Goal: Task Accomplishment & Management: Manage account settings

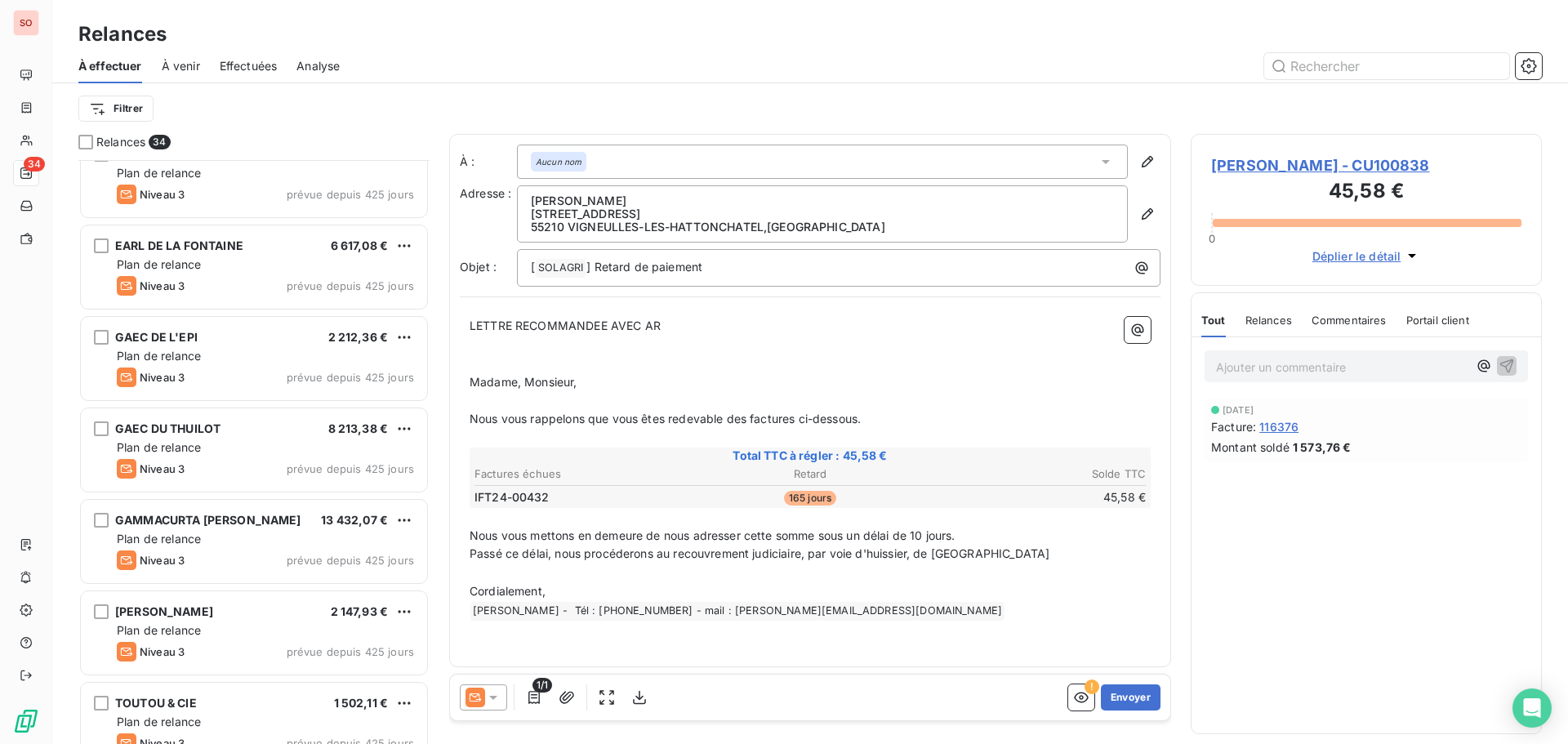
scroll to position [327, 0]
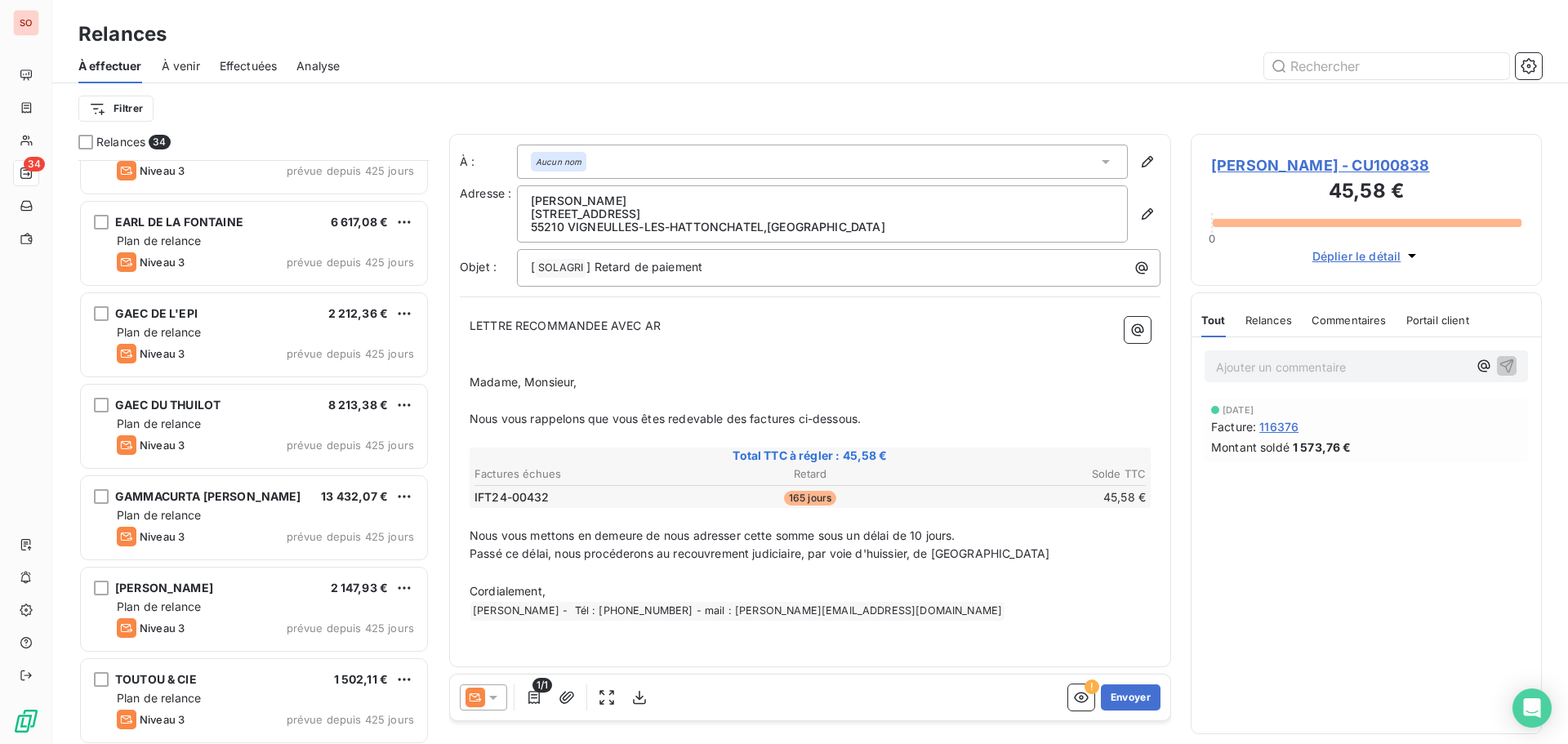
click at [241, 383] on div "GAEC DU THUILOT 8 213,38 € Plan de relance Niveau 3 prévue depuis 425 jours" at bounding box center [254, 428] width 351 height 91
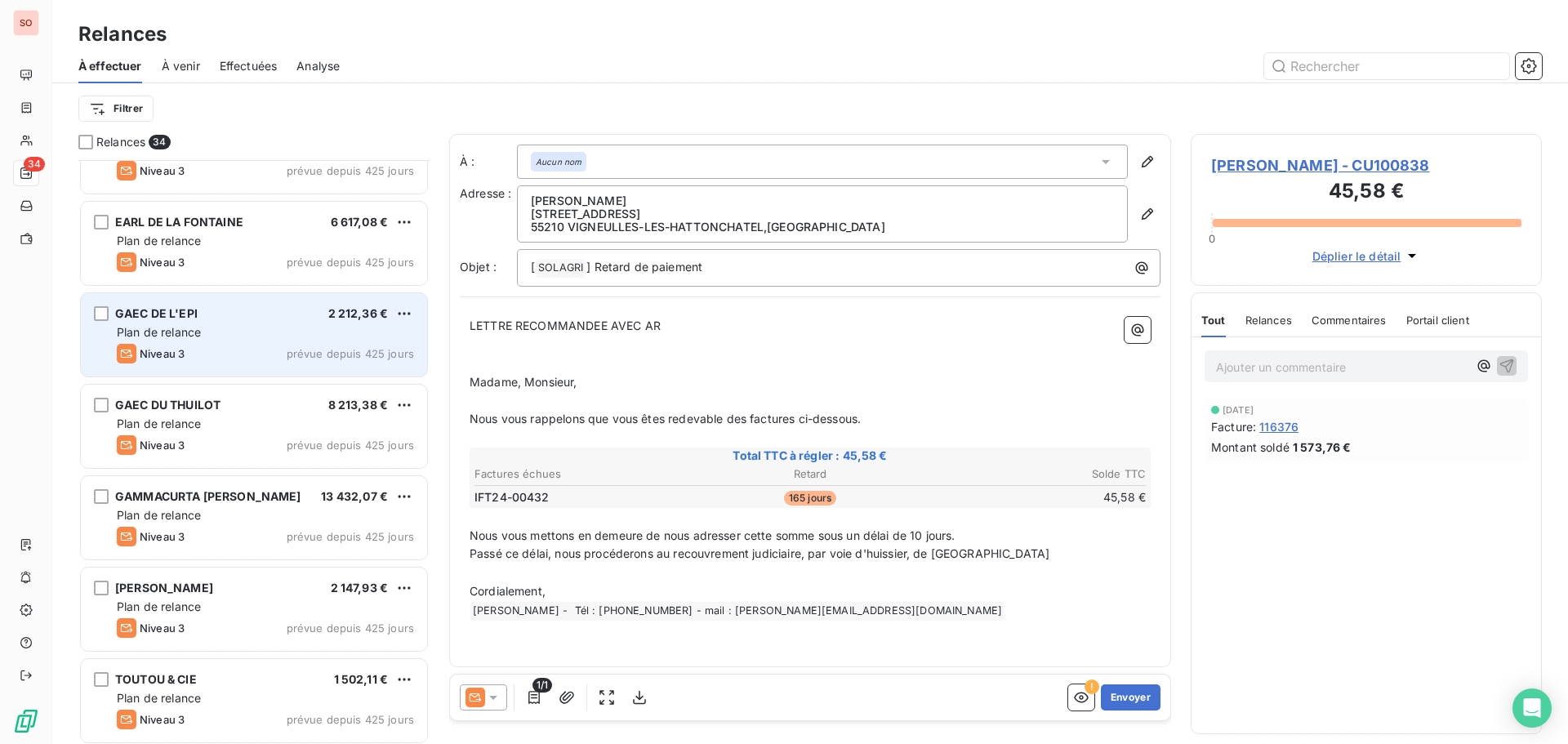
click at [196, 346] on div "Niveau 3 prévue depuis 425 jours" at bounding box center [265, 353] width 297 height 19
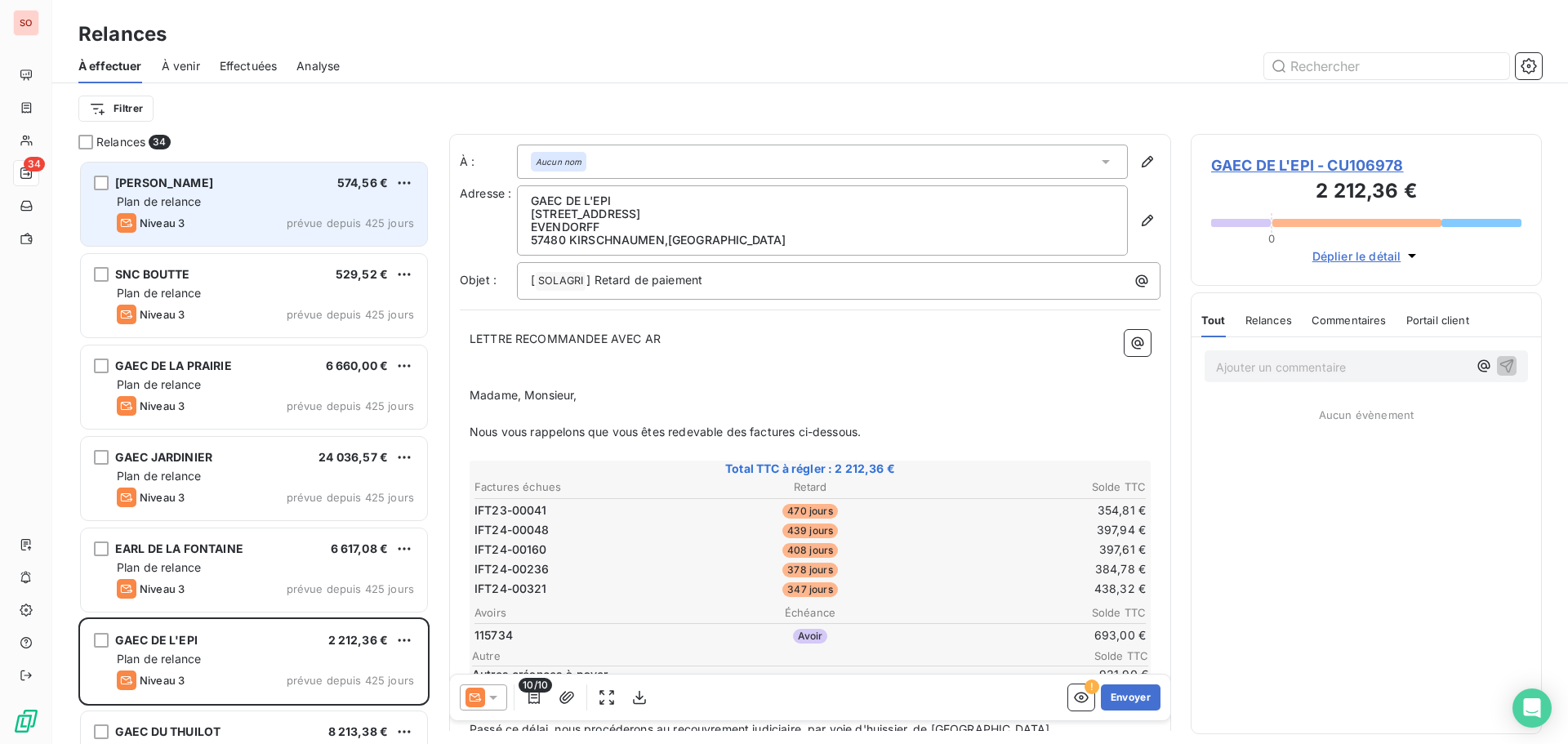
click at [196, 210] on div "[PERSON_NAME] 574,56 € Plan de relance Niveau 3 prévue depuis 425 jours" at bounding box center [253, 204] width 347 height 83
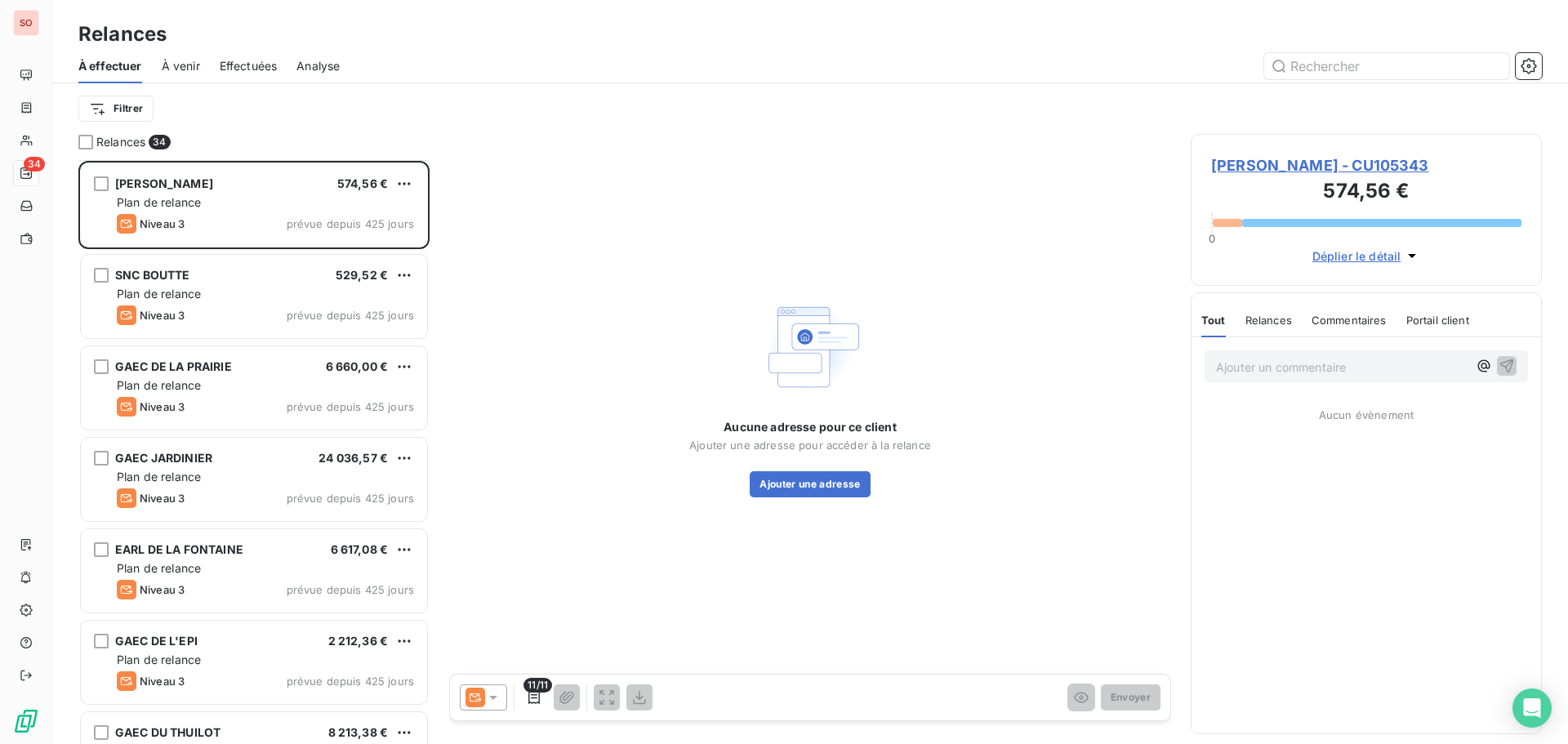
scroll to position [82, 0]
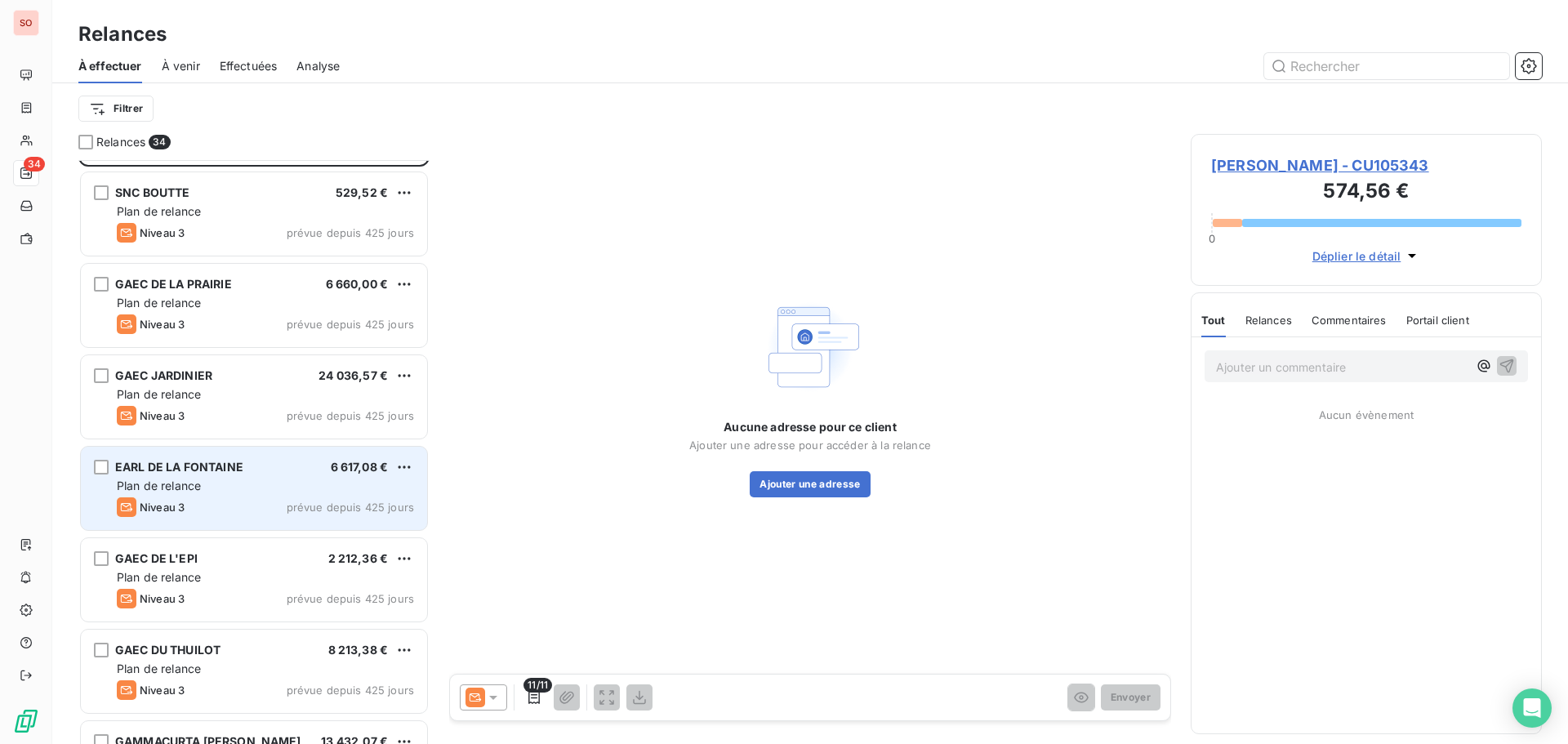
click at [281, 460] on div "EARL DE LA FONTAINE 6 617,08 €" at bounding box center [265, 467] width 297 height 15
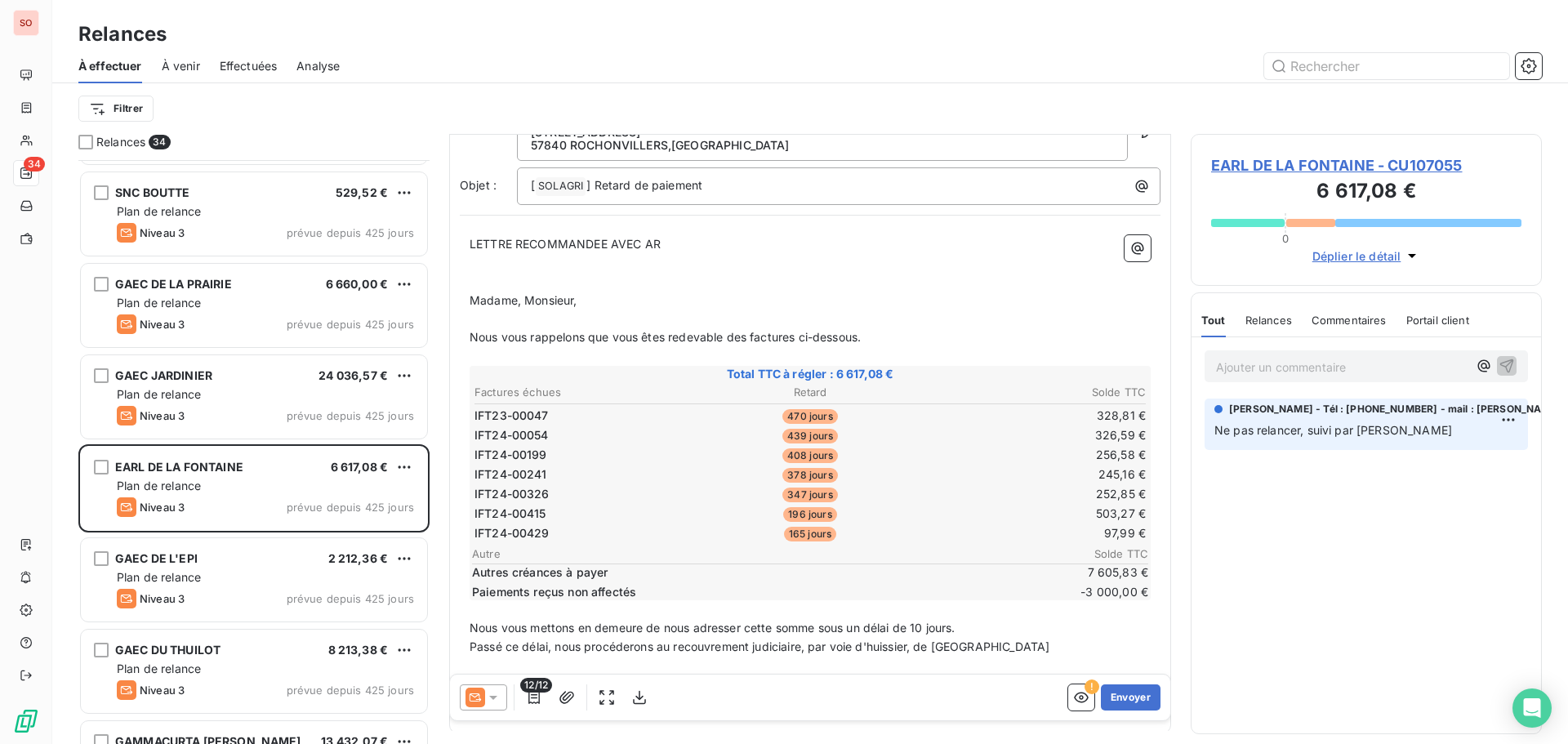
scroll to position [149, 0]
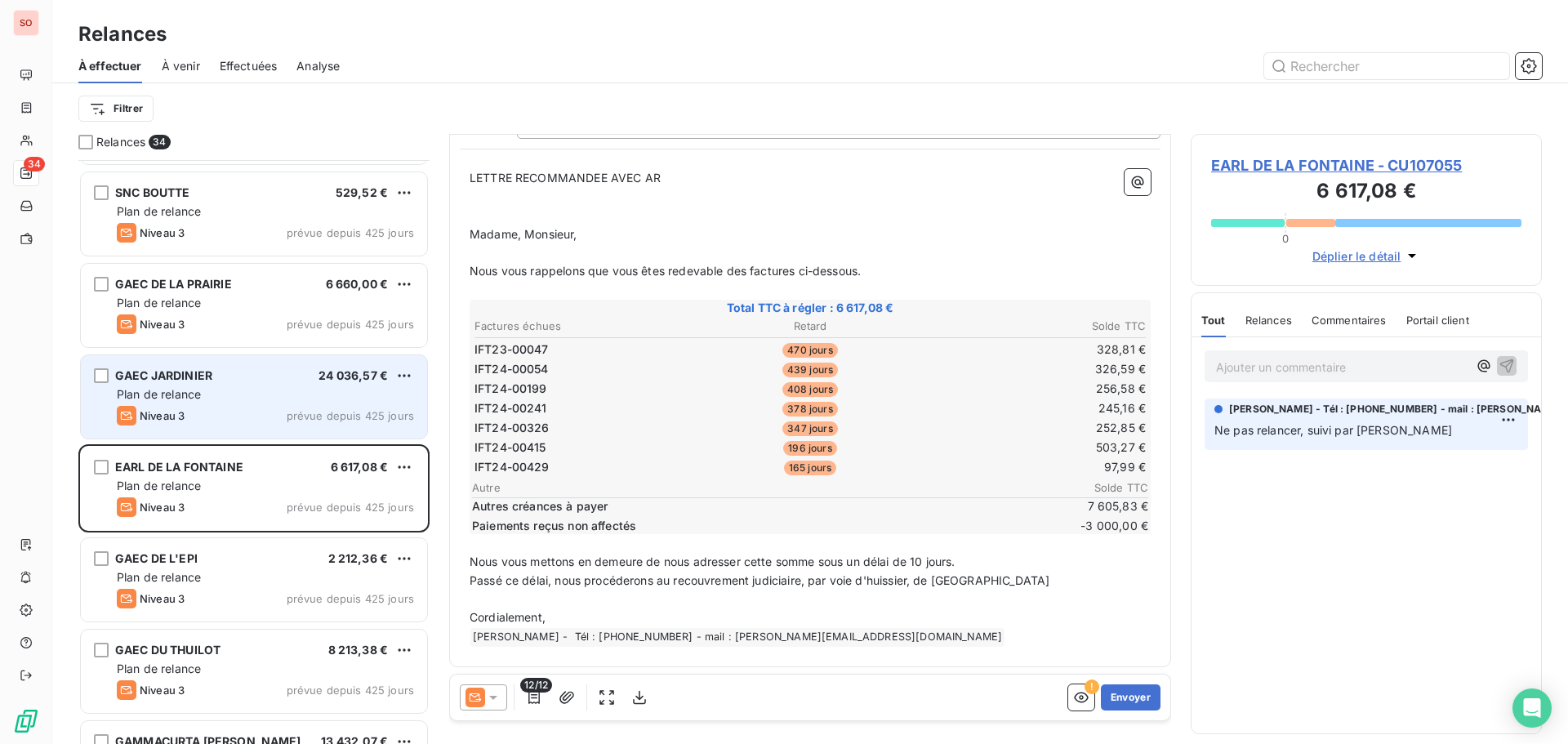
click at [213, 405] on div "GAEC JARDINIER 24 036,57 € Plan de relance Niveau 3 prévue depuis 425 jours" at bounding box center [253, 397] width 347 height 83
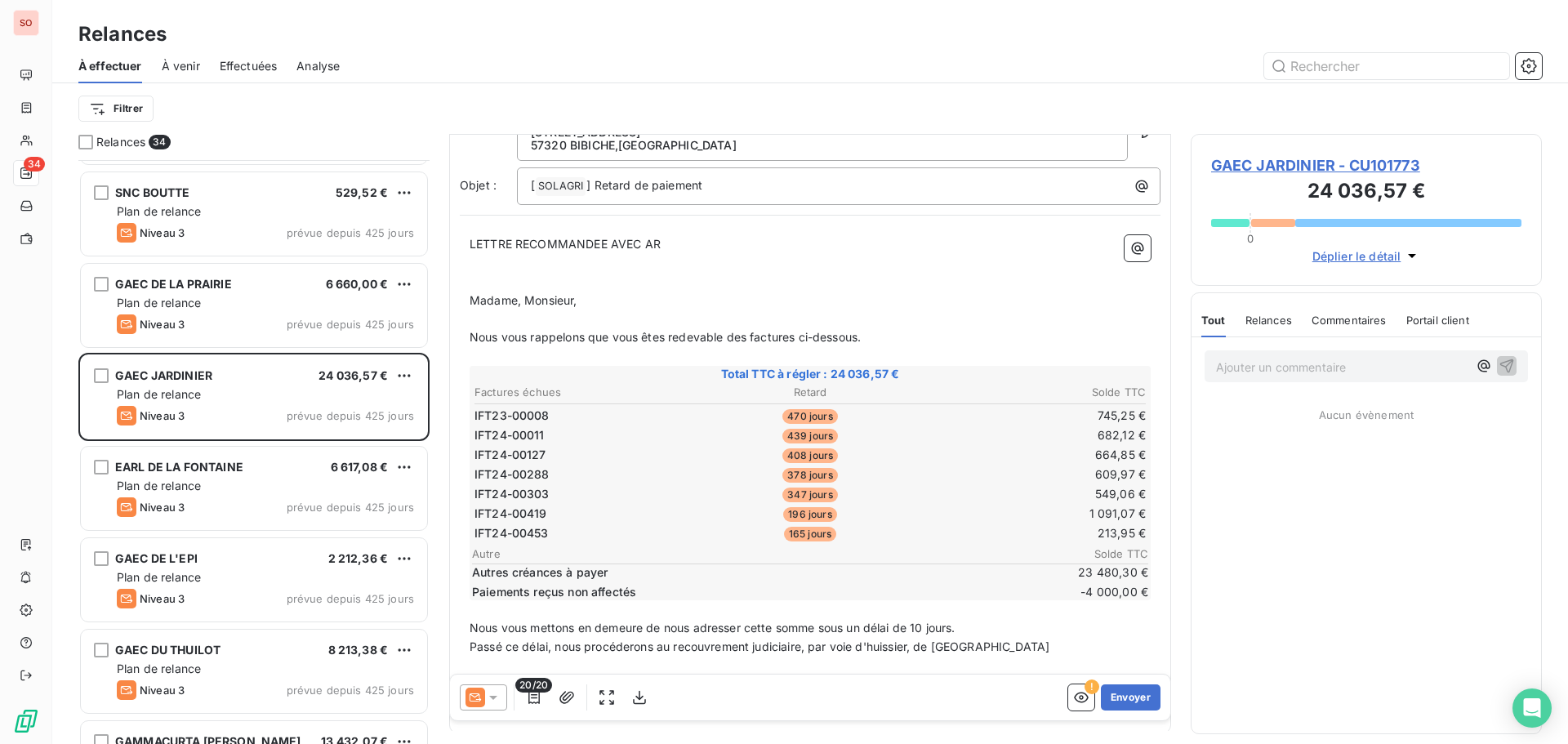
scroll to position [149, 0]
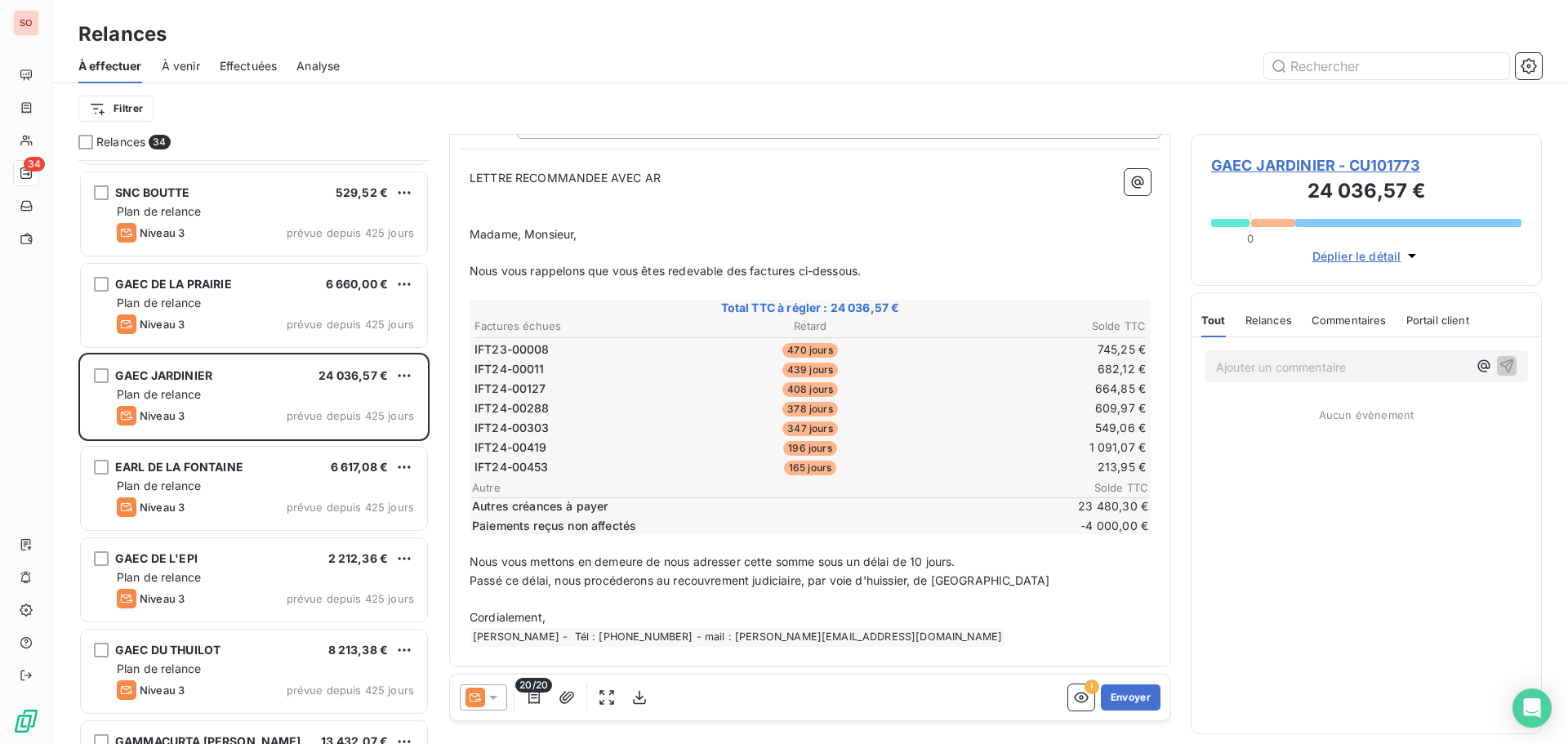
click at [485, 695] on icon at bounding box center [494, 697] width 16 height 16
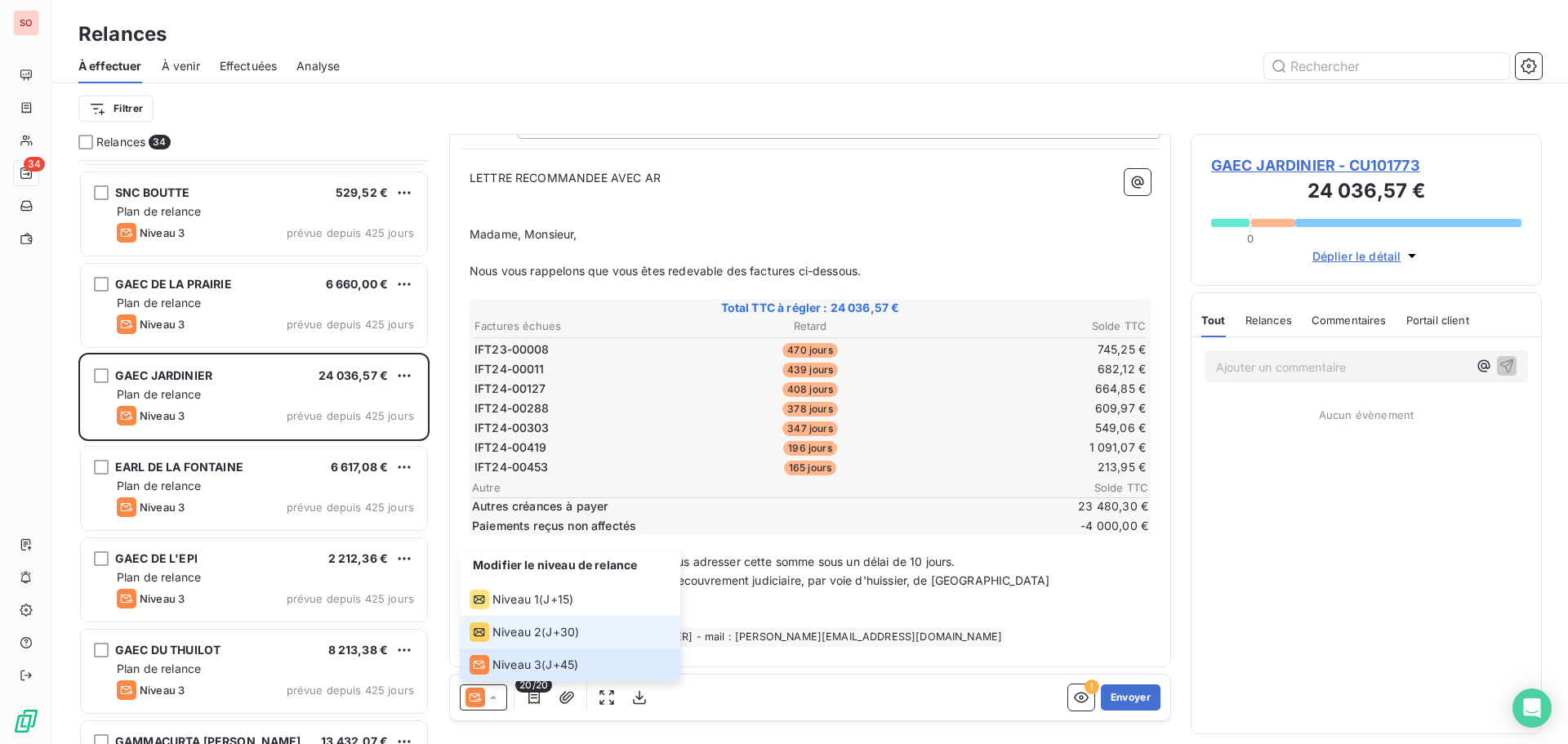
click at [509, 636] on span "Niveau 2" at bounding box center [517, 632] width 49 height 16
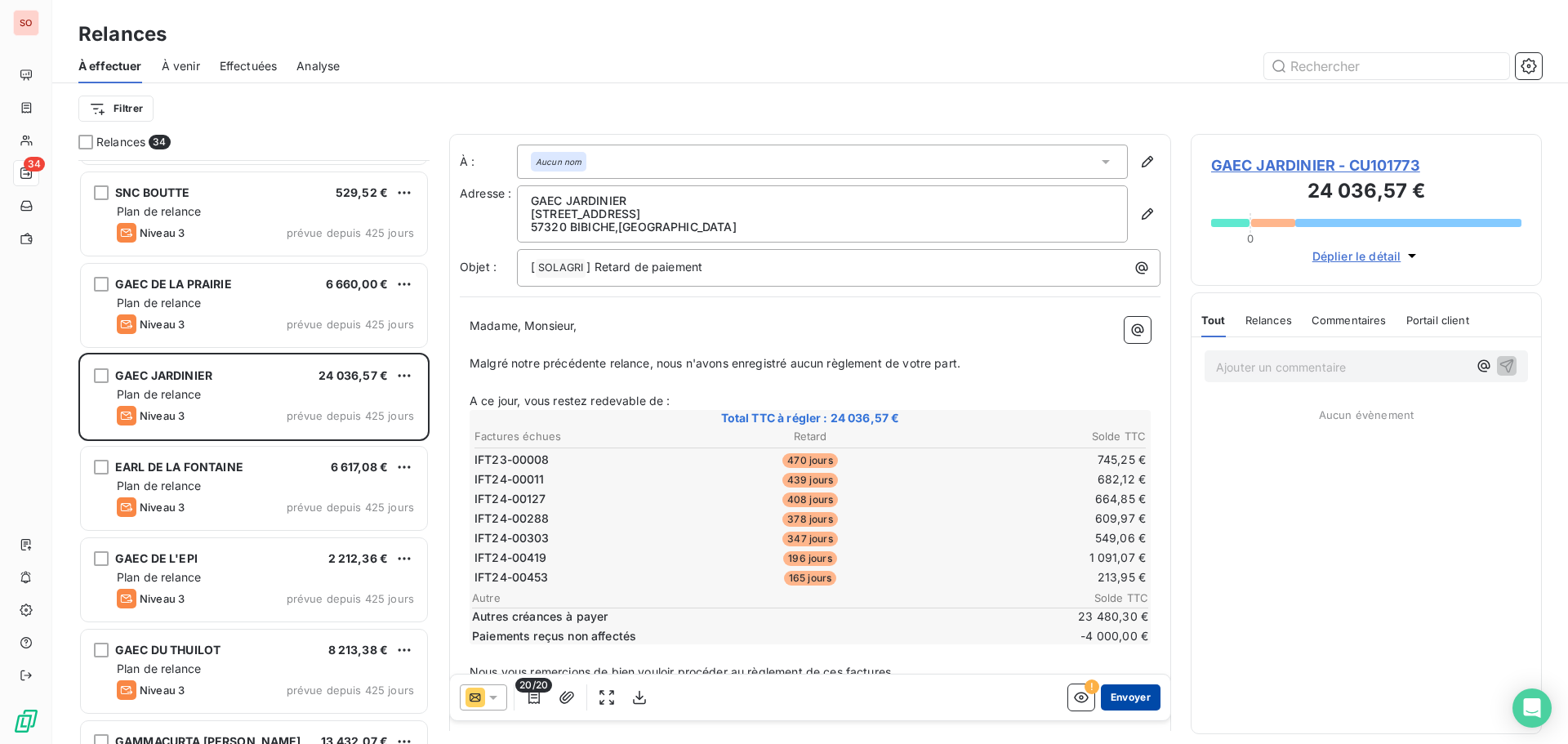
click at [1101, 693] on button "Envoyer" at bounding box center [1130, 697] width 59 height 27
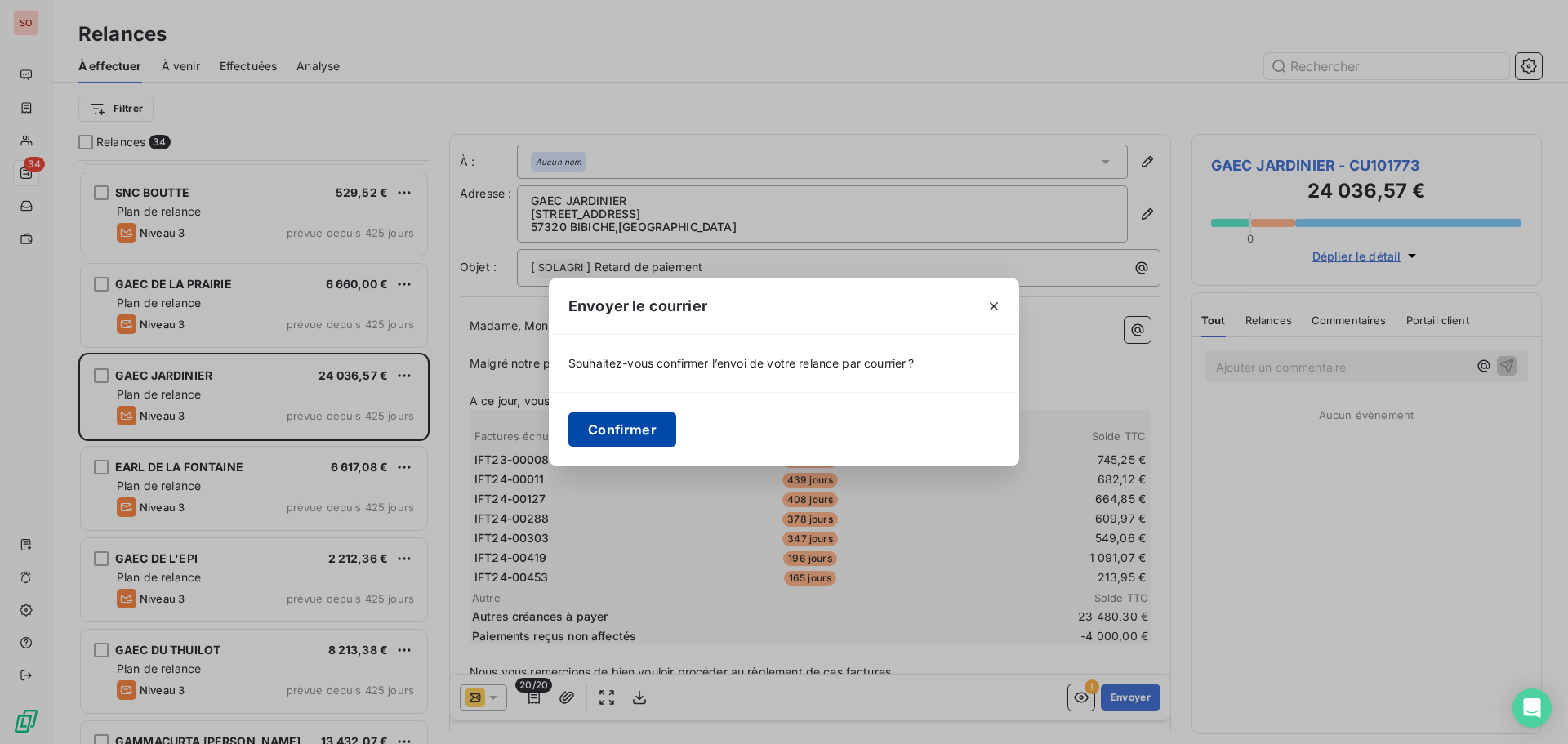
click at [648, 428] on button "Confirmer" at bounding box center [623, 430] width 108 height 35
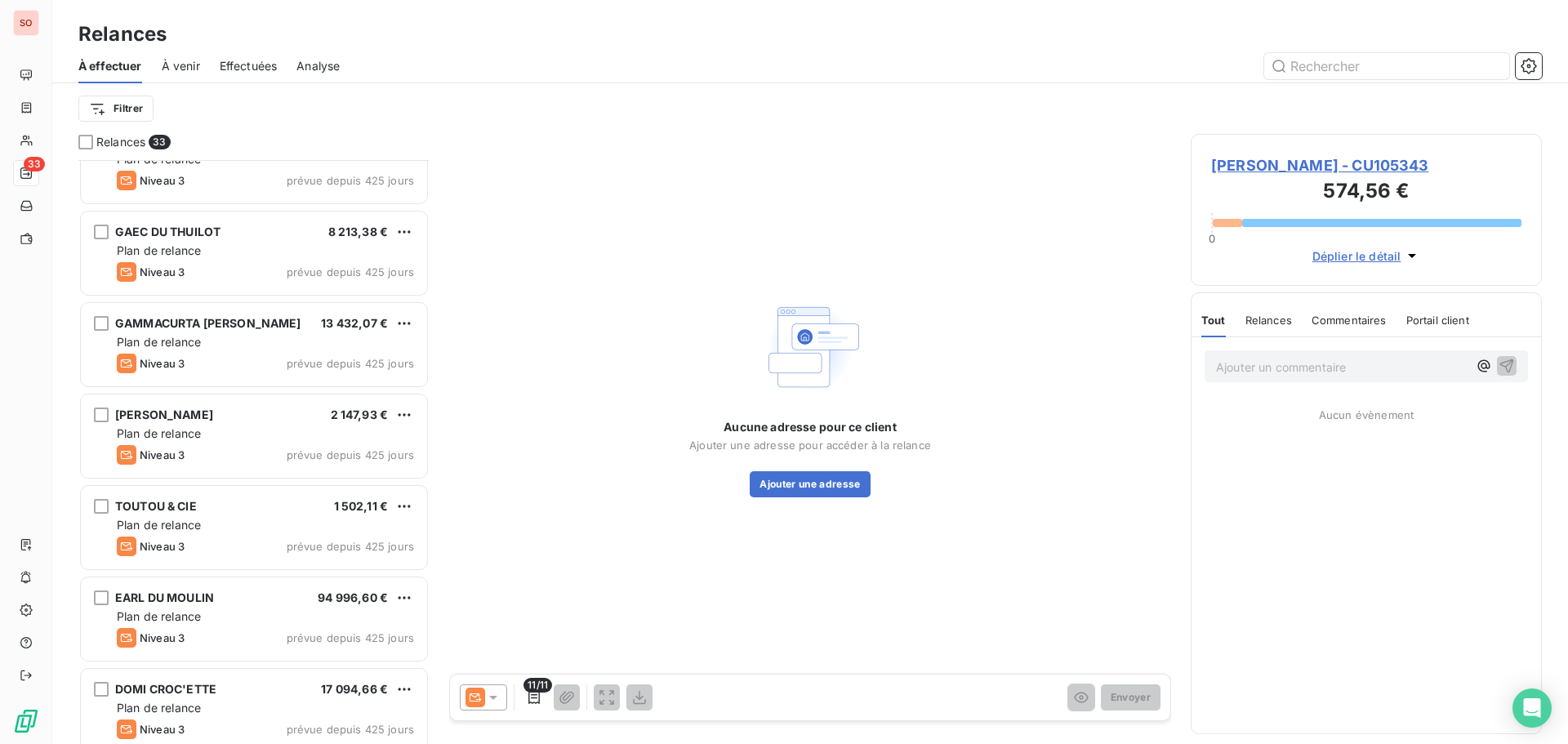
scroll to position [491, 0]
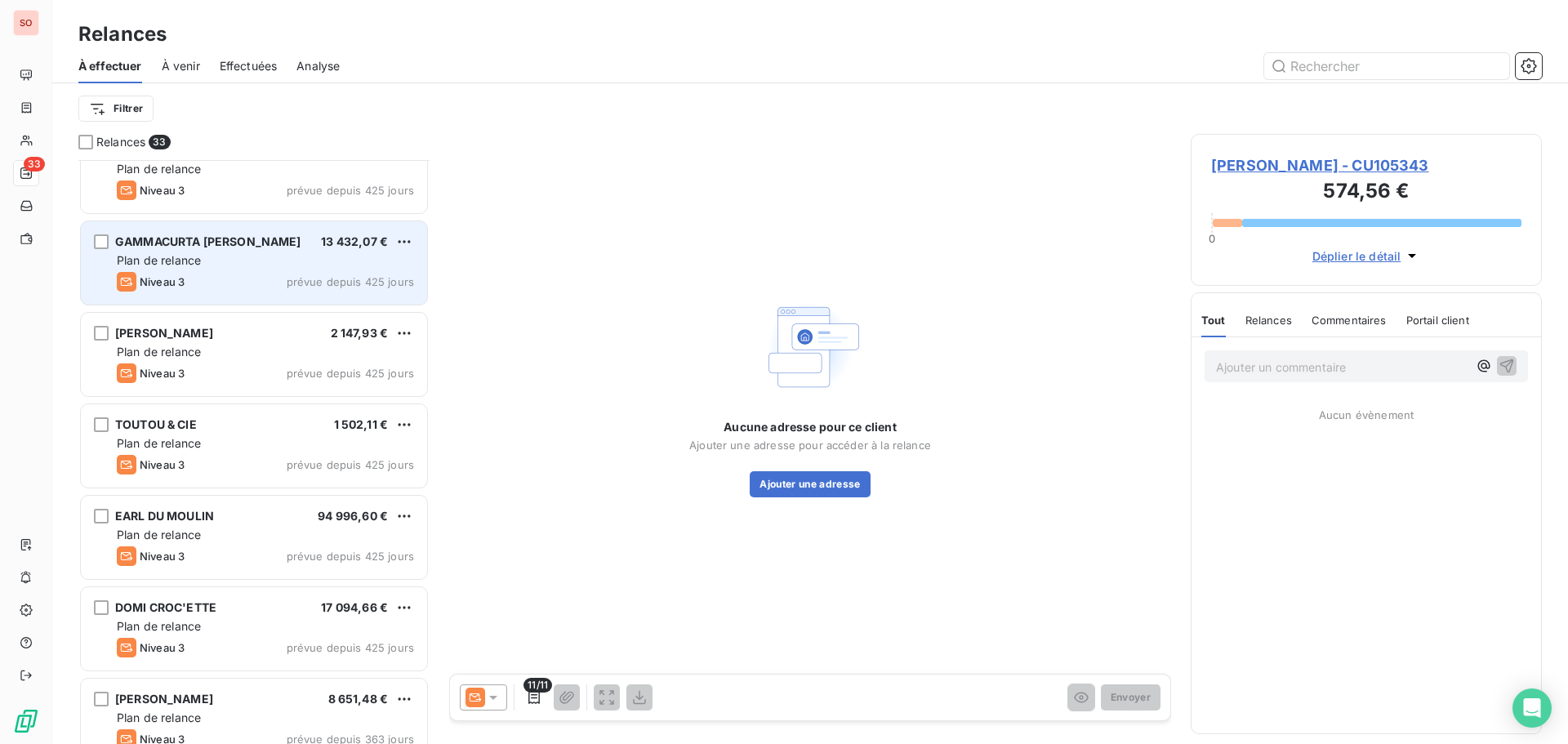
click at [237, 272] on div "Niveau 3 prévue depuis 425 jours" at bounding box center [265, 281] width 297 height 19
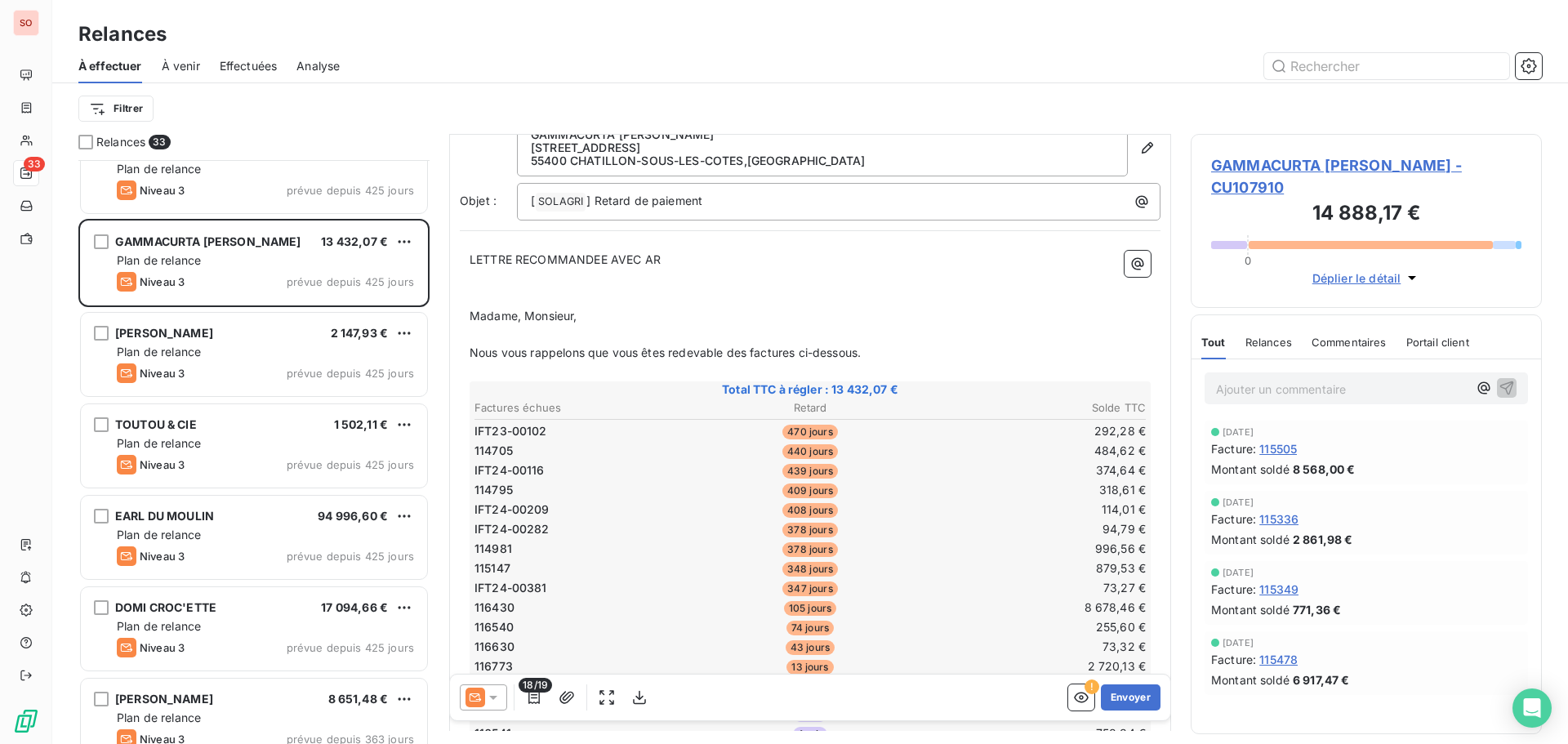
scroll to position [165, 0]
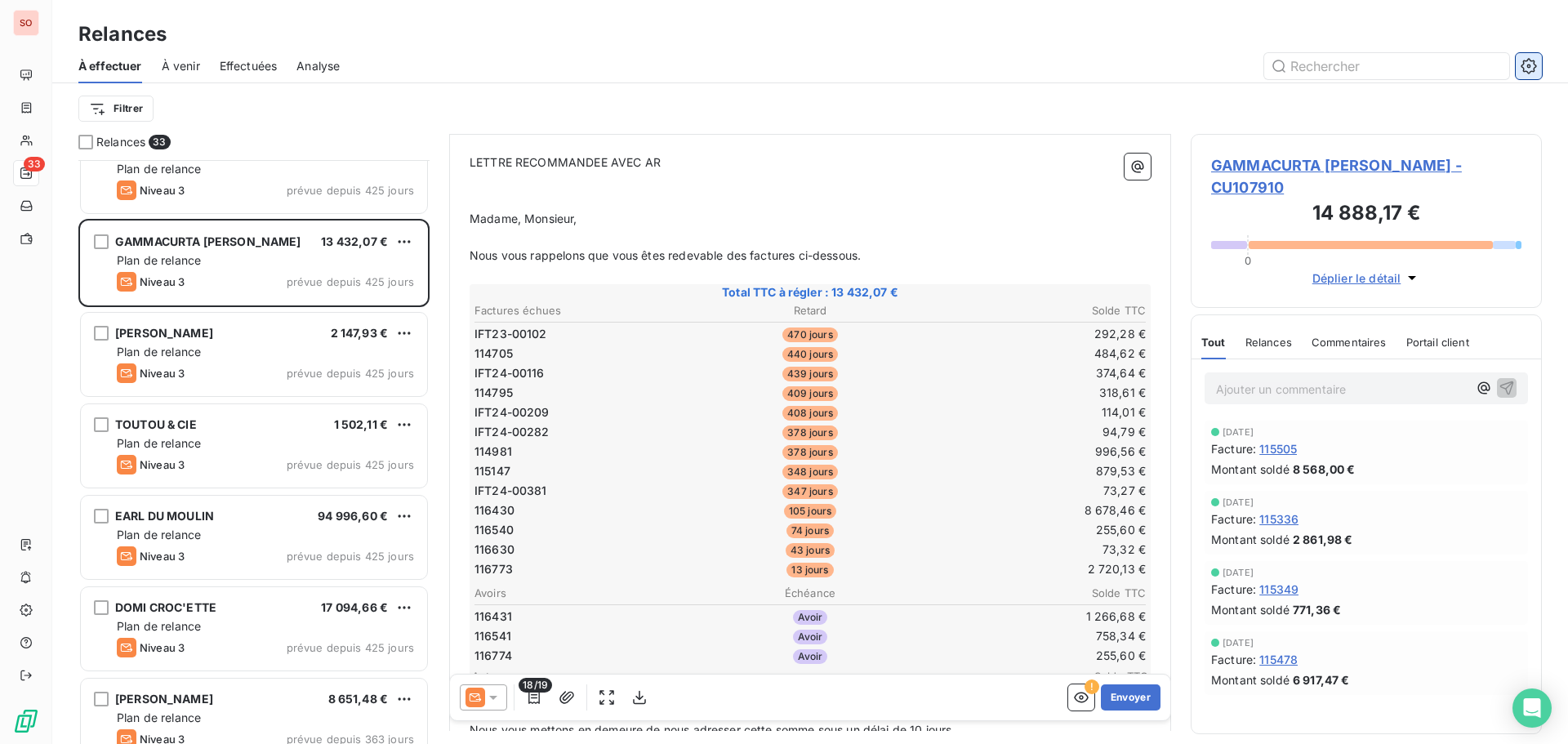
click at [1535, 58] on icon "button" at bounding box center [1529, 66] width 16 height 16
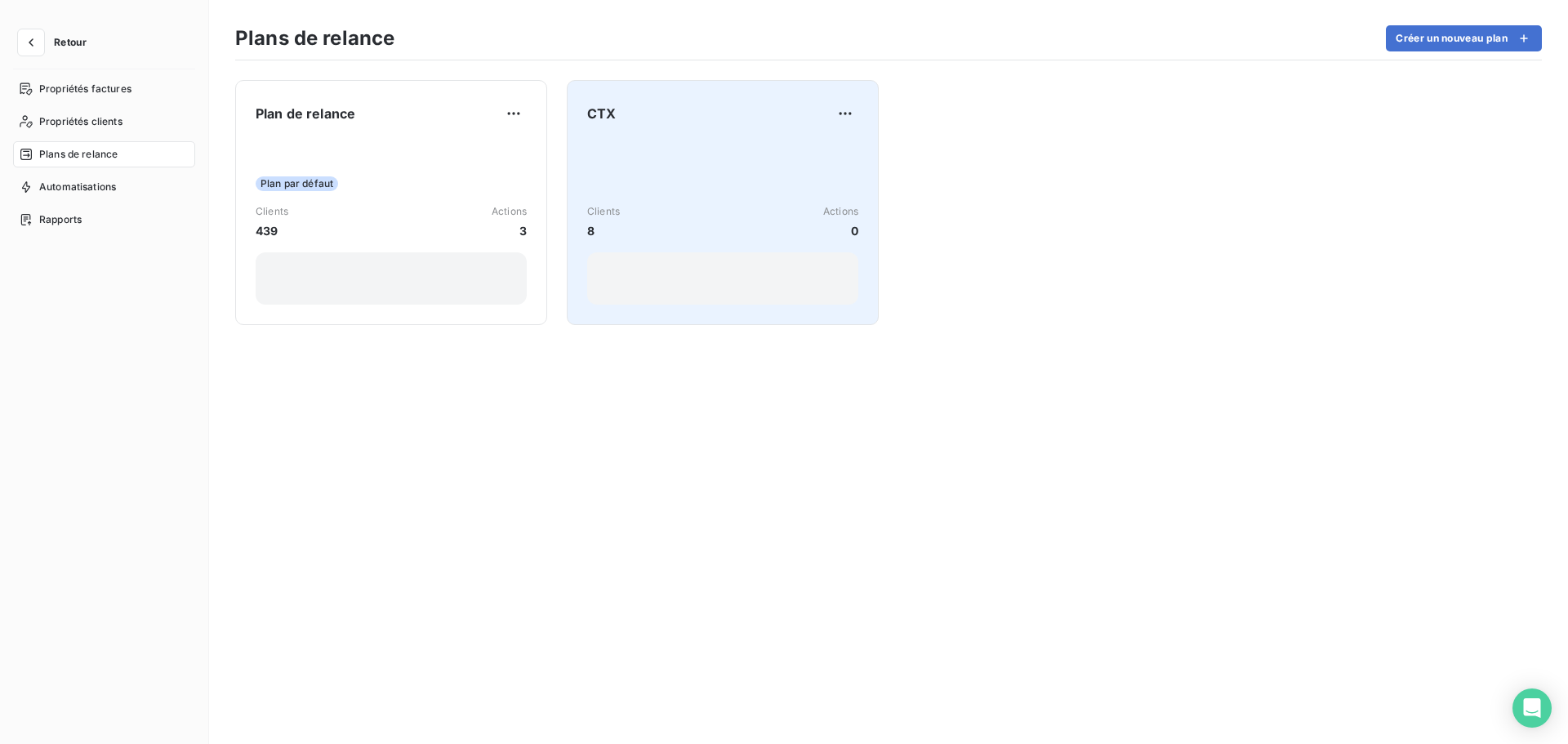
click at [656, 154] on div "Clients 8 Actions 0" at bounding box center [722, 222] width 272 height 165
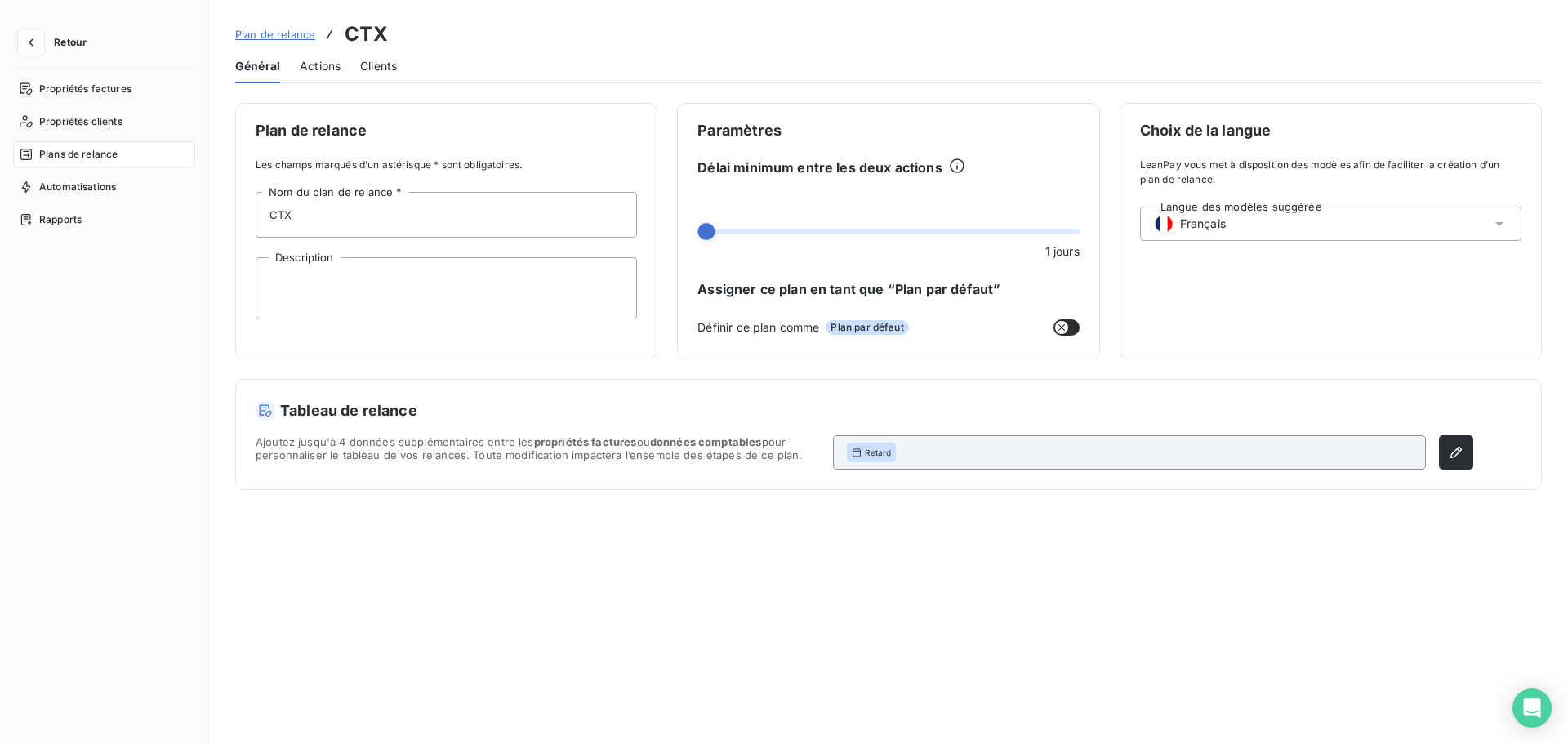
click at [368, 73] on span "Clients" at bounding box center [379, 66] width 37 height 16
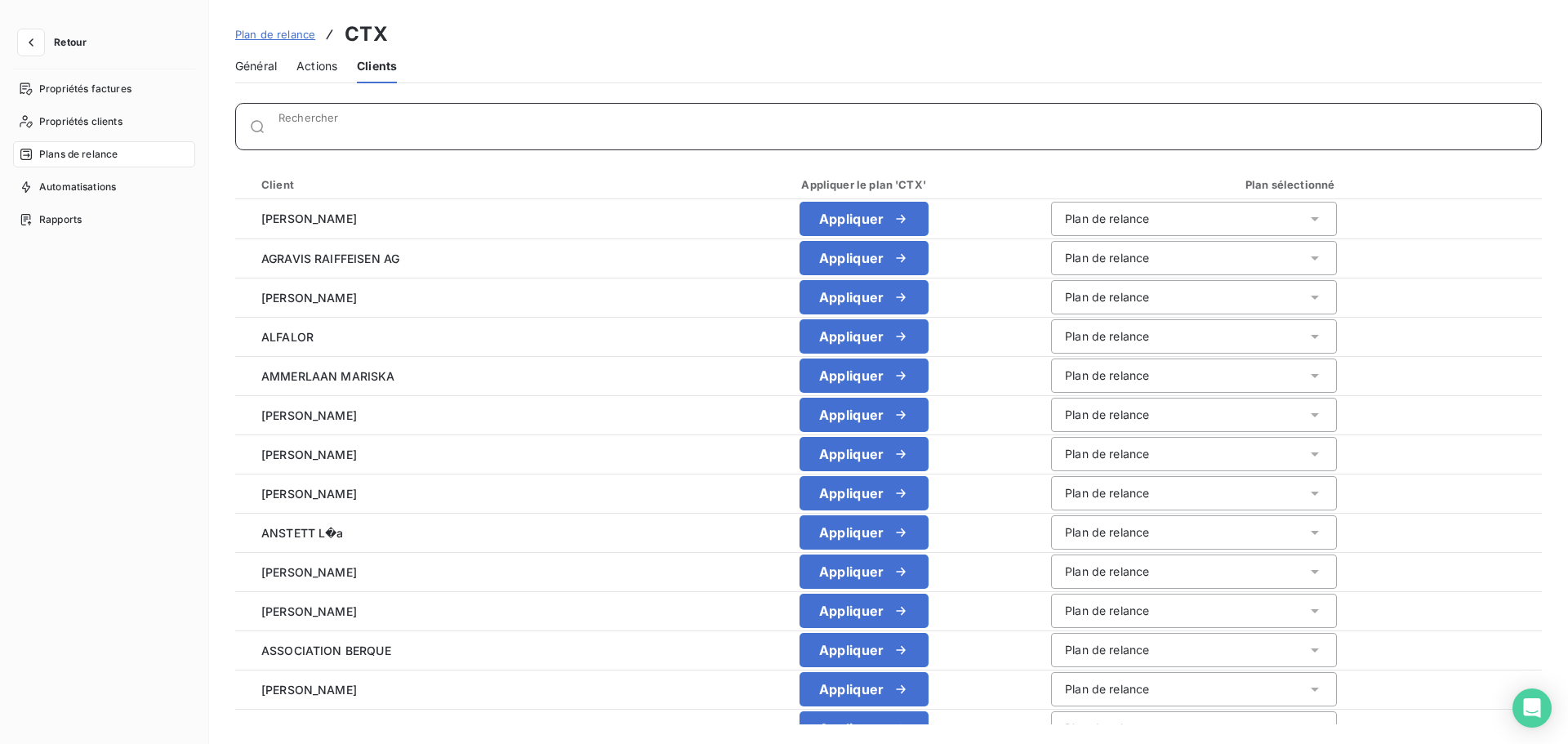
click at [302, 129] on input "Rechercher" at bounding box center [910, 133] width 1263 height 16
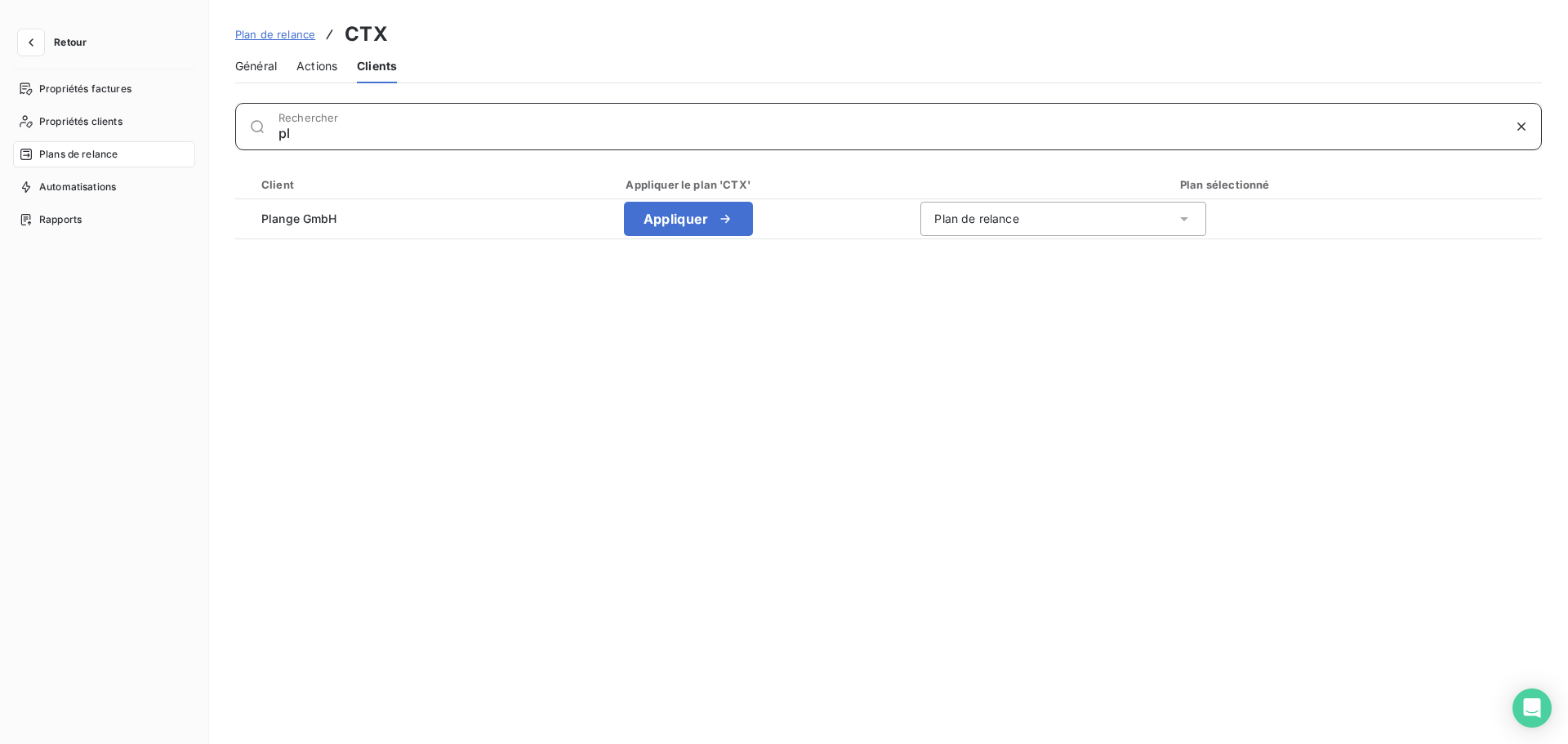
type input "p"
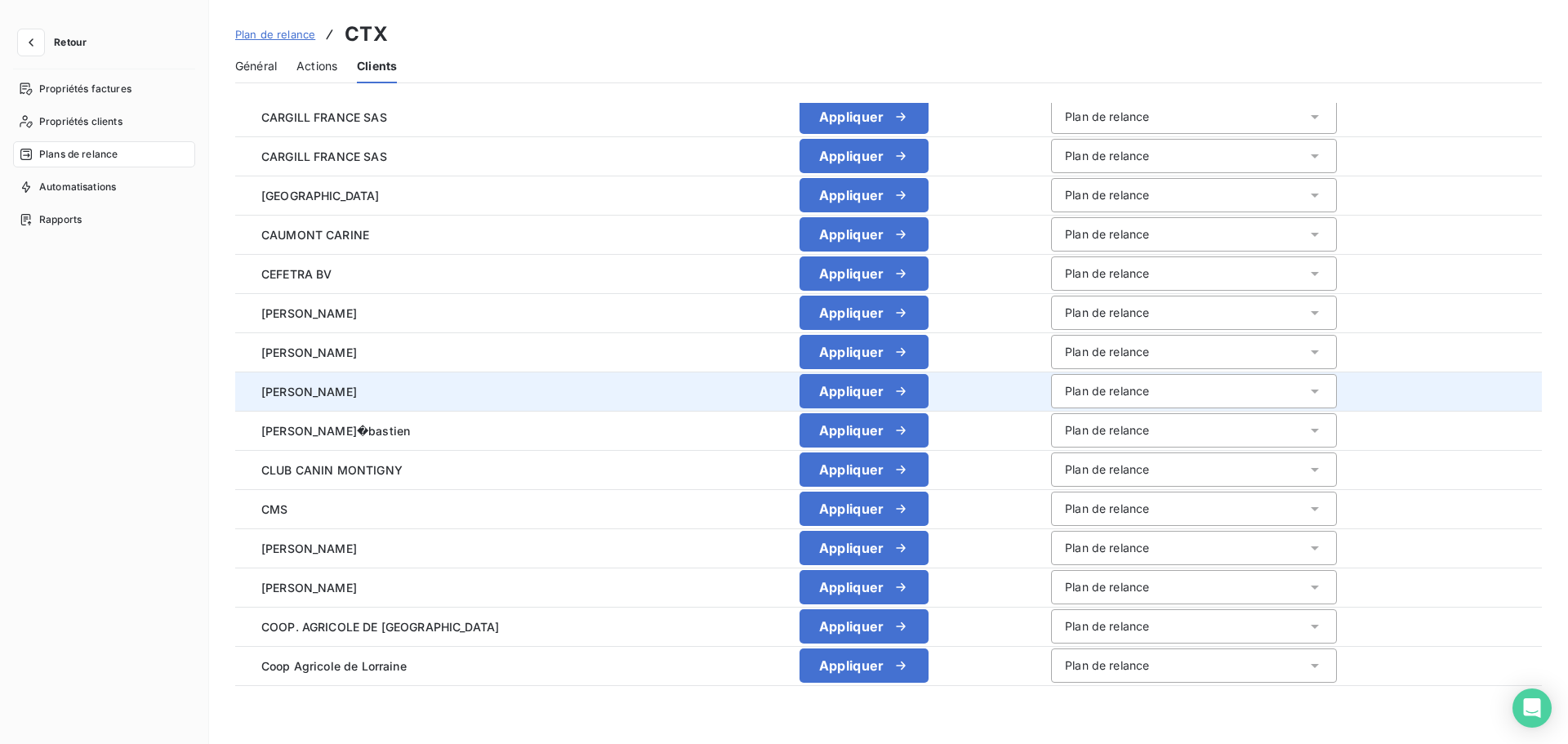
scroll to position [1546, 0]
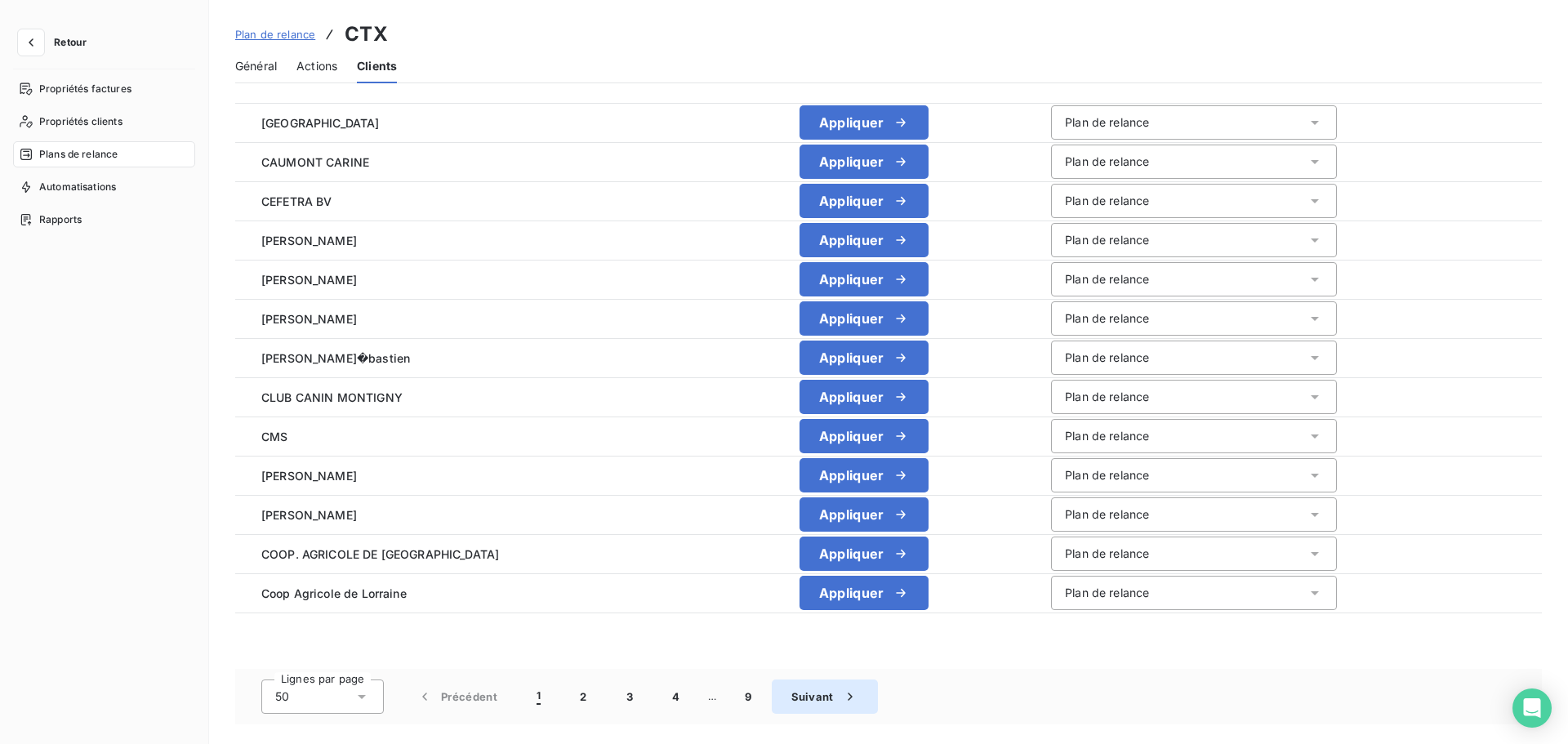
click at [837, 706] on button "Suivant" at bounding box center [825, 696] width 106 height 35
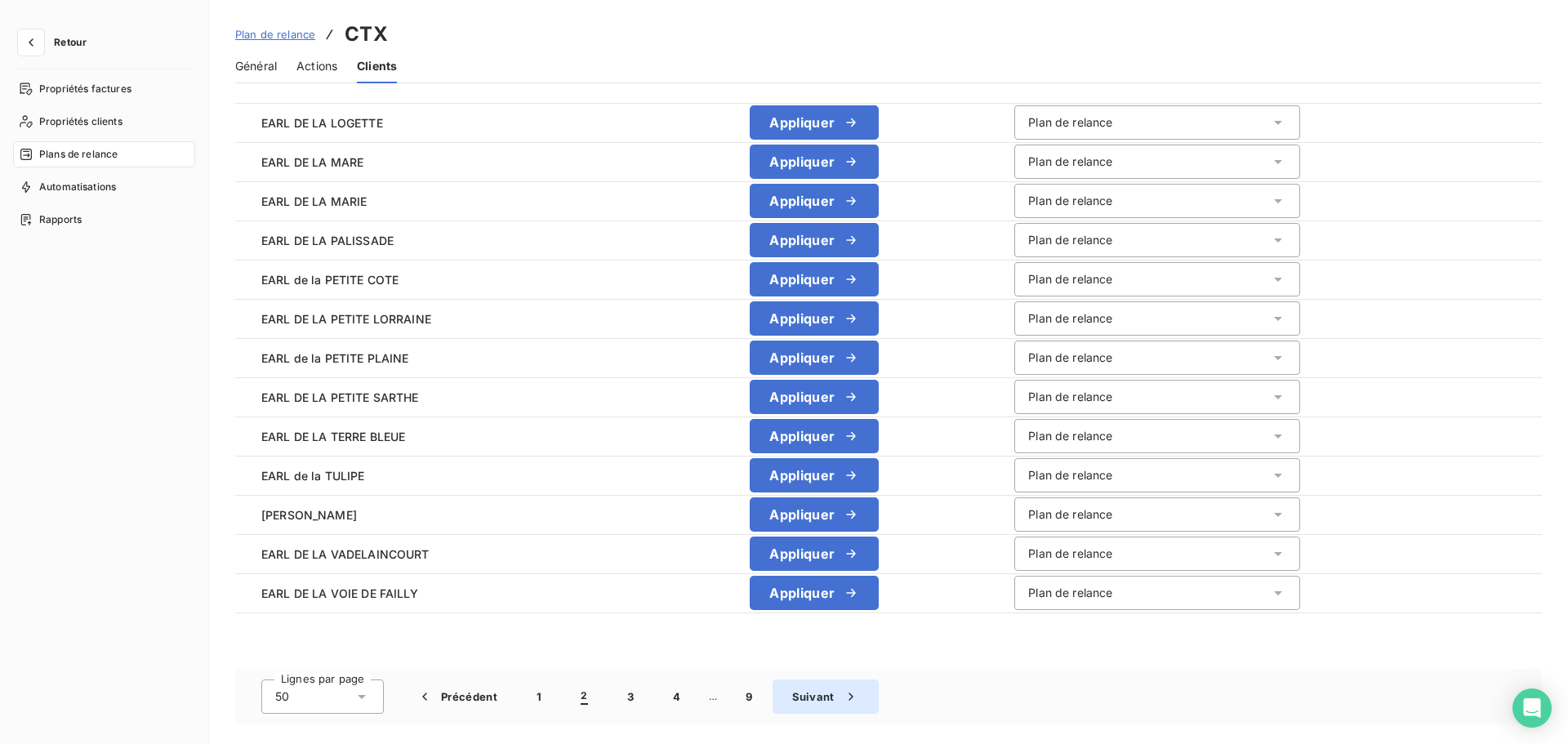
click at [799, 698] on button "Suivant" at bounding box center [826, 696] width 106 height 35
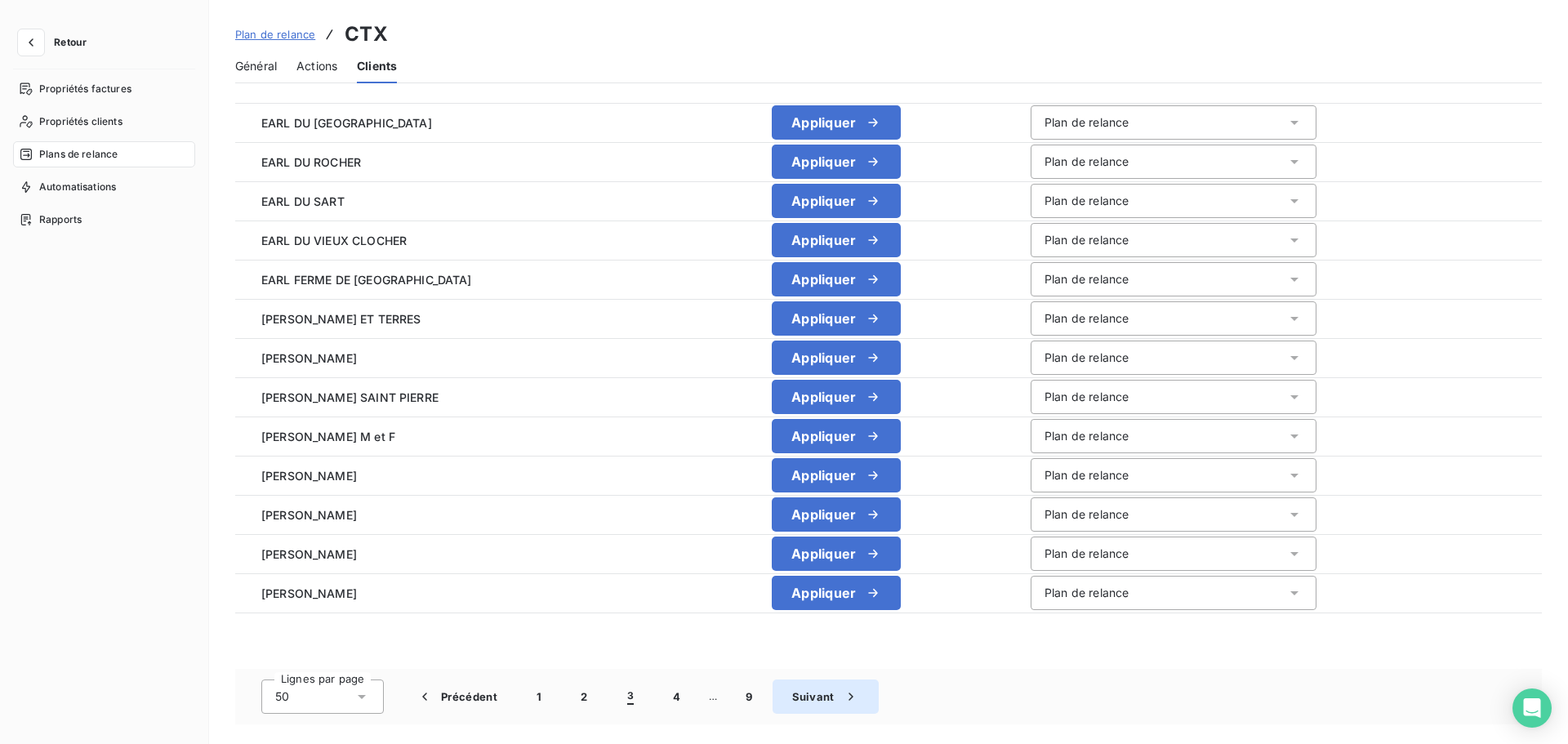
click at [799, 698] on button "Suivant" at bounding box center [826, 696] width 106 height 35
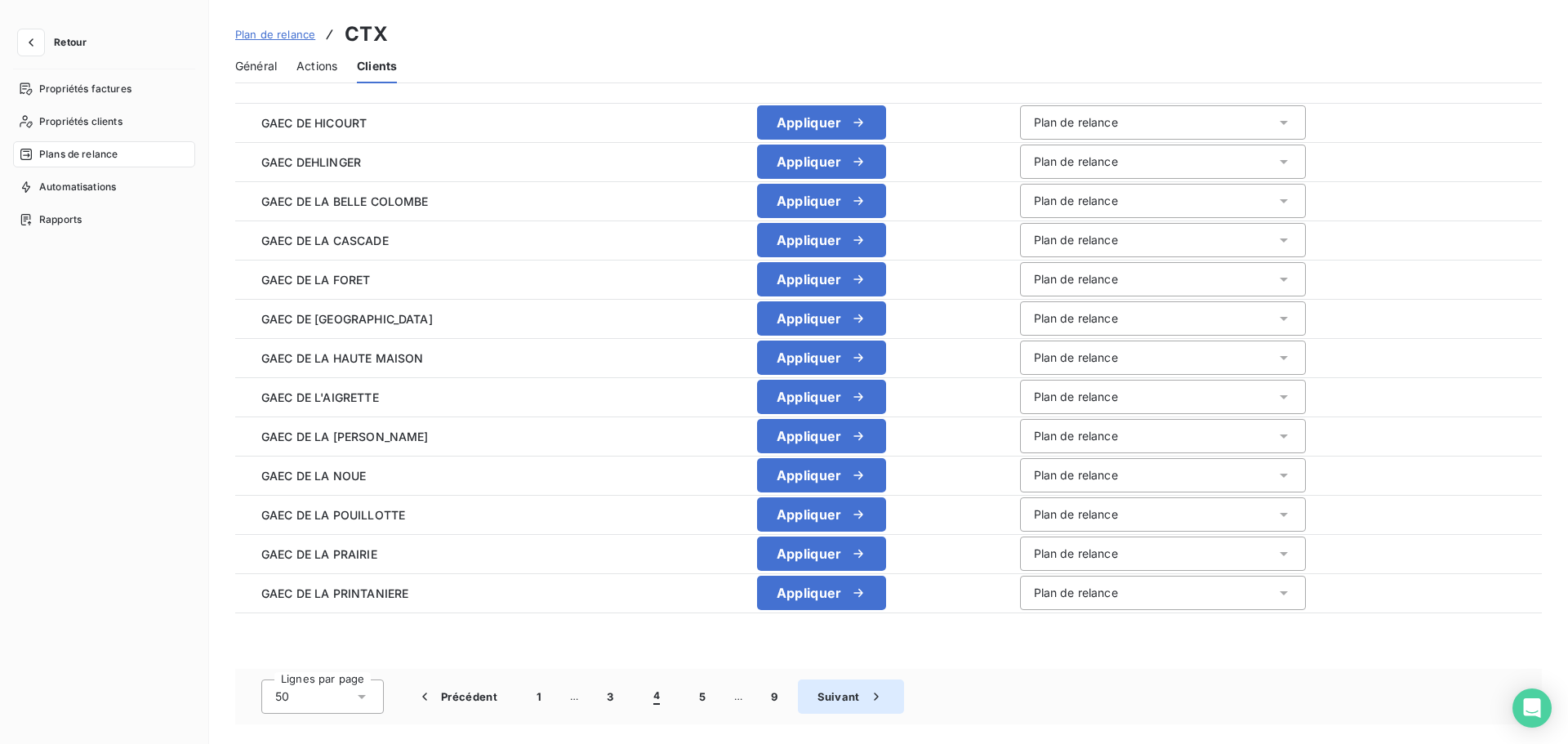
click at [799, 698] on button "Suivant" at bounding box center [851, 696] width 106 height 35
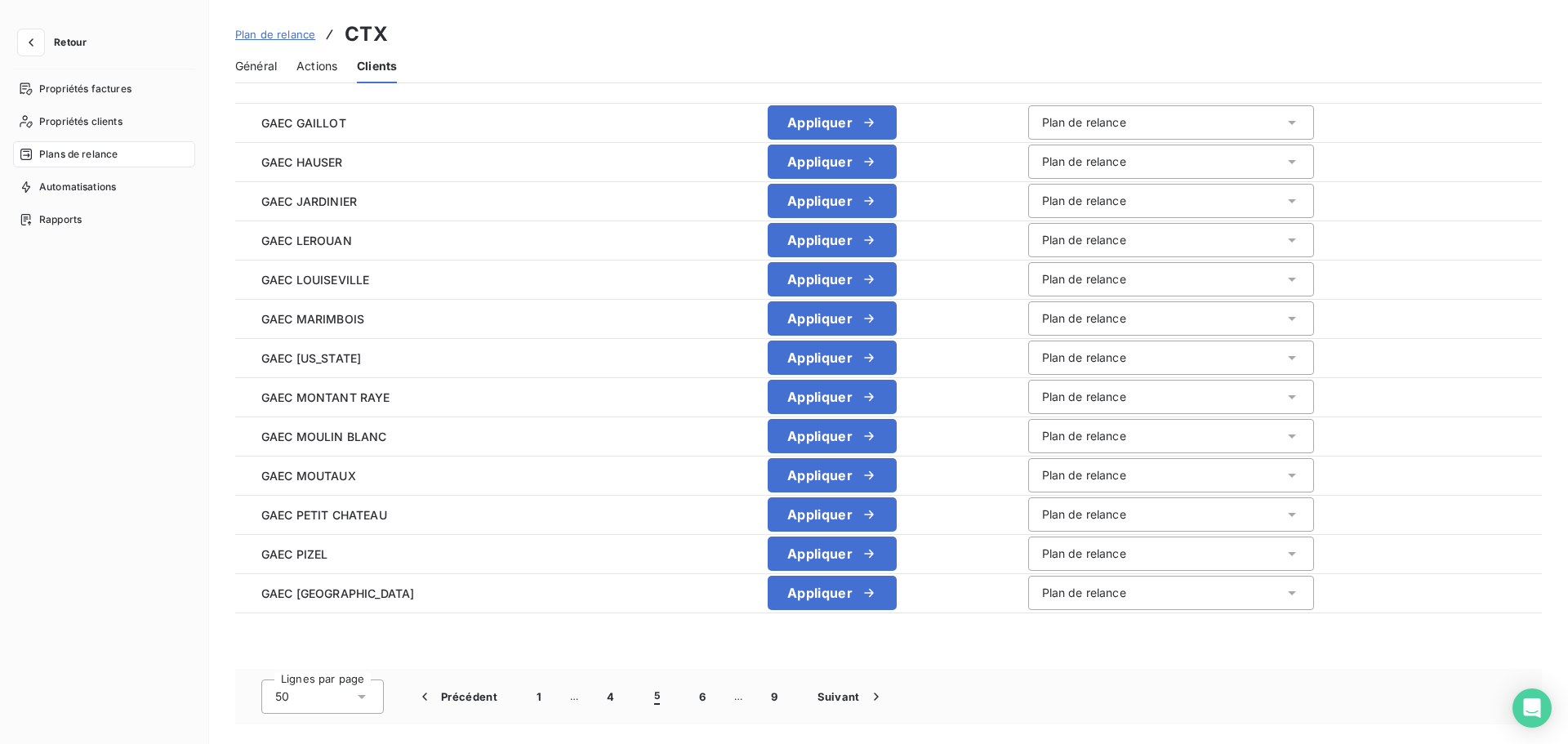
click at [287, 36] on span "Plan de relance" at bounding box center [275, 34] width 80 height 13
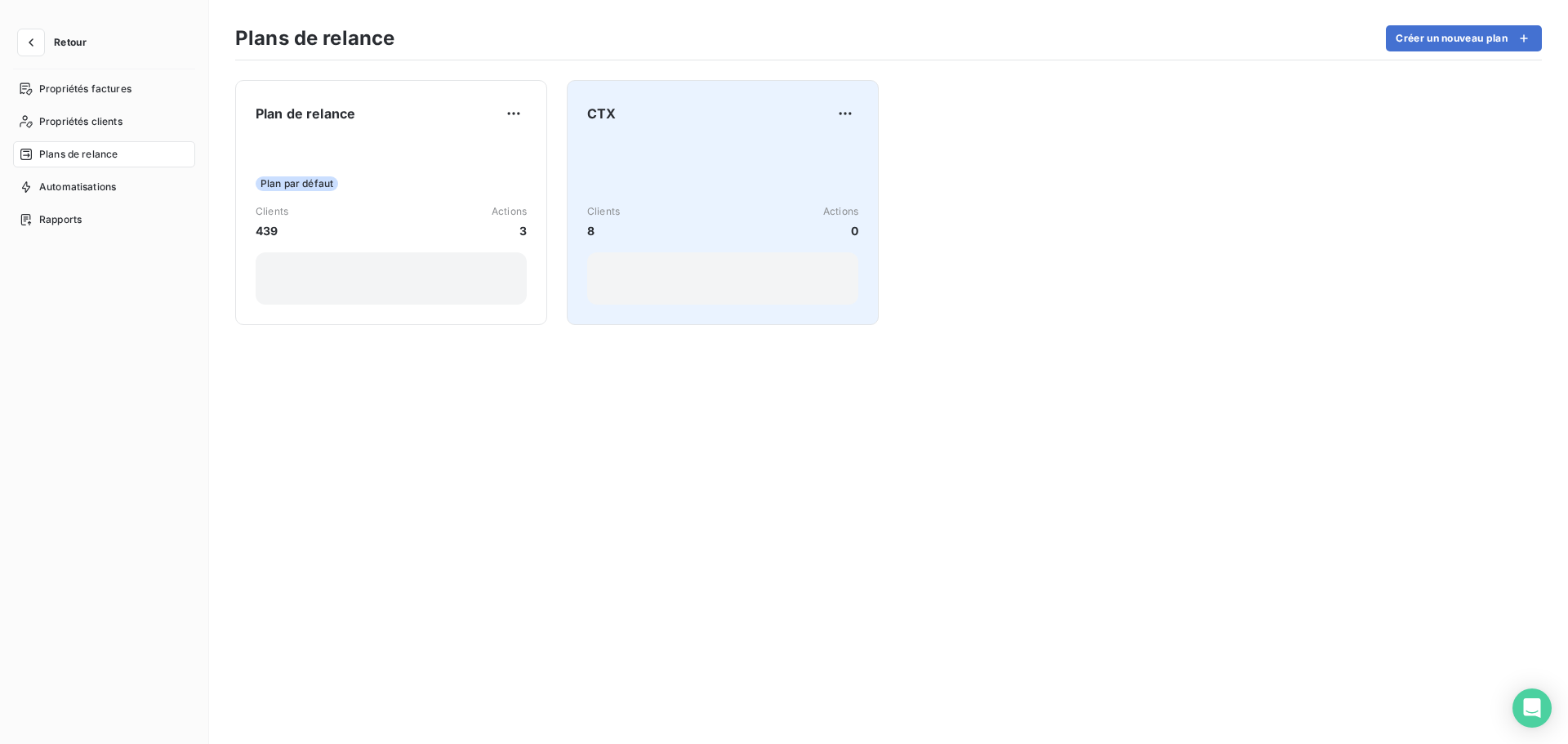
click at [688, 151] on div "Clients 8 Actions 0" at bounding box center [722, 222] width 272 height 165
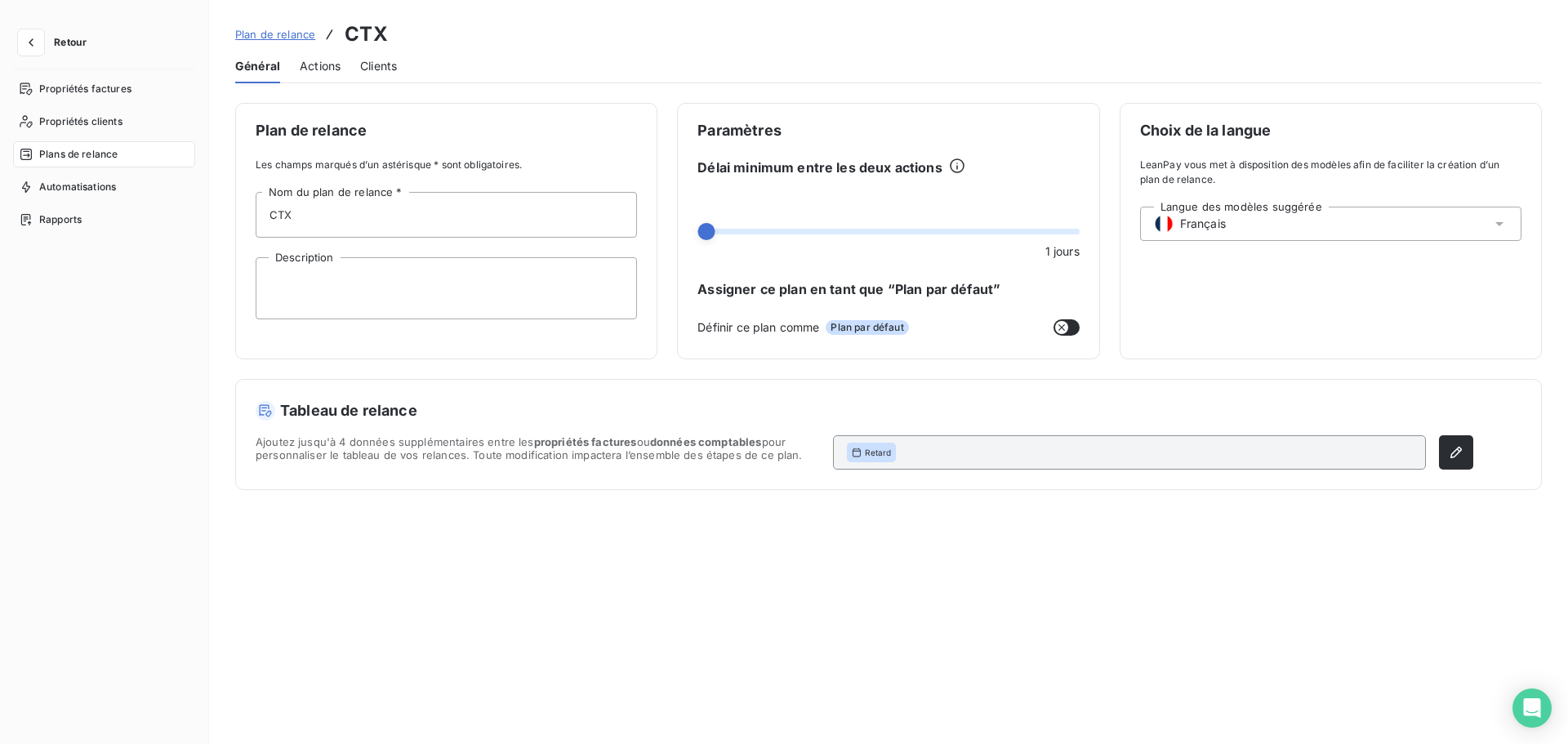
click at [389, 73] on span "Clients" at bounding box center [379, 66] width 37 height 16
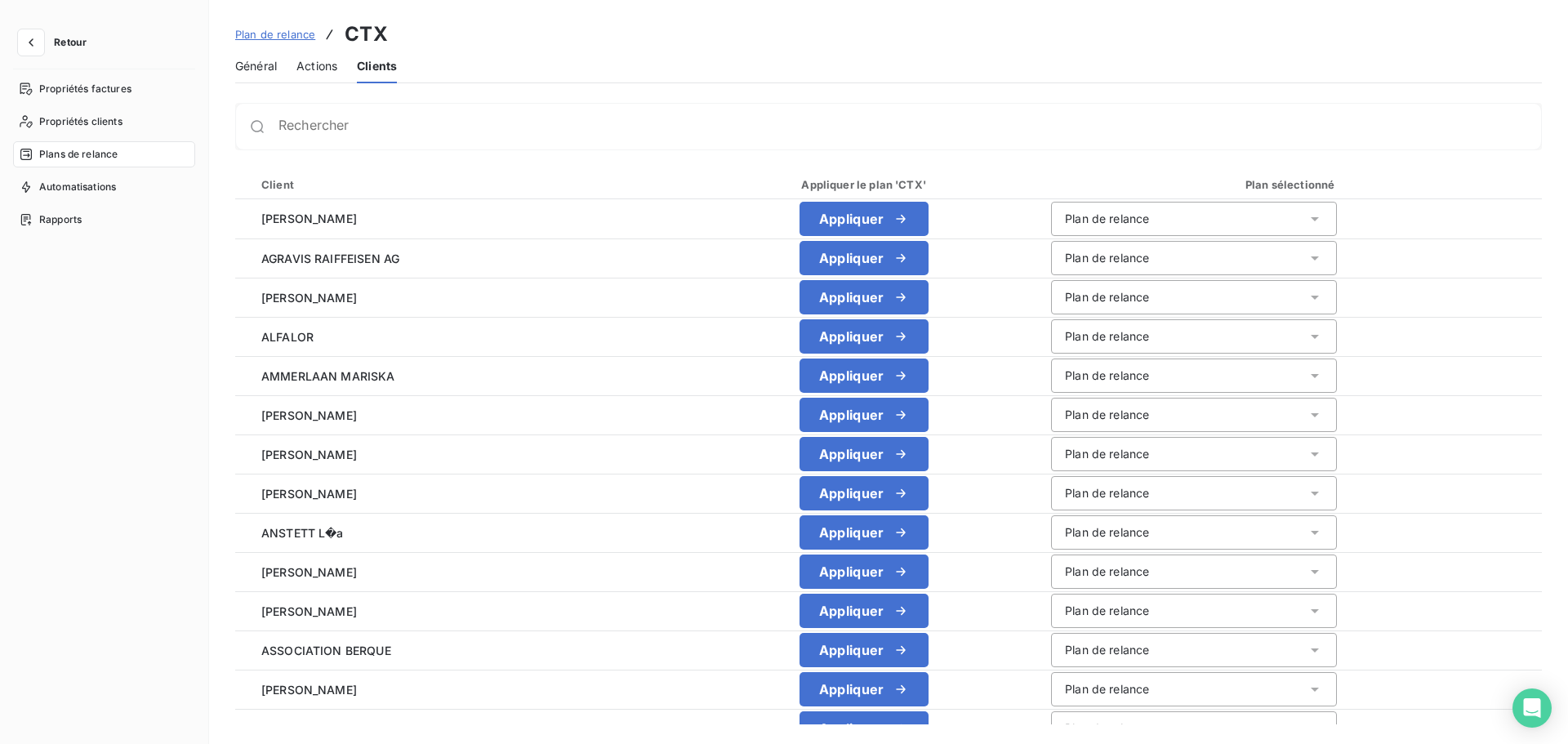
click at [343, 135] on div "Rechercher" at bounding box center [888, 127] width 1307 height 48
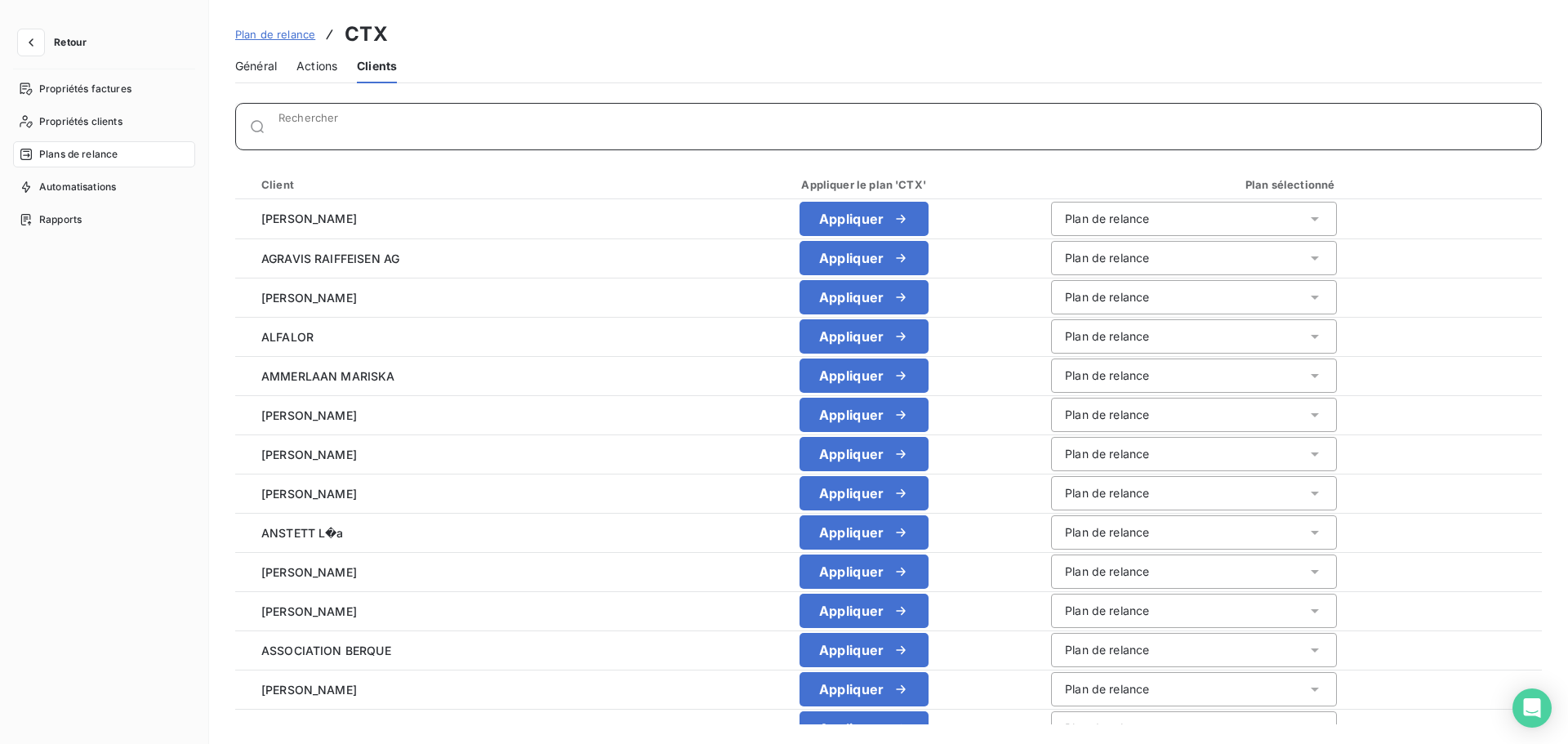
click at [357, 125] on input "Rechercher" at bounding box center [910, 133] width 1263 height 16
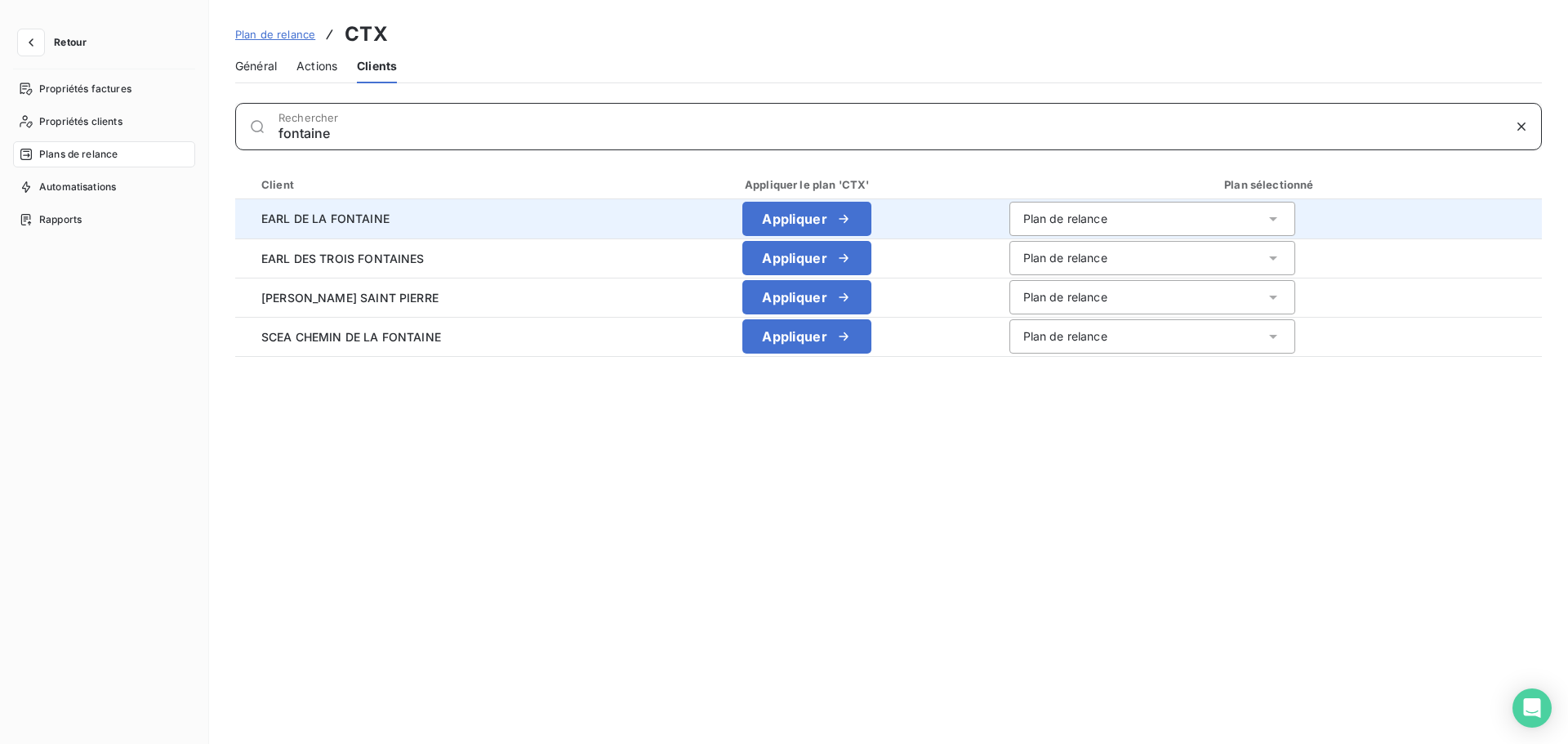
type input "fontaine"
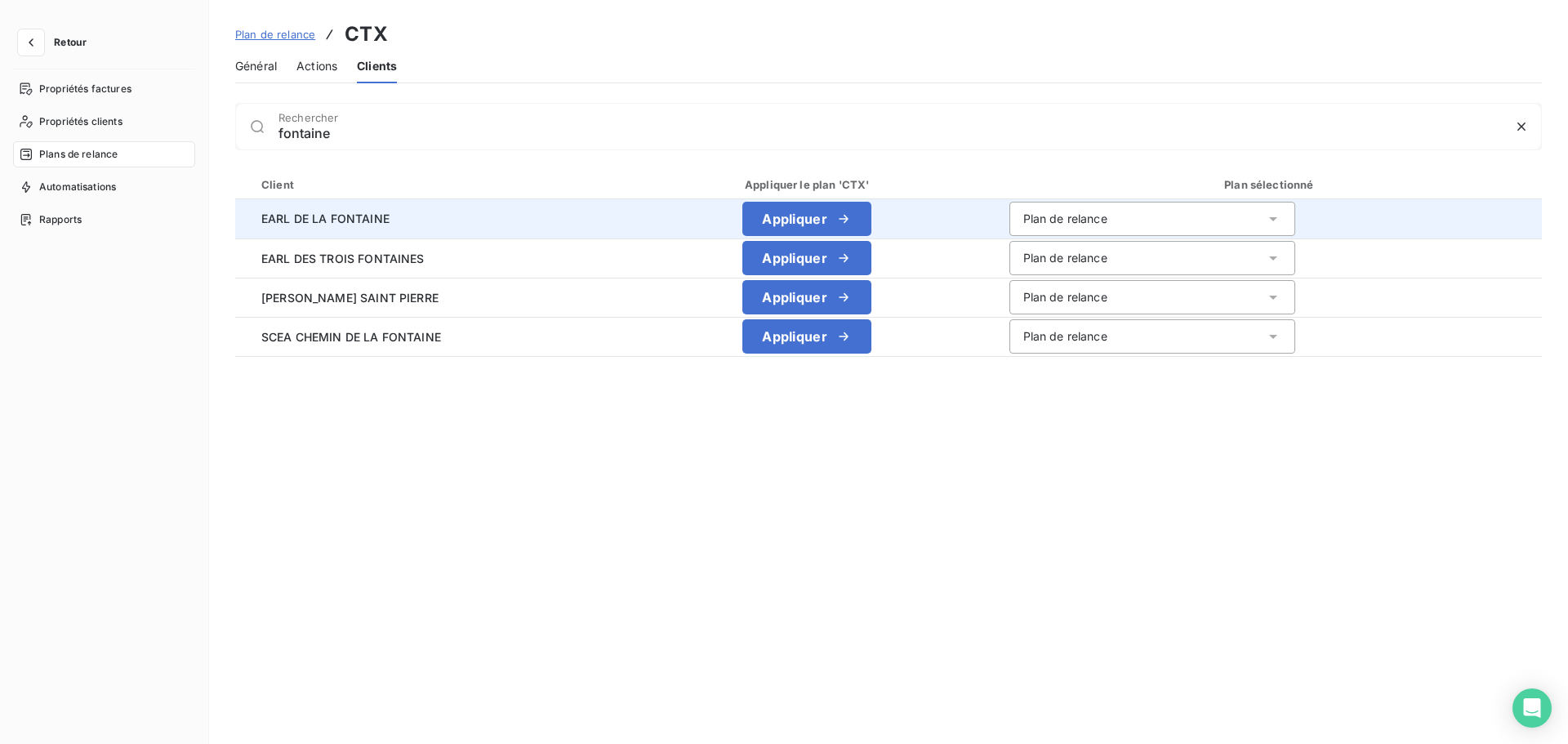
click at [1075, 215] on div "Plan de relance" at bounding box center [1065, 218] width 84 height 16
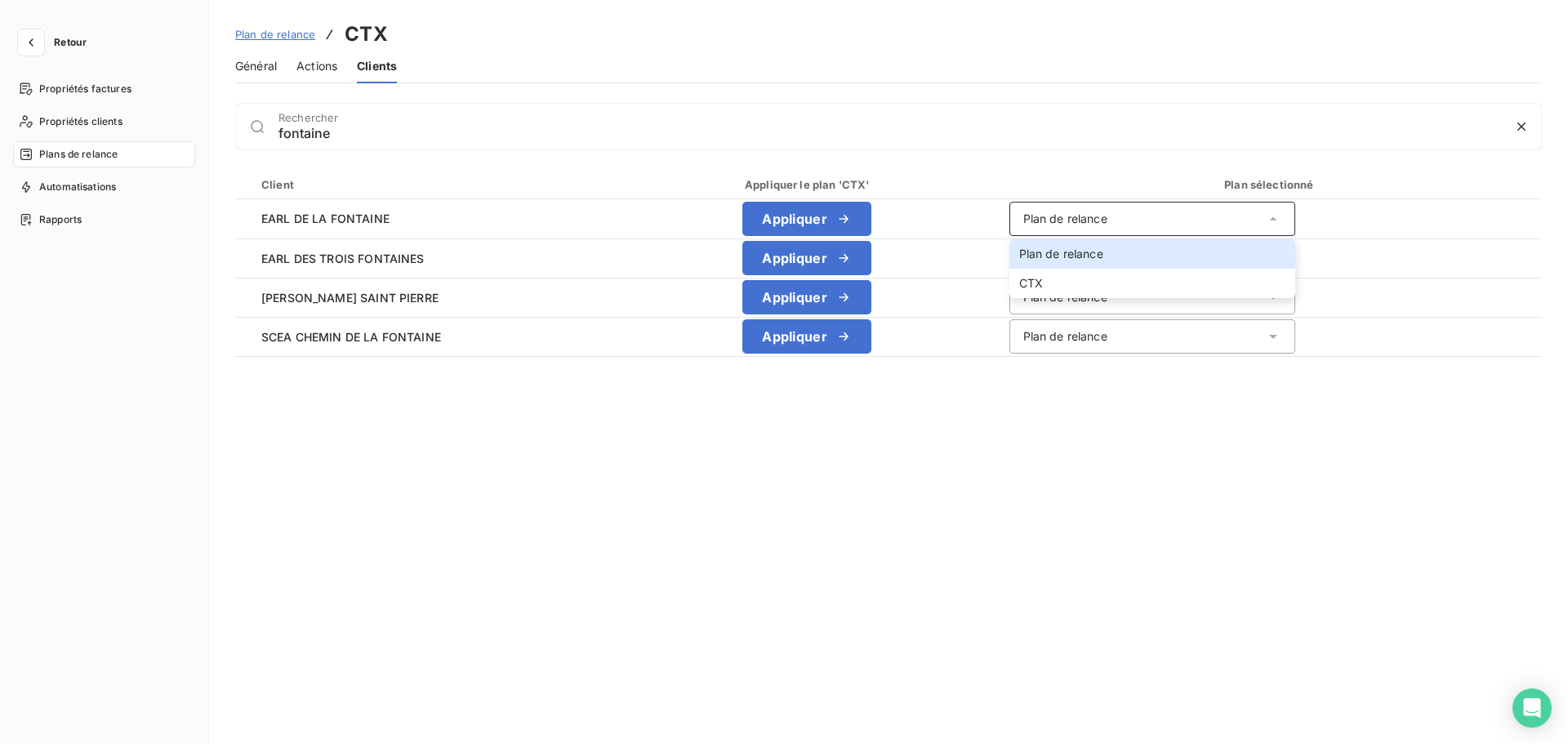
click at [967, 460] on div "Client Appliquer le plan 'CTX' Plan sélectionné EARL DE LA FONTAINE Appliquer P…" at bounding box center [888, 447] width 1307 height 555
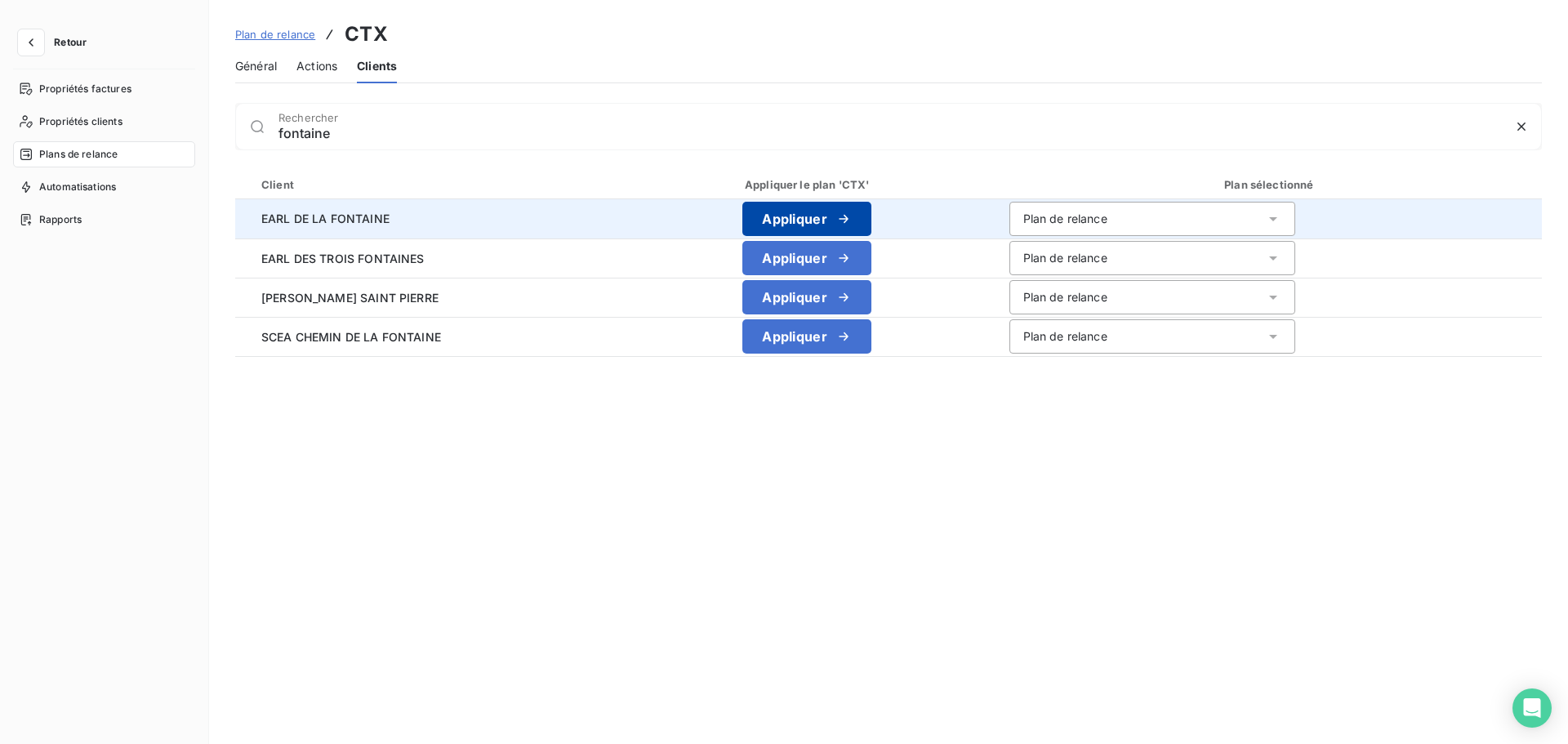
click at [851, 214] on button "Appliquer" at bounding box center [806, 219] width 129 height 35
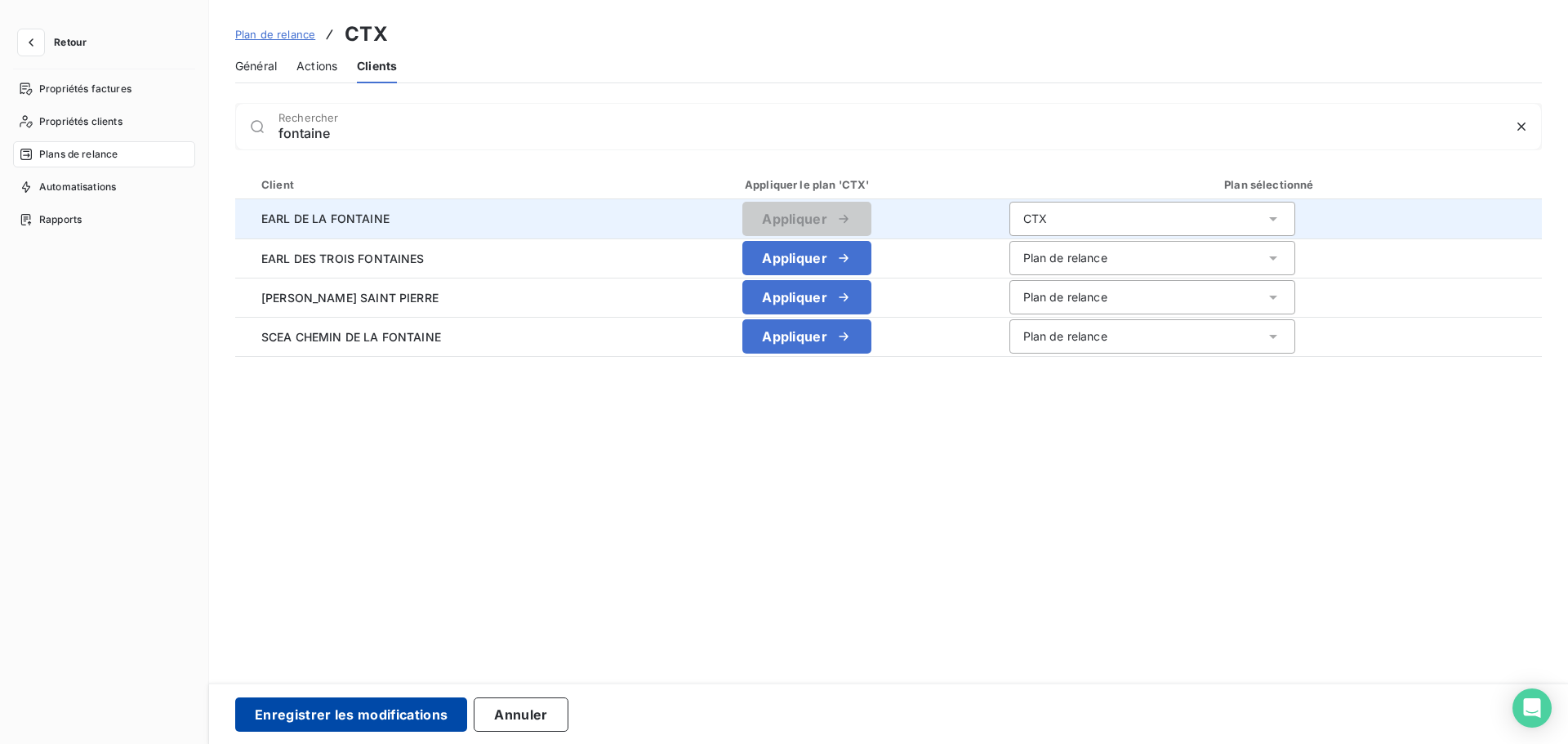
click at [369, 718] on button "Enregistrer les modifications" at bounding box center [351, 715] width 232 height 35
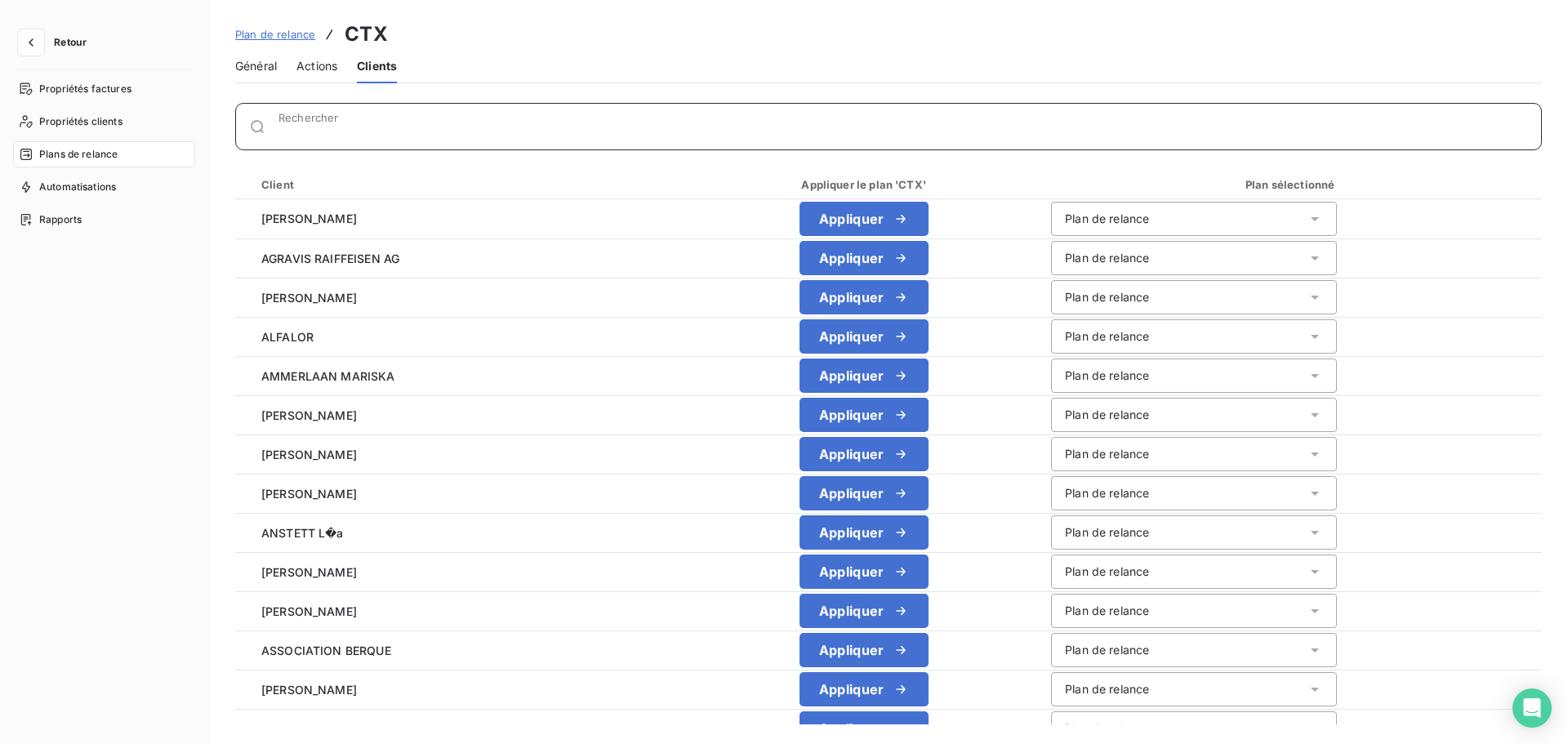
click at [324, 128] on input "Rechercher" at bounding box center [910, 133] width 1263 height 16
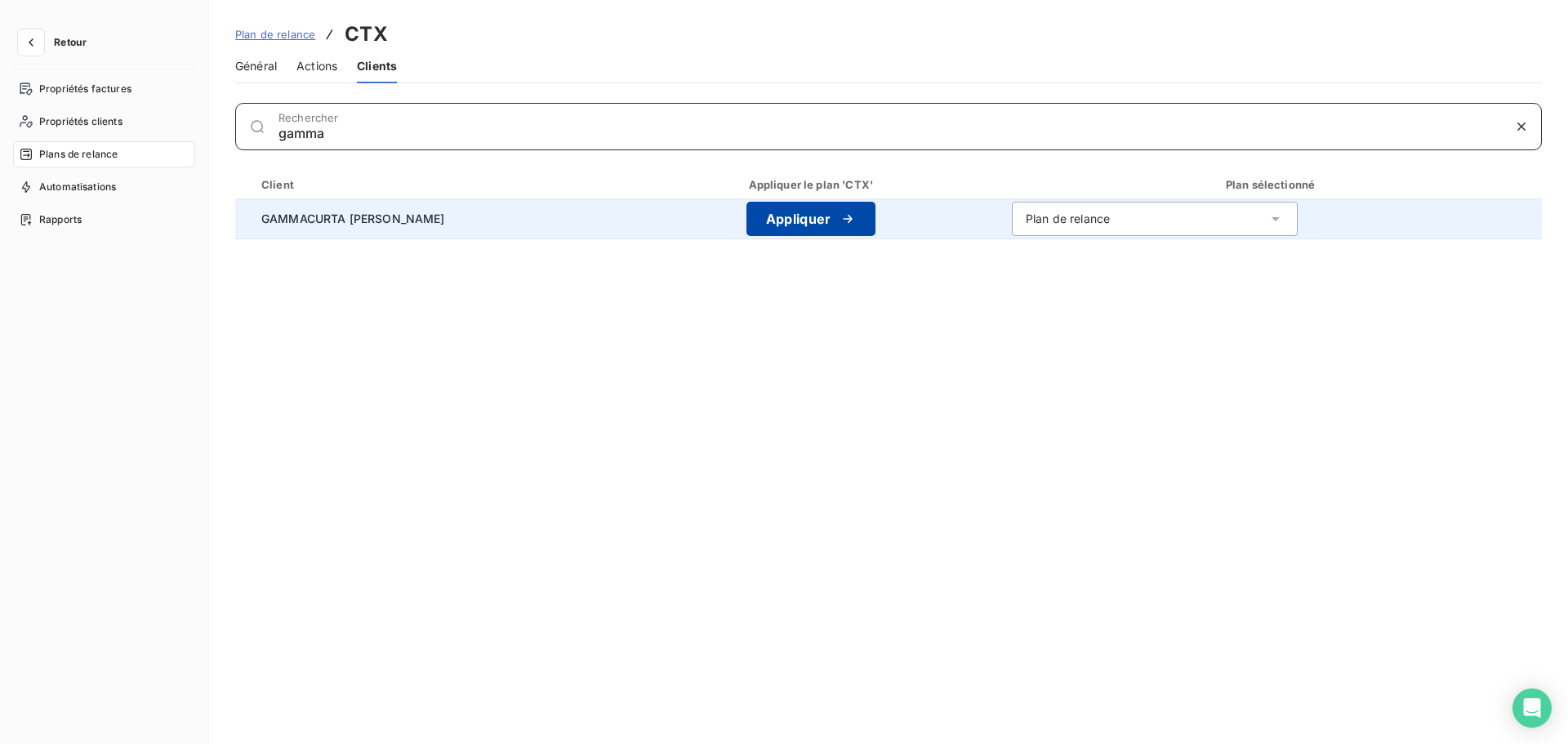
type input "gamma"
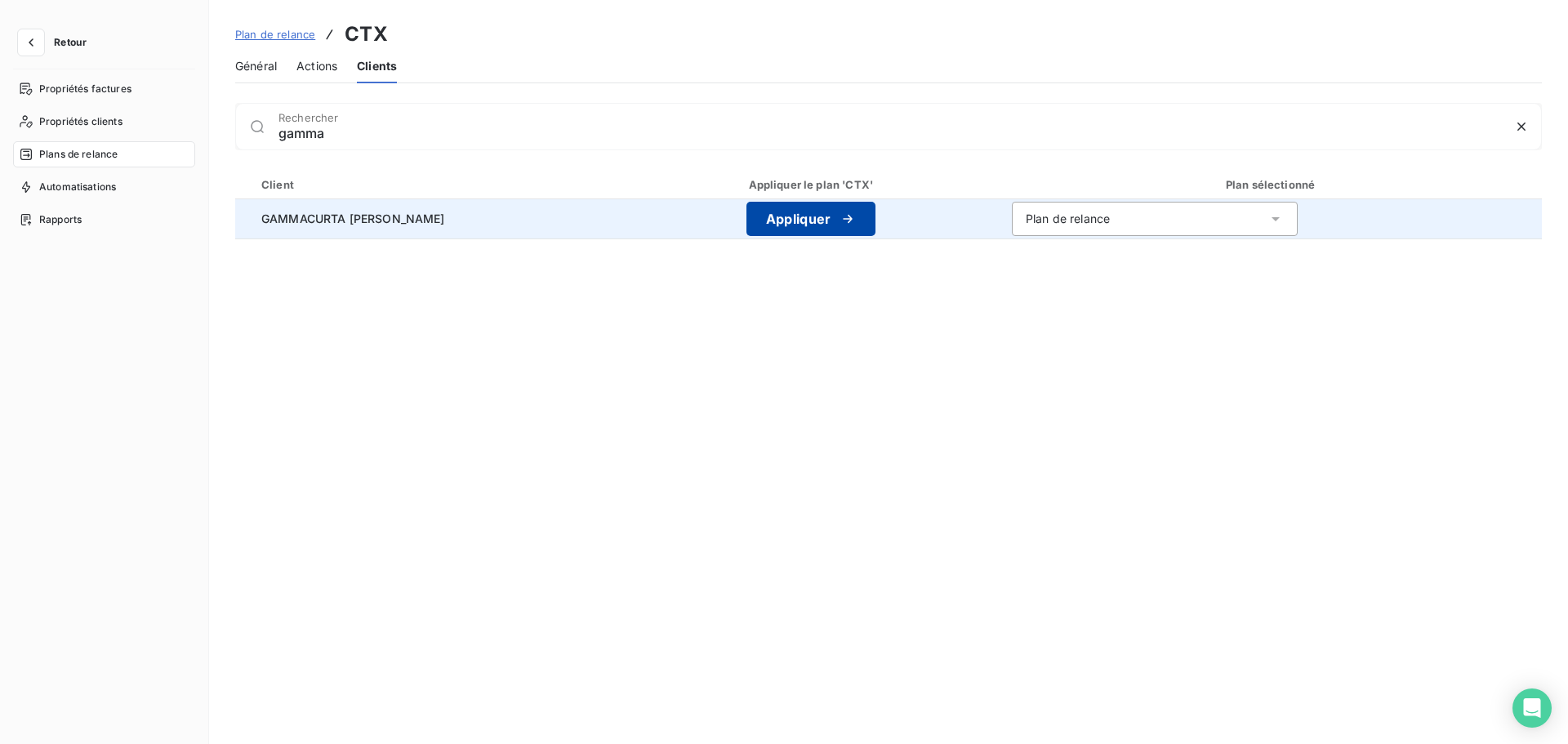
click at [839, 224] on icon "button" at bounding box center [848, 218] width 16 height 16
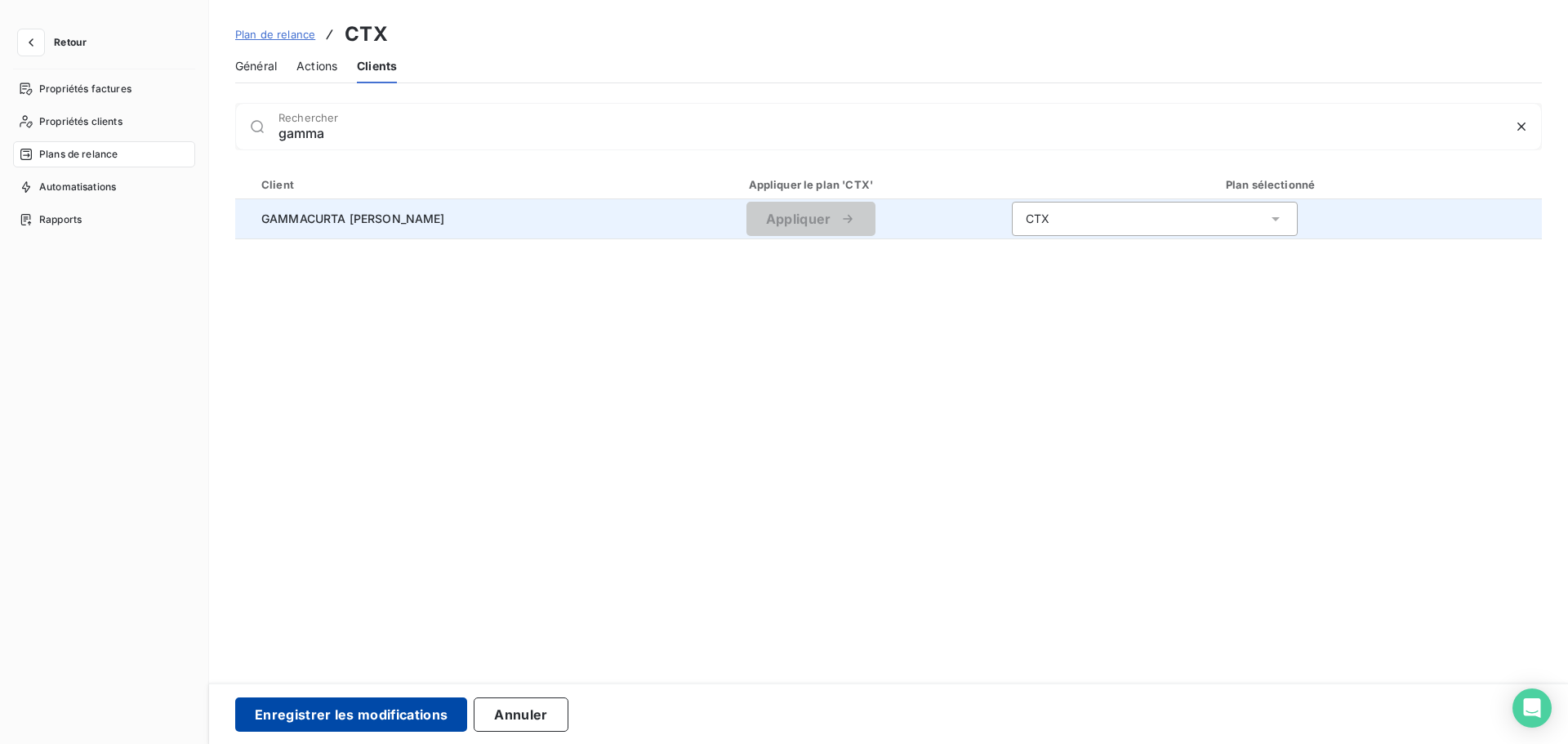
click at [314, 711] on button "Enregistrer les modifications" at bounding box center [351, 715] width 232 height 35
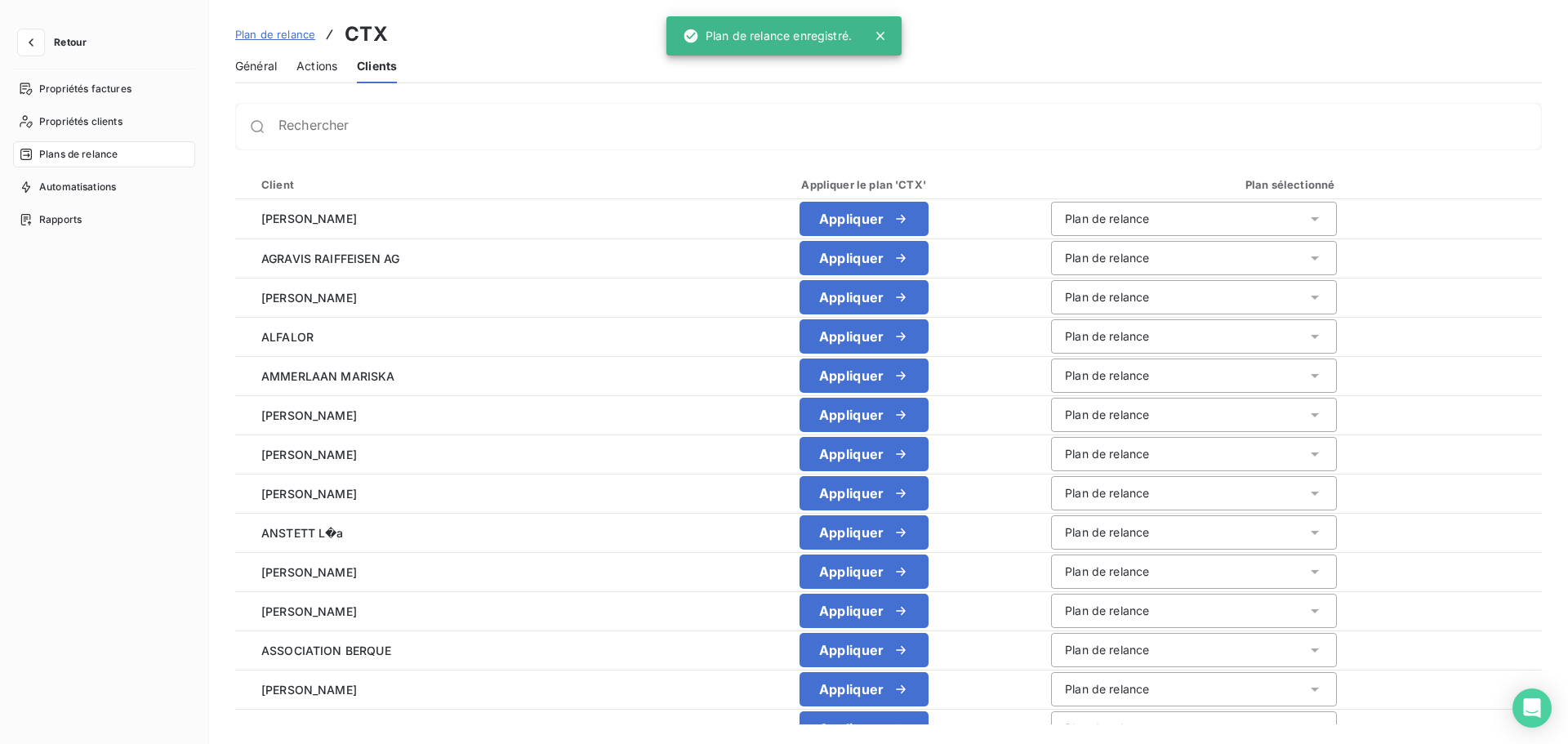
click at [253, 67] on span "Général" at bounding box center [256, 66] width 42 height 16
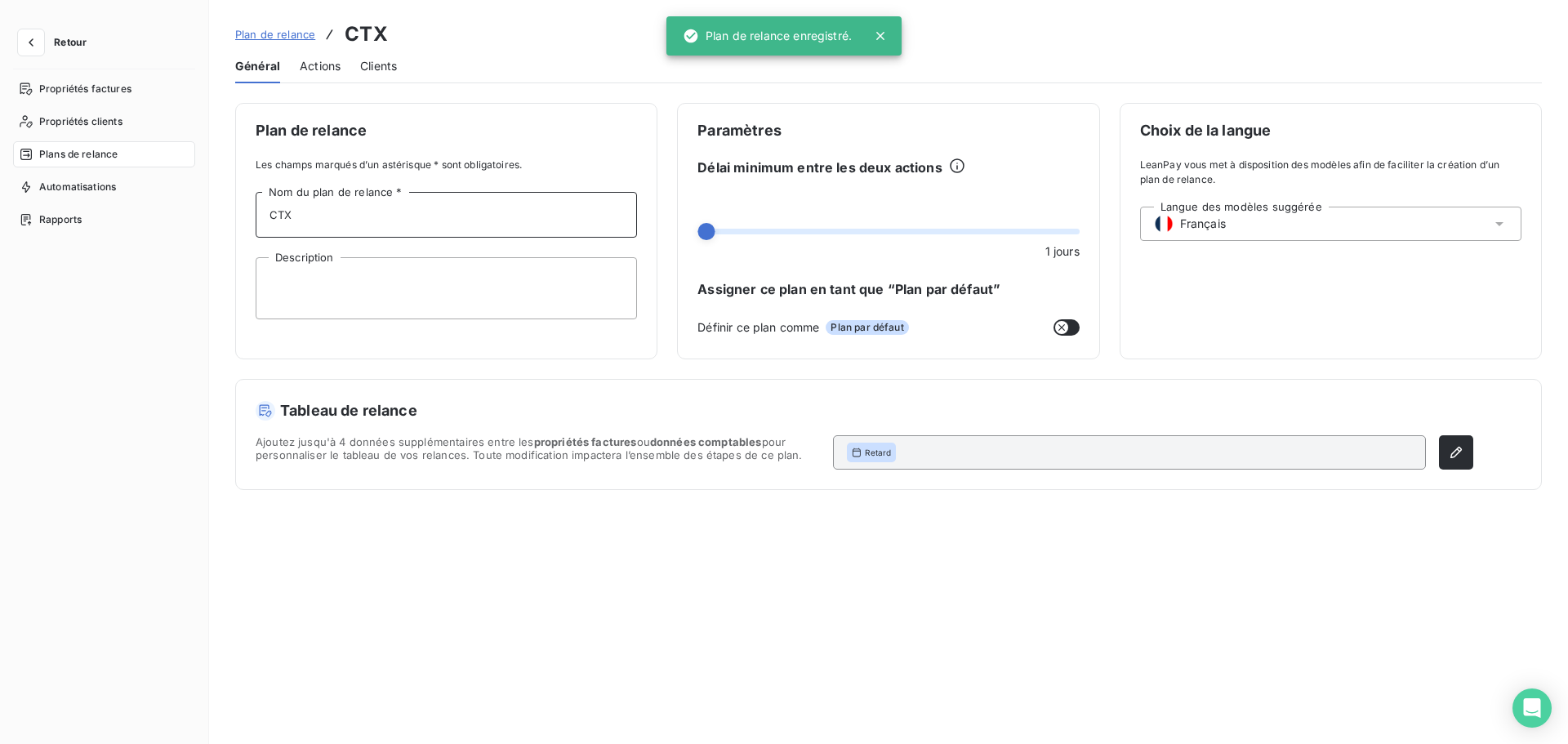
click at [329, 209] on input "CTX" at bounding box center [446, 215] width 381 height 46
drag, startPoint x: 329, startPoint y: 209, endPoint x: 241, endPoint y: 204, distance: 88.1
click at [241, 204] on div "Plan de relance Les champs marqués d’un astérisque * sont obligatoires. CTX Nom…" at bounding box center [446, 231] width 422 height 256
type input "E"
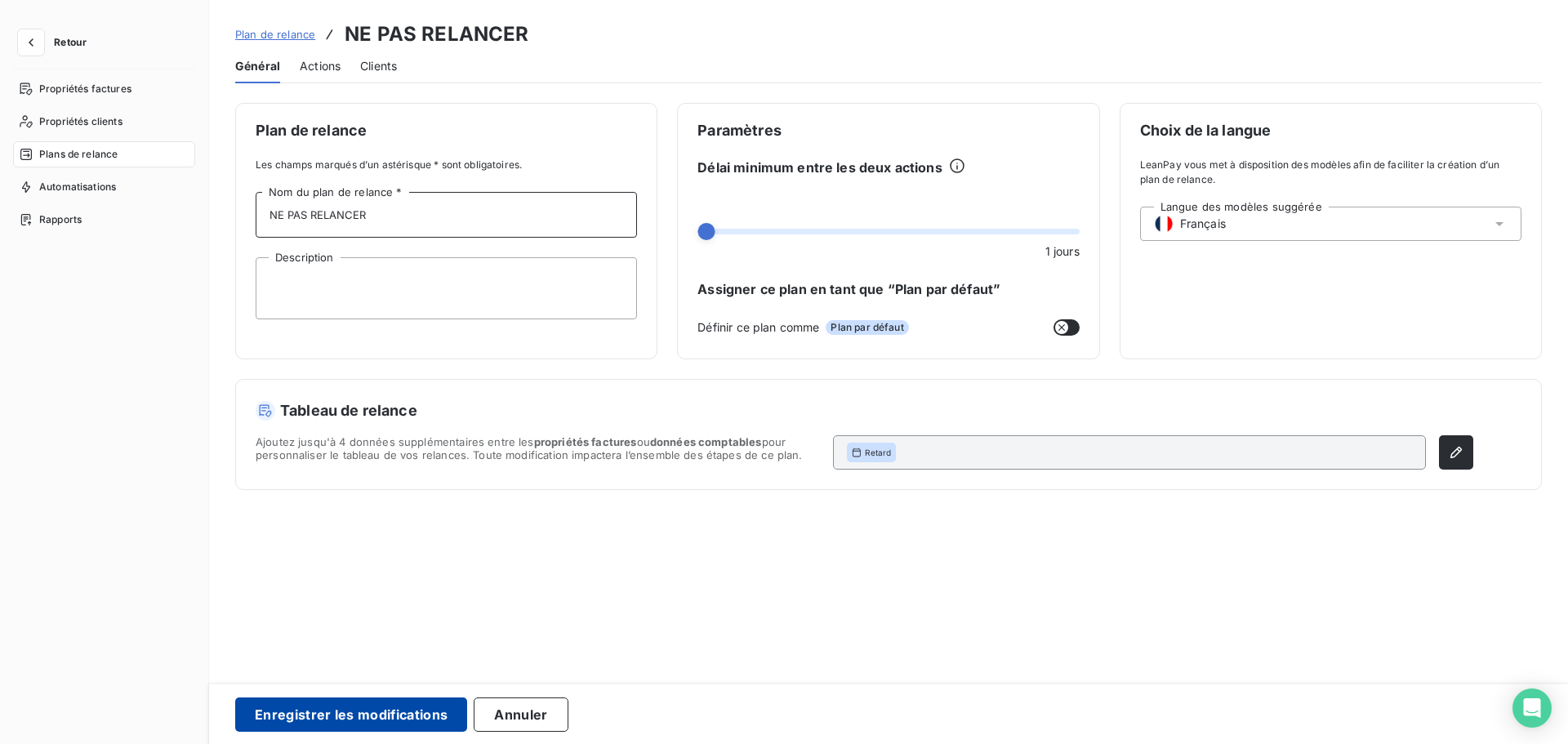
type input "NE PAS RELANCER"
click at [344, 720] on button "Enregistrer les modifications" at bounding box center [351, 715] width 232 height 35
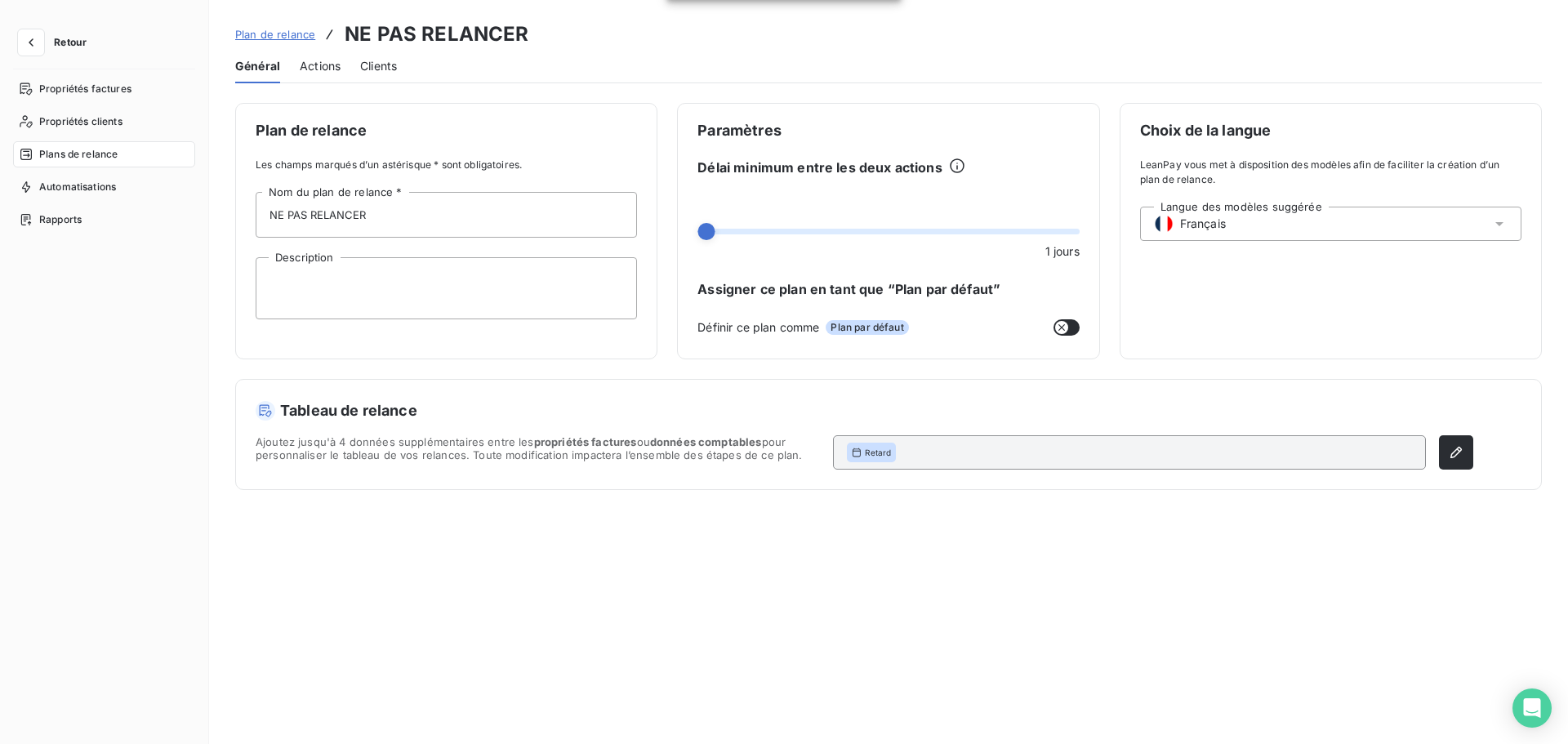
click at [320, 74] on div "Actions" at bounding box center [320, 67] width 41 height 35
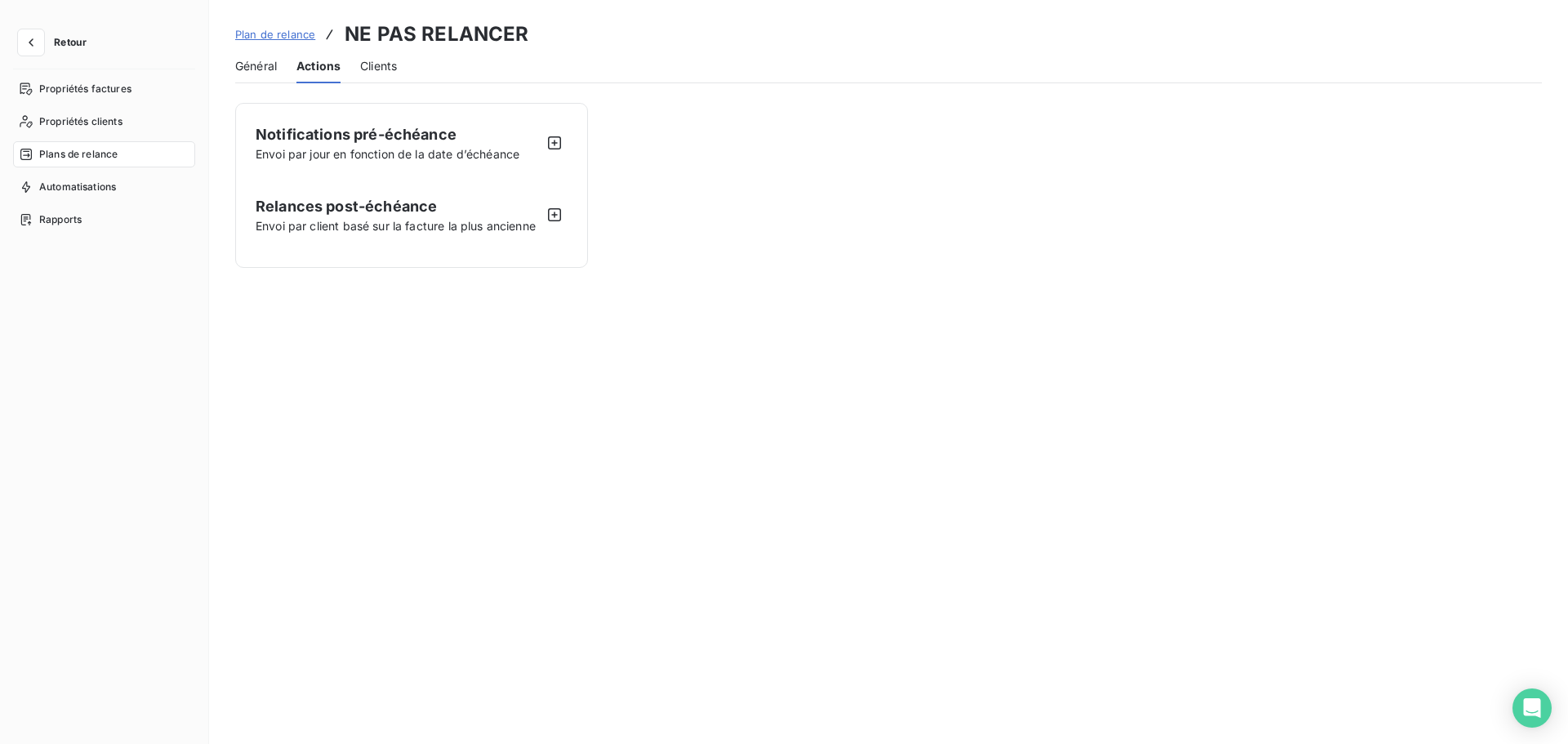
click at [357, 65] on div "Général Actions Clients" at bounding box center [888, 67] width 1307 height 35
click at [377, 65] on span "Clients" at bounding box center [379, 66] width 37 height 16
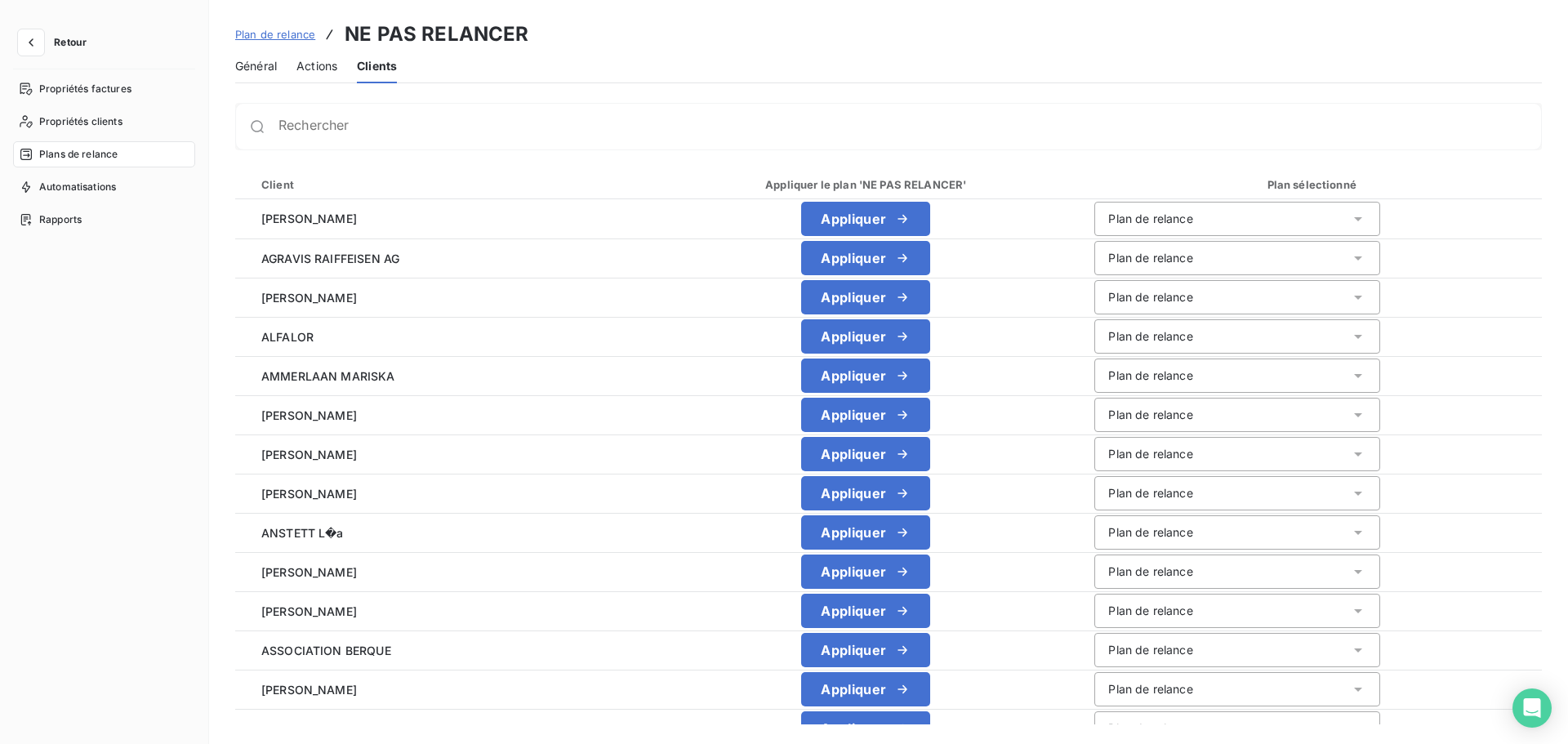
drag, startPoint x: 301, startPoint y: 73, endPoint x: 239, endPoint y: 79, distance: 62.3
click at [298, 75] on div "Actions" at bounding box center [316, 67] width 41 height 35
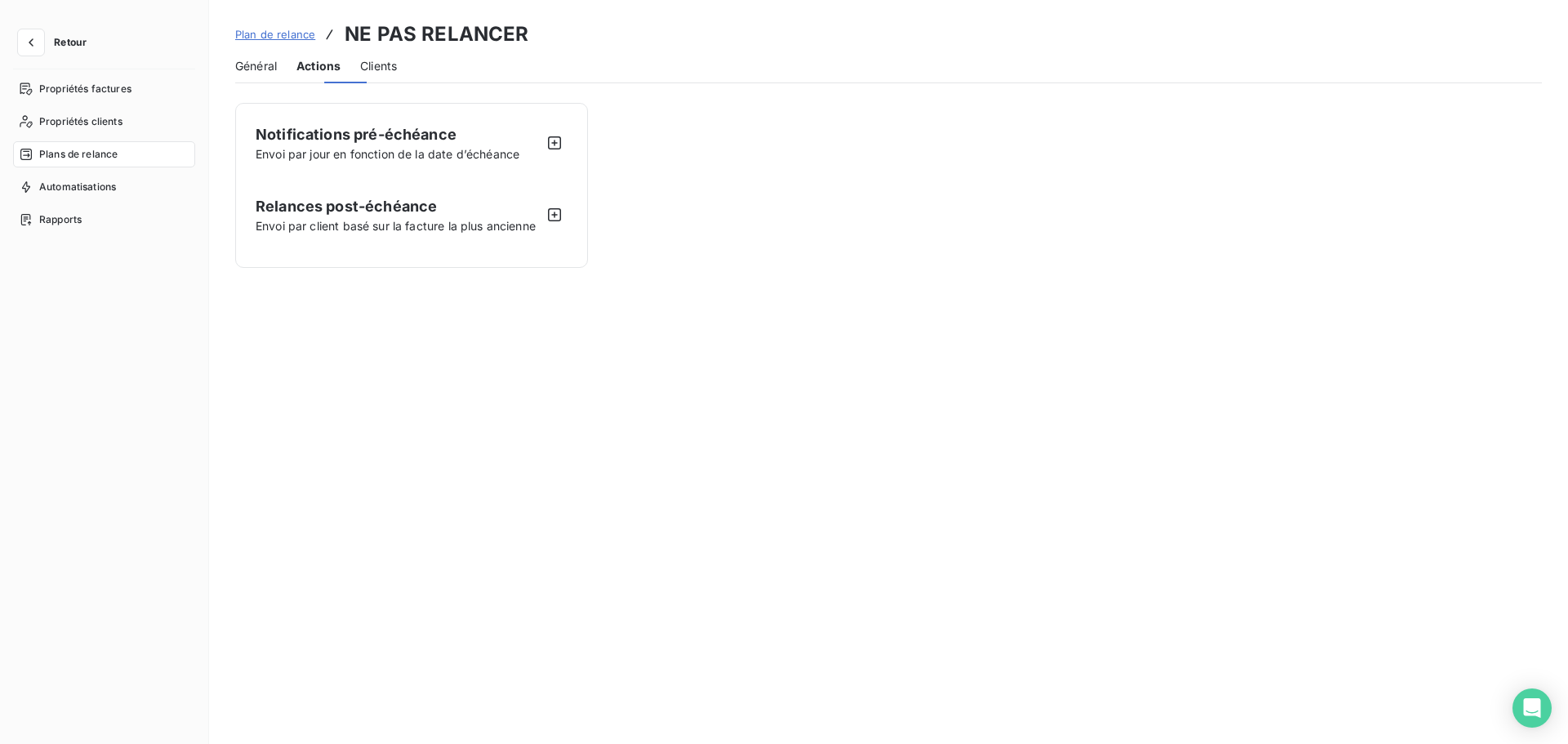
click at [236, 78] on div "Général" at bounding box center [256, 67] width 42 height 35
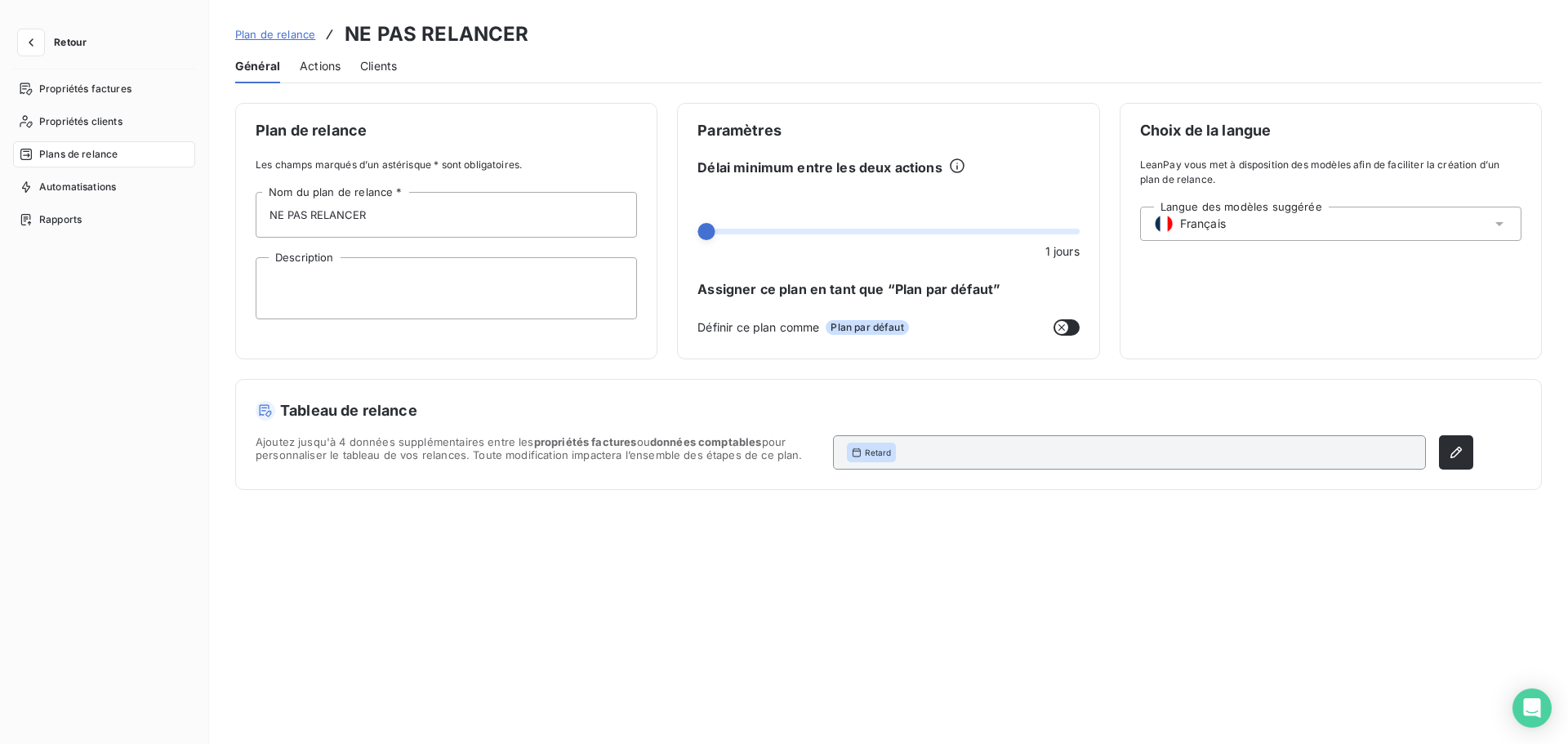
click at [44, 36] on button "Retour" at bounding box center [56, 42] width 87 height 27
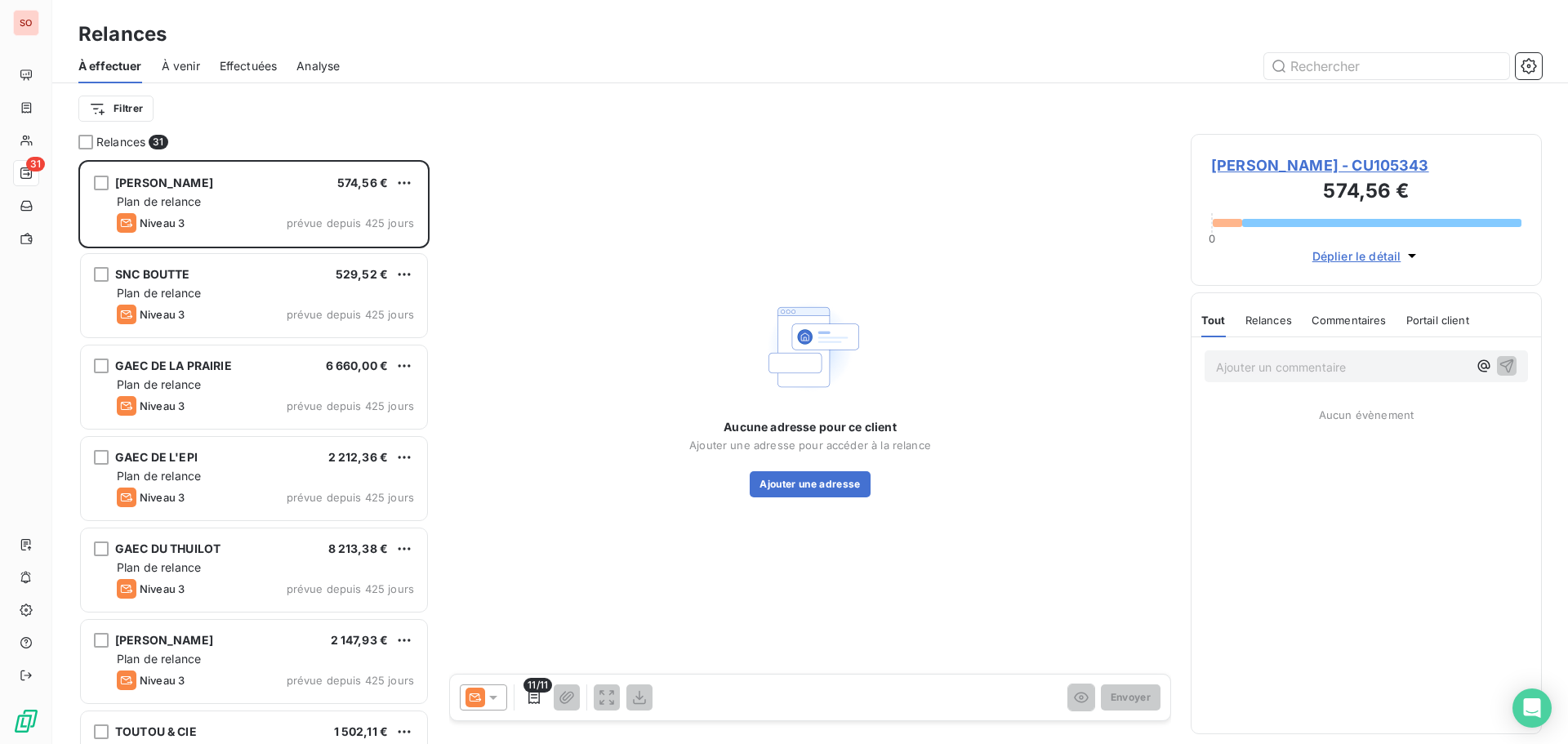
scroll to position [571, 339]
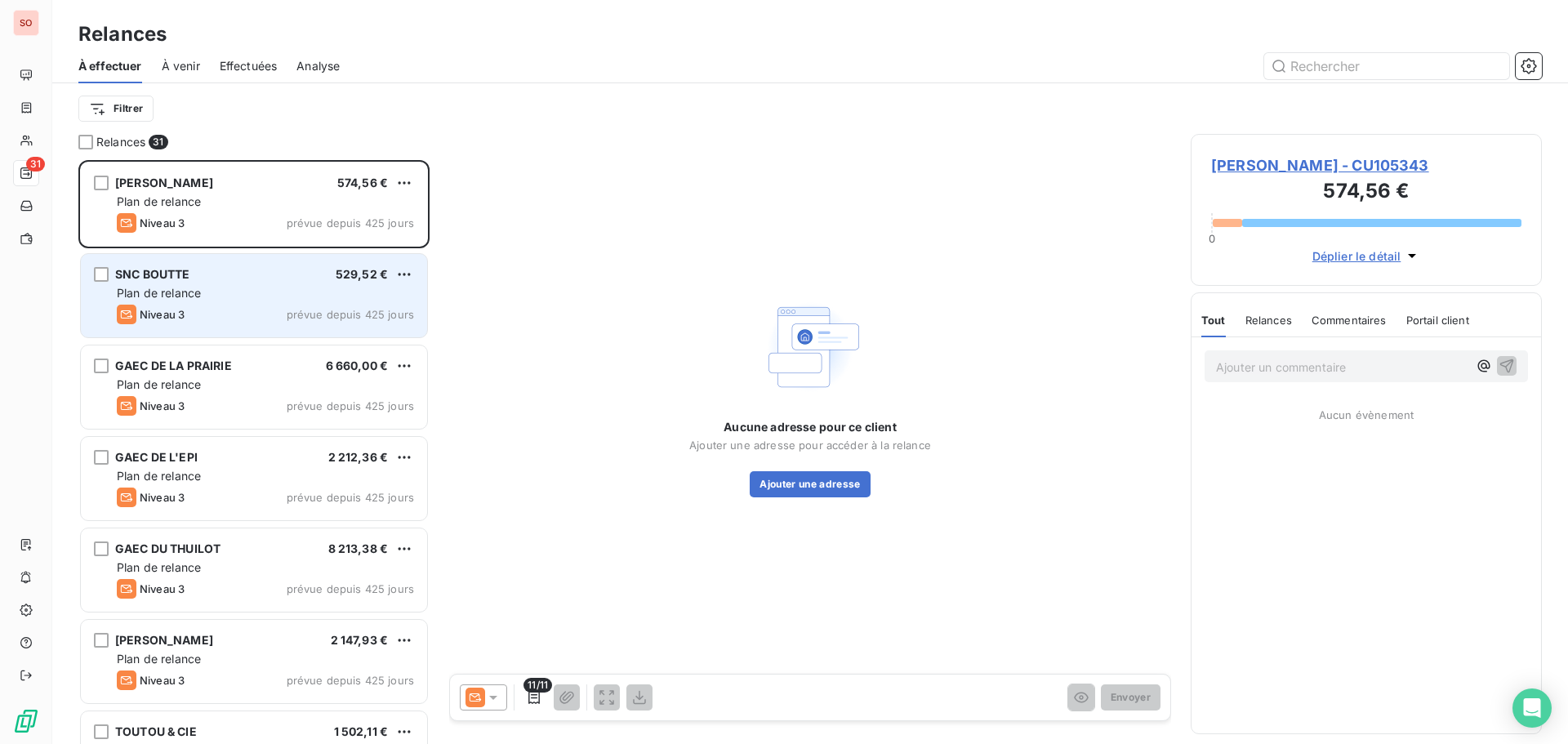
click at [240, 299] on div "Plan de relance" at bounding box center [265, 293] width 297 height 16
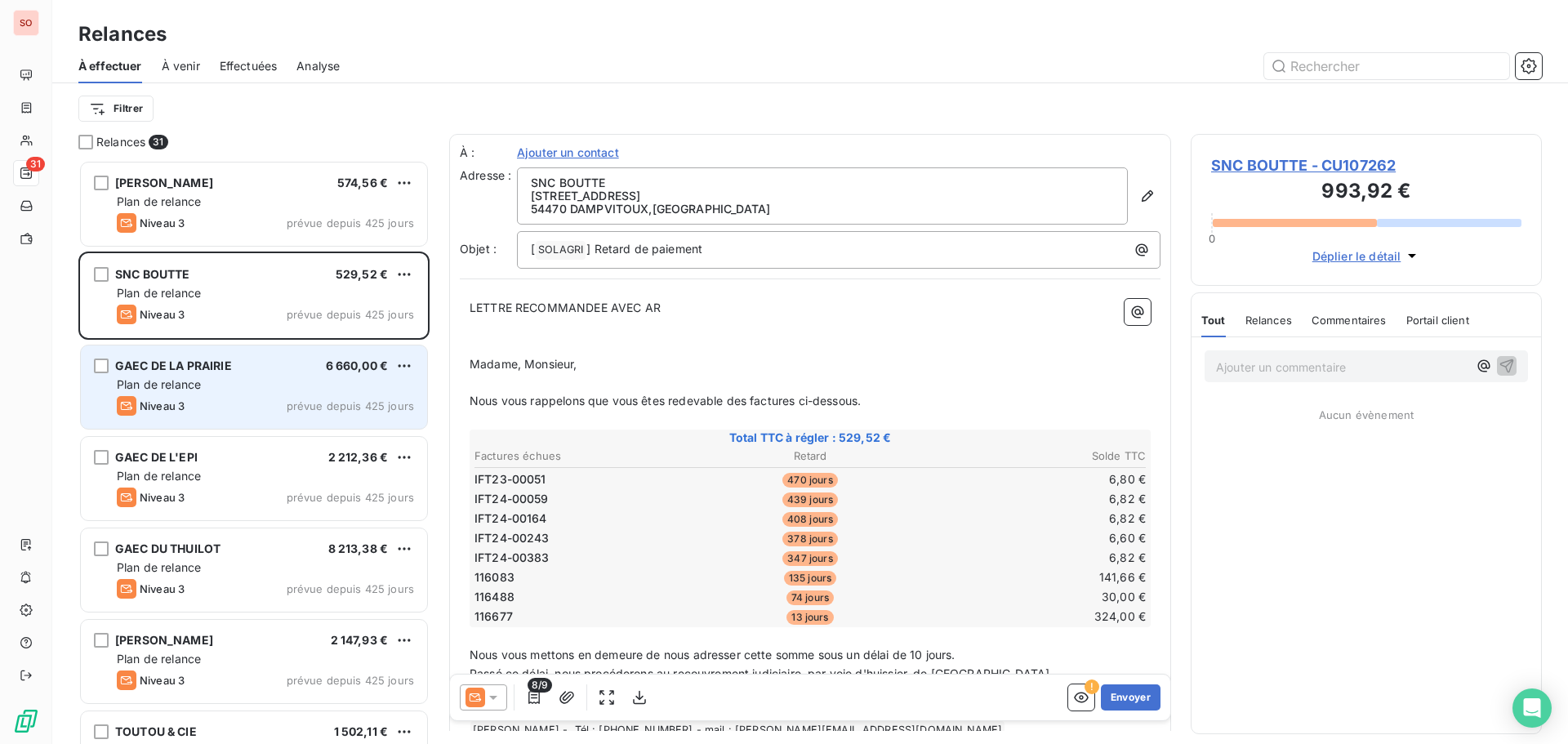
click at [213, 373] on div "GAEC DE LA PRAIRIE" at bounding box center [174, 366] width 117 height 16
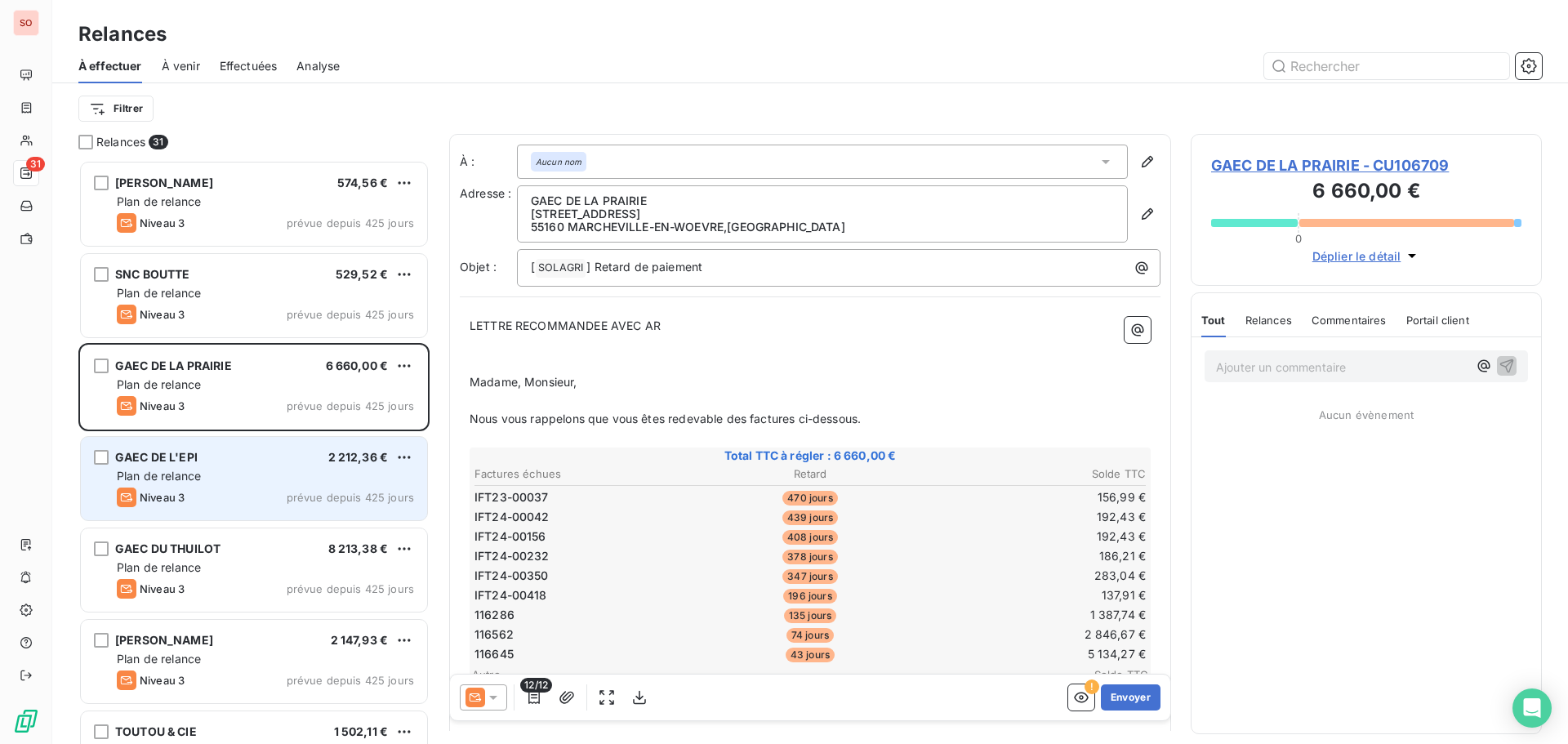
click at [215, 448] on div "GAEC DE L'EPI 2 212,36 € Plan de relance Niveau 3 prévue depuis 425 jours" at bounding box center [253, 478] width 347 height 83
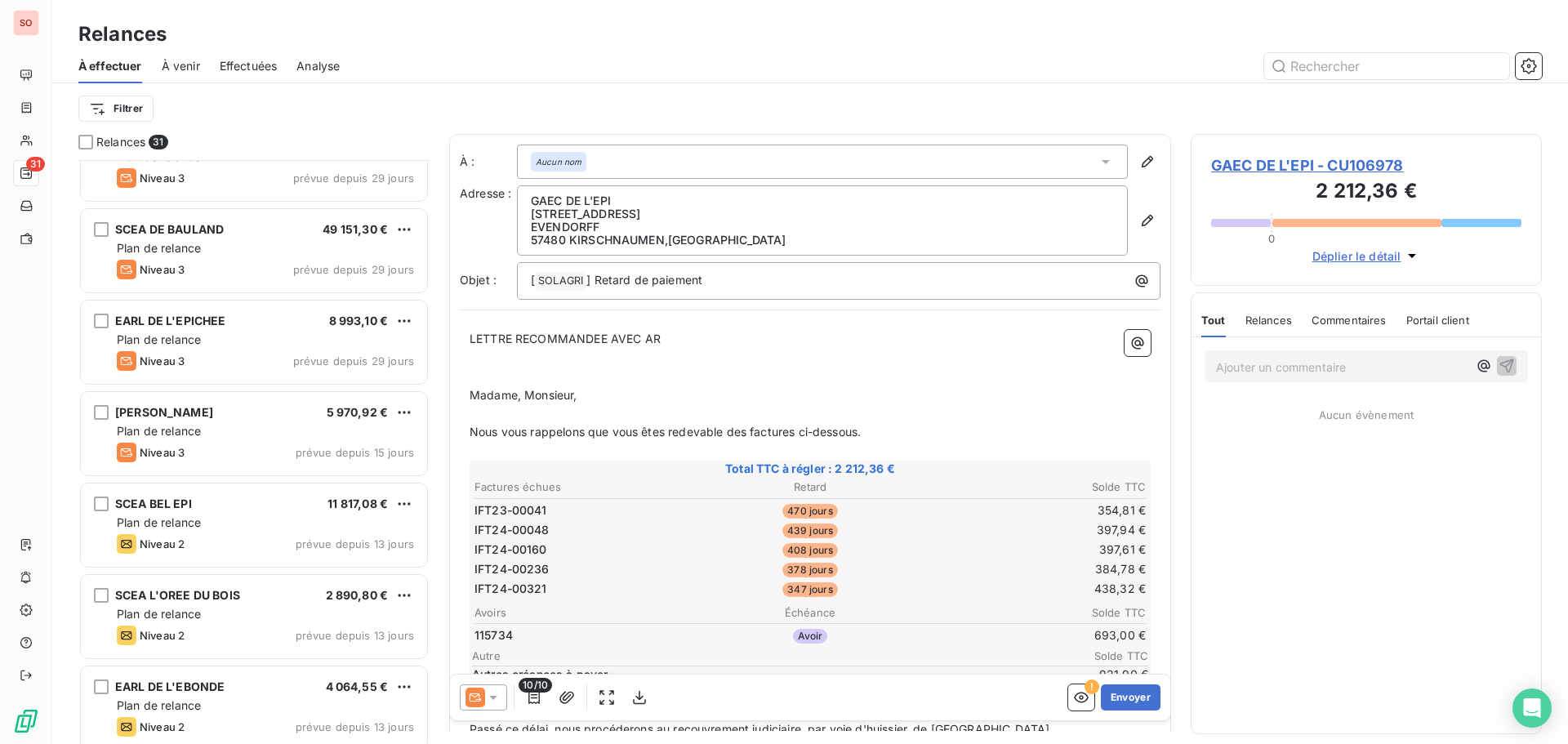
scroll to position [2252, 0]
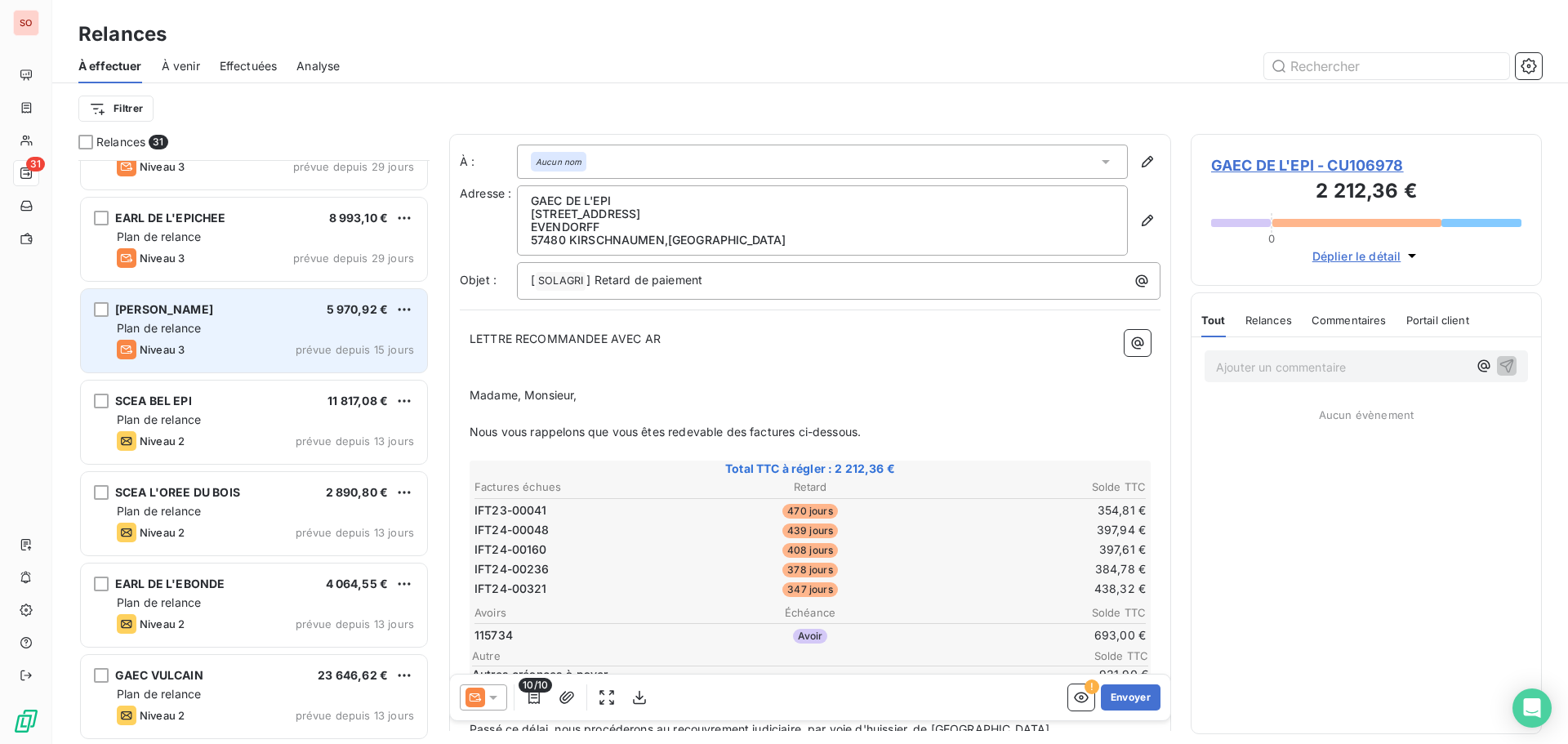
click at [200, 346] on div "Niveau 3 prévue depuis 15 jours" at bounding box center [265, 349] width 297 height 19
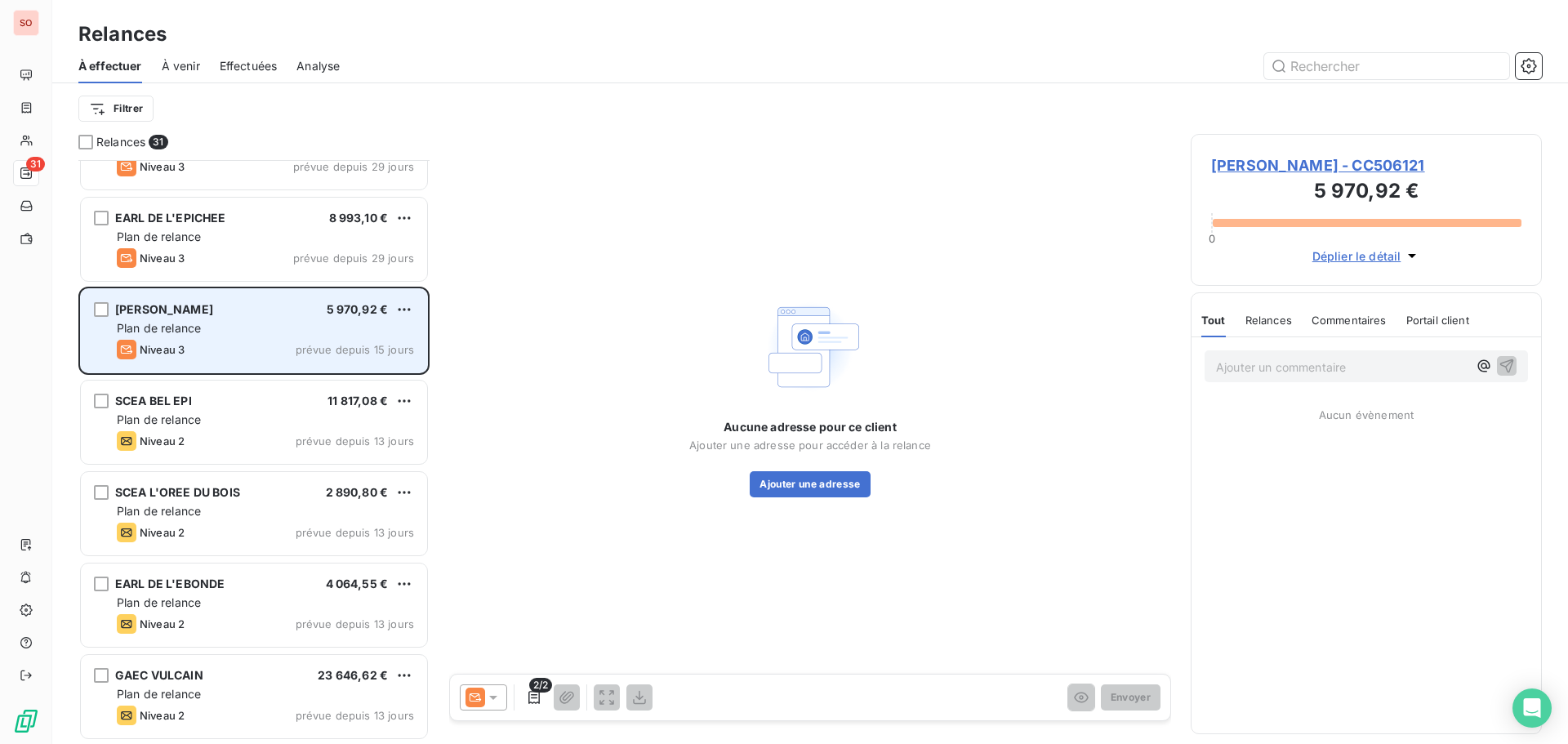
click at [203, 334] on div "Plan de relance" at bounding box center [265, 328] width 297 height 16
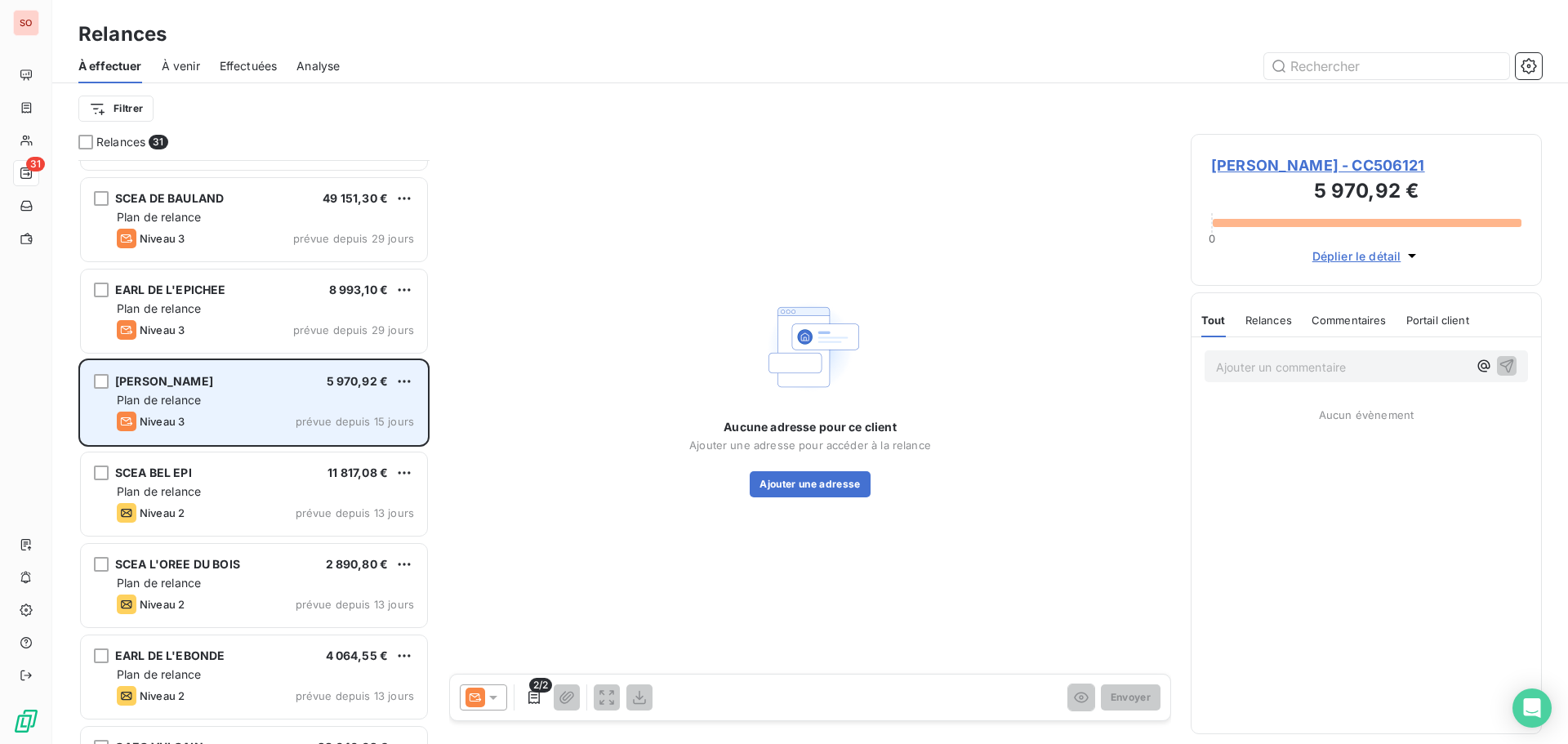
scroll to position [2170, 0]
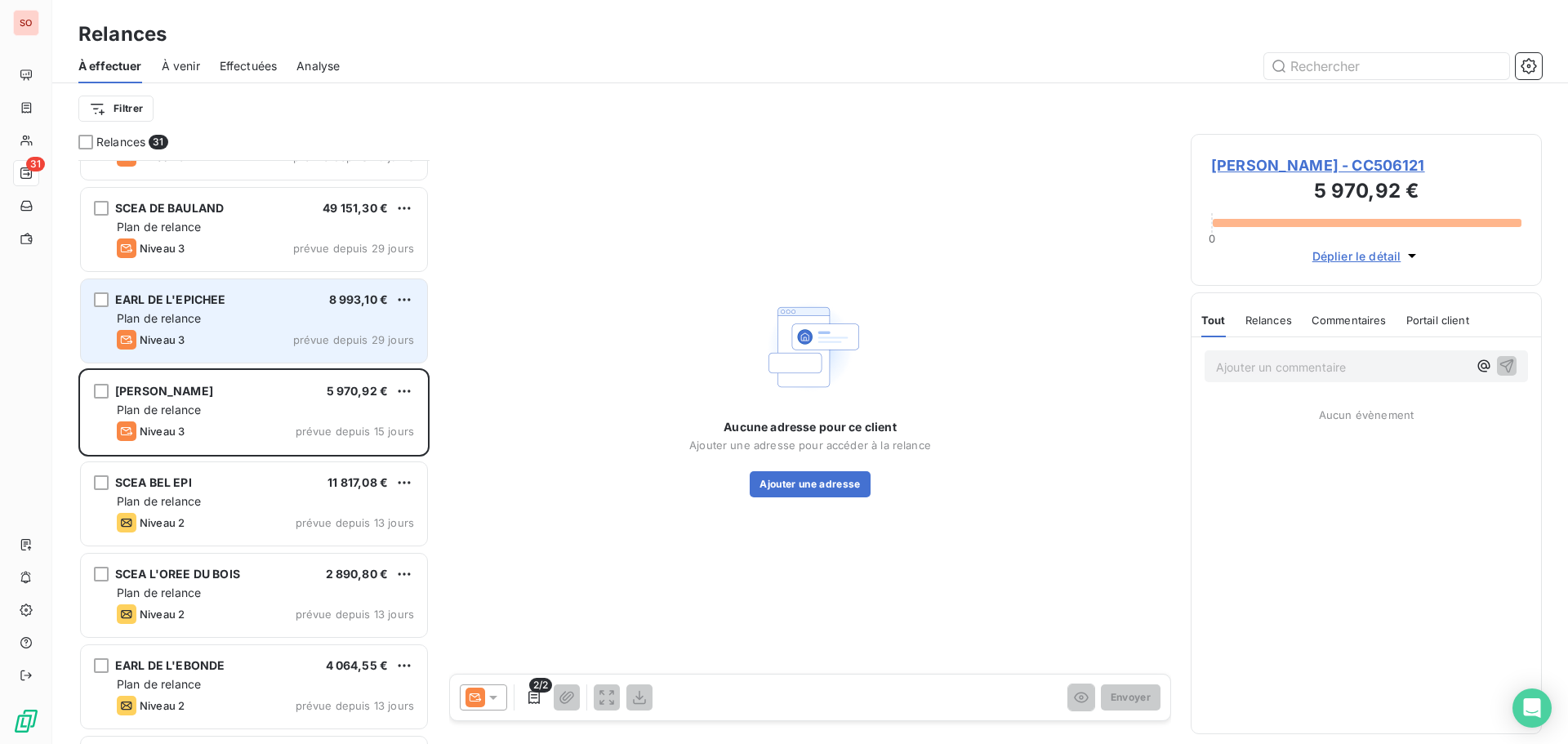
click at [203, 334] on div "Niveau 3 prévue depuis 29 jours" at bounding box center [265, 339] width 297 height 19
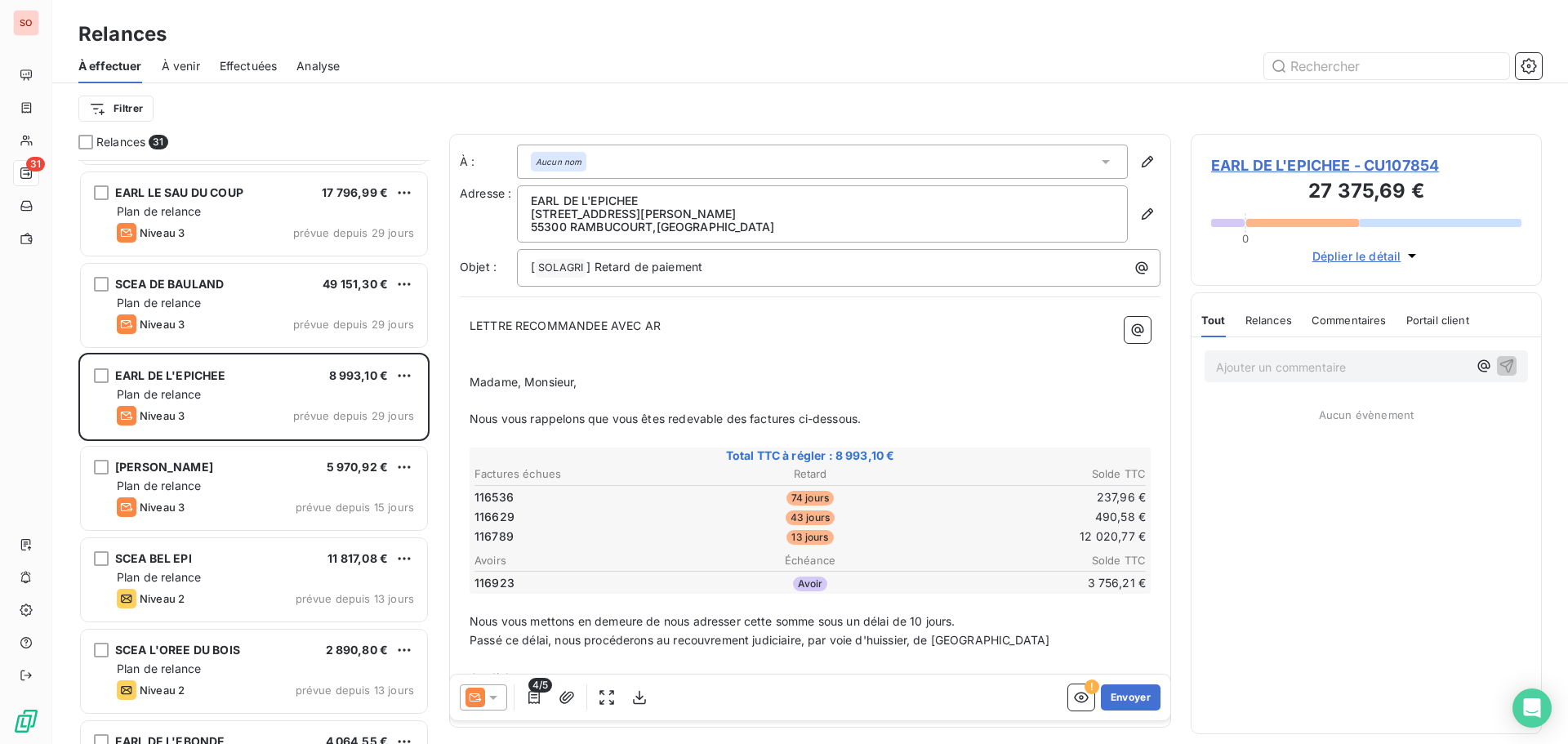
scroll to position [1925, 0]
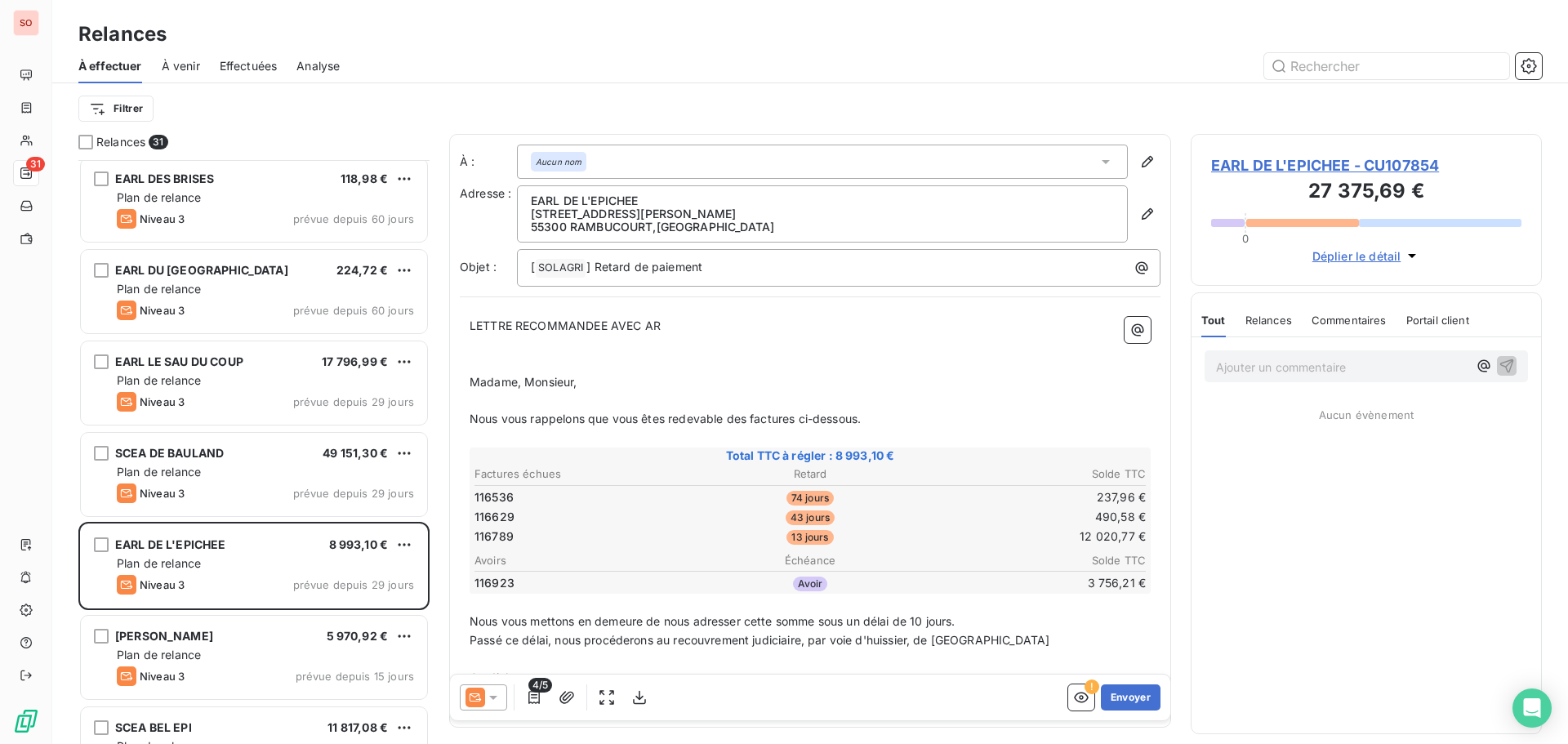
drag, startPoint x: 186, startPoint y: 388, endPoint x: 35, endPoint y: 384, distance: 151.1
click at [186, 388] on div "EARL LE SAU DU COUP 17 796,99 € Plan de relance Niveau 3 prévue depuis 29 jours" at bounding box center [253, 382] width 347 height 83
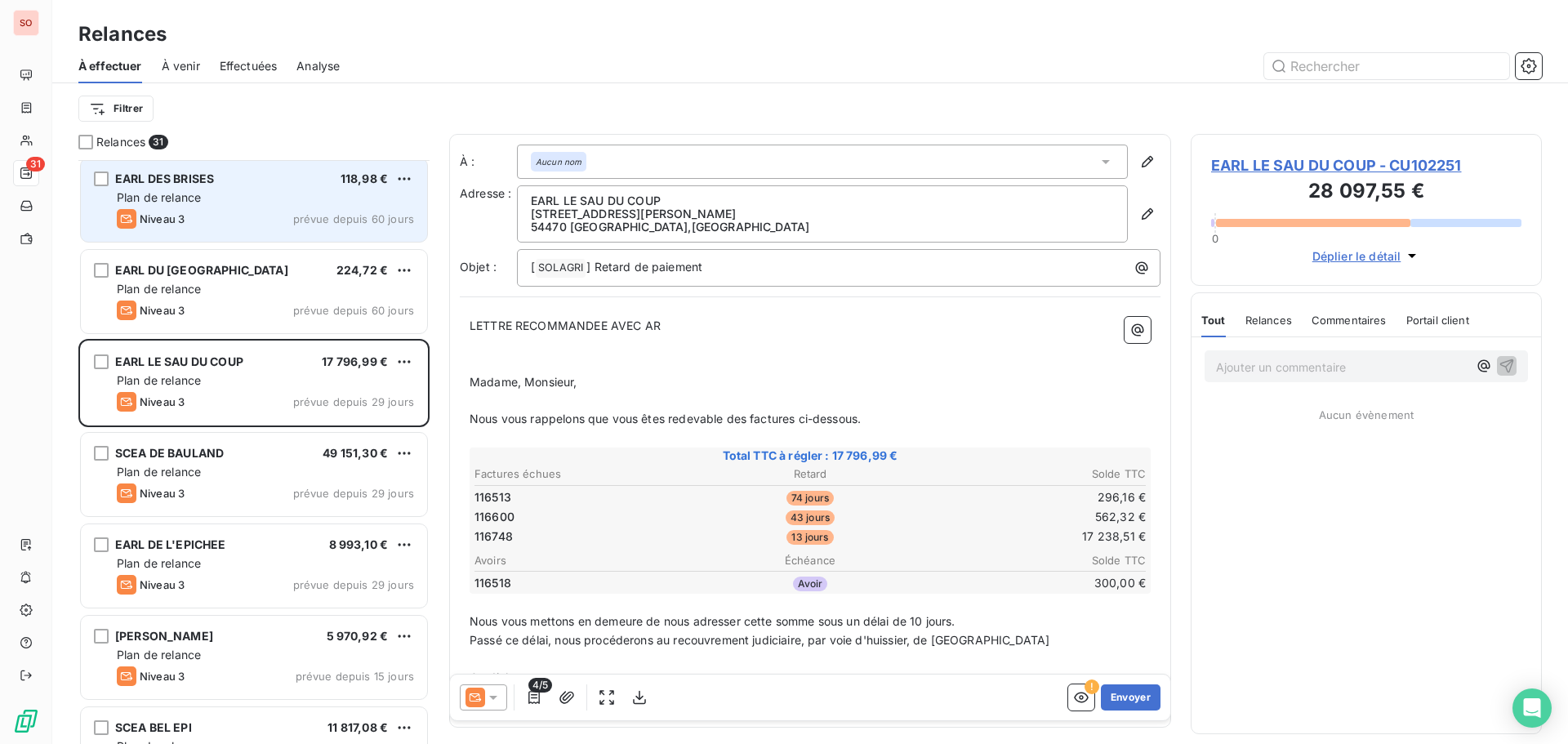
click at [155, 224] on span "Niveau 3" at bounding box center [162, 218] width 45 height 13
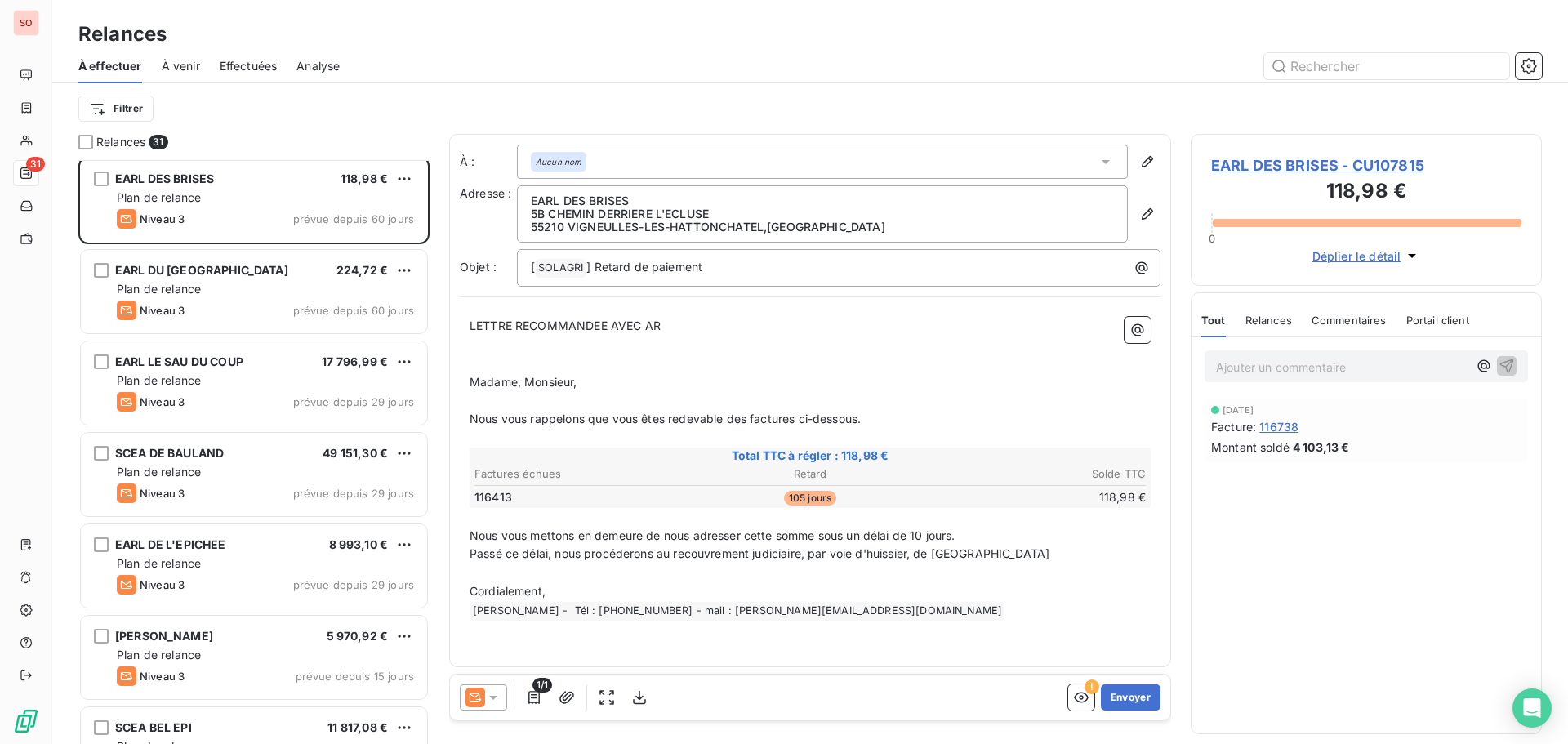
click at [1266, 371] on p "Ajouter un commentaire ﻿" at bounding box center [1341, 367] width 251 height 20
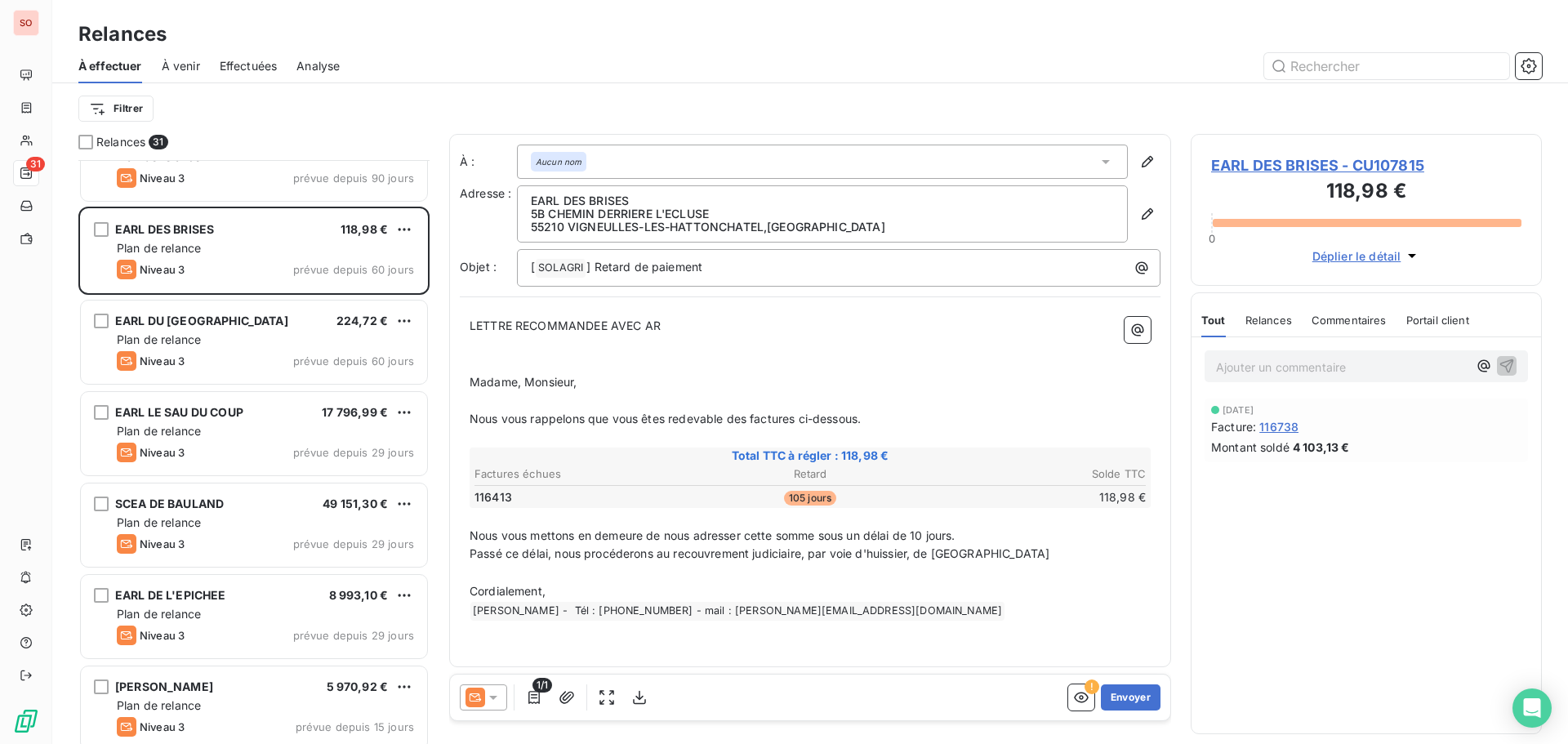
scroll to position [1599, 0]
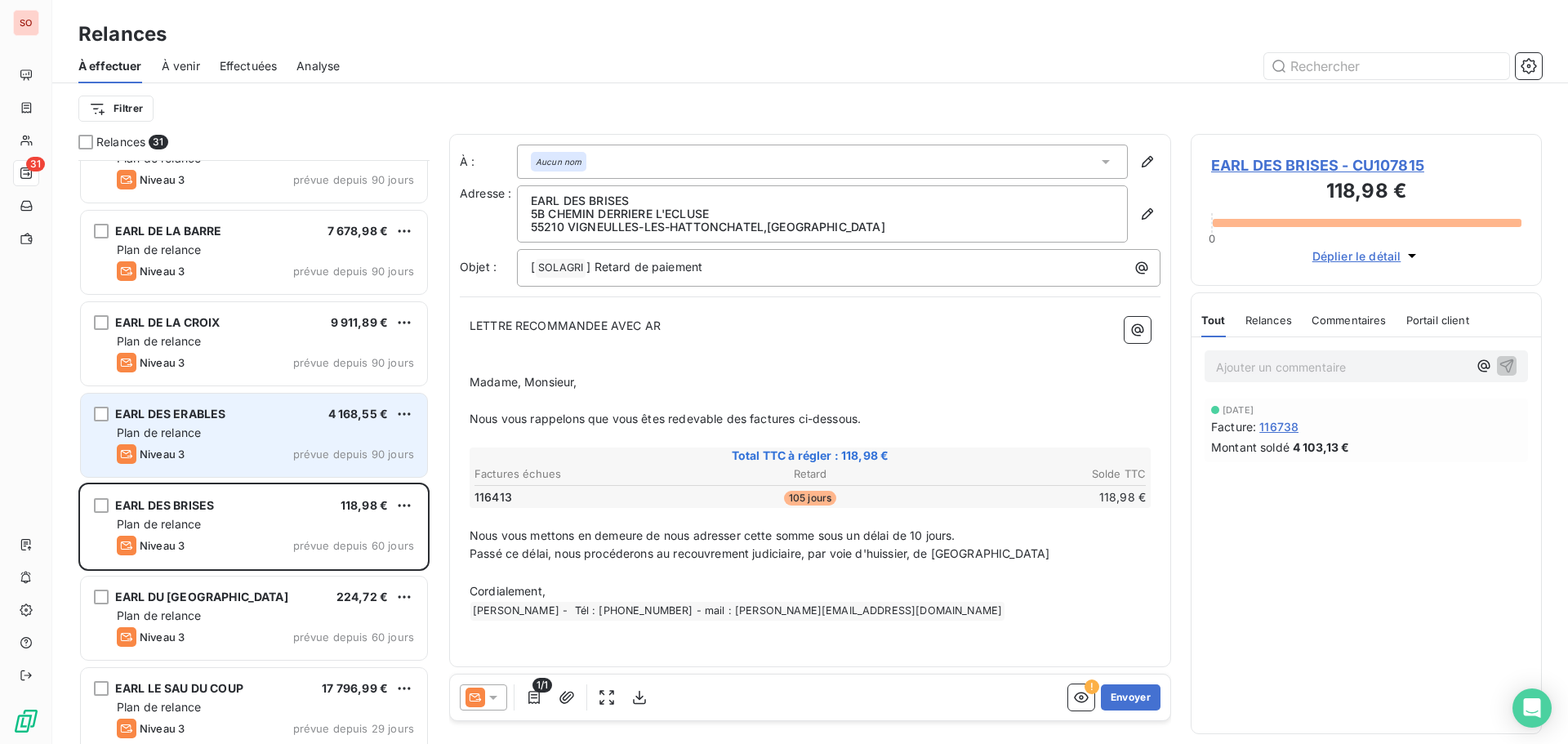
click at [210, 443] on div "EARL DES ERABLES 4 168,55 € Plan de relance Niveau 3 prévue depuis 90 jours" at bounding box center [253, 435] width 347 height 83
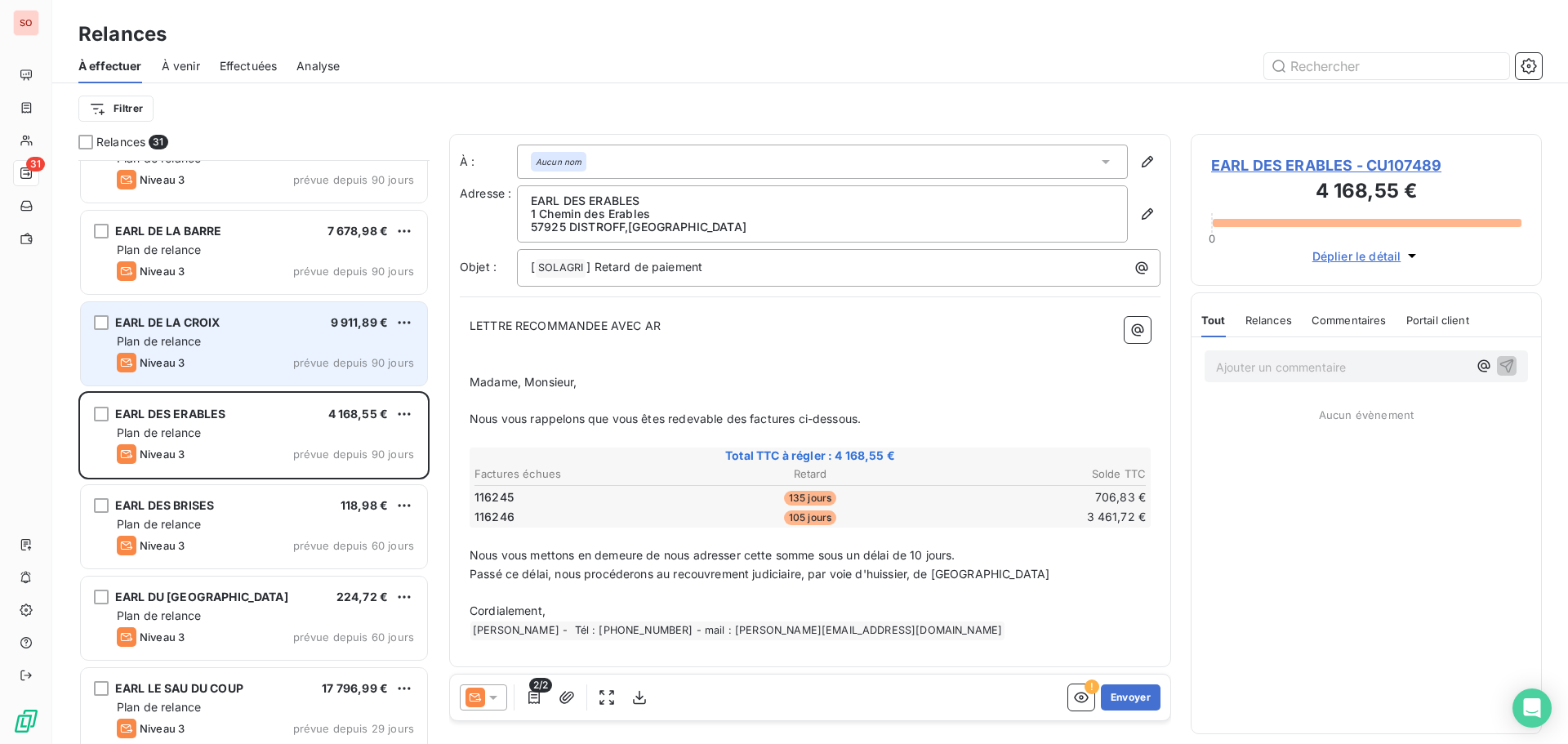
click at [223, 358] on div "Niveau 3 prévue depuis 90 jours" at bounding box center [265, 362] width 297 height 19
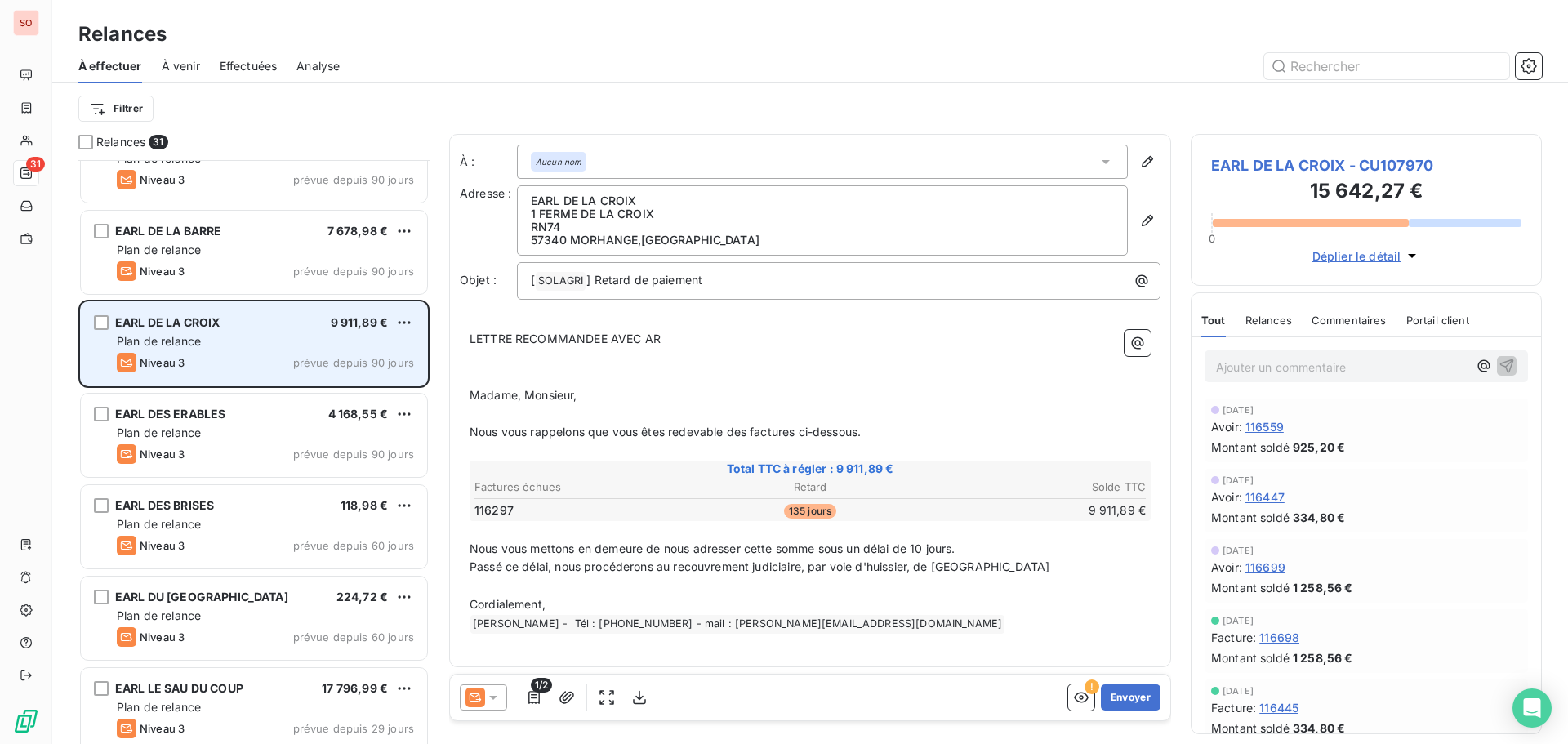
click at [234, 348] on div "Plan de relance" at bounding box center [265, 341] width 297 height 16
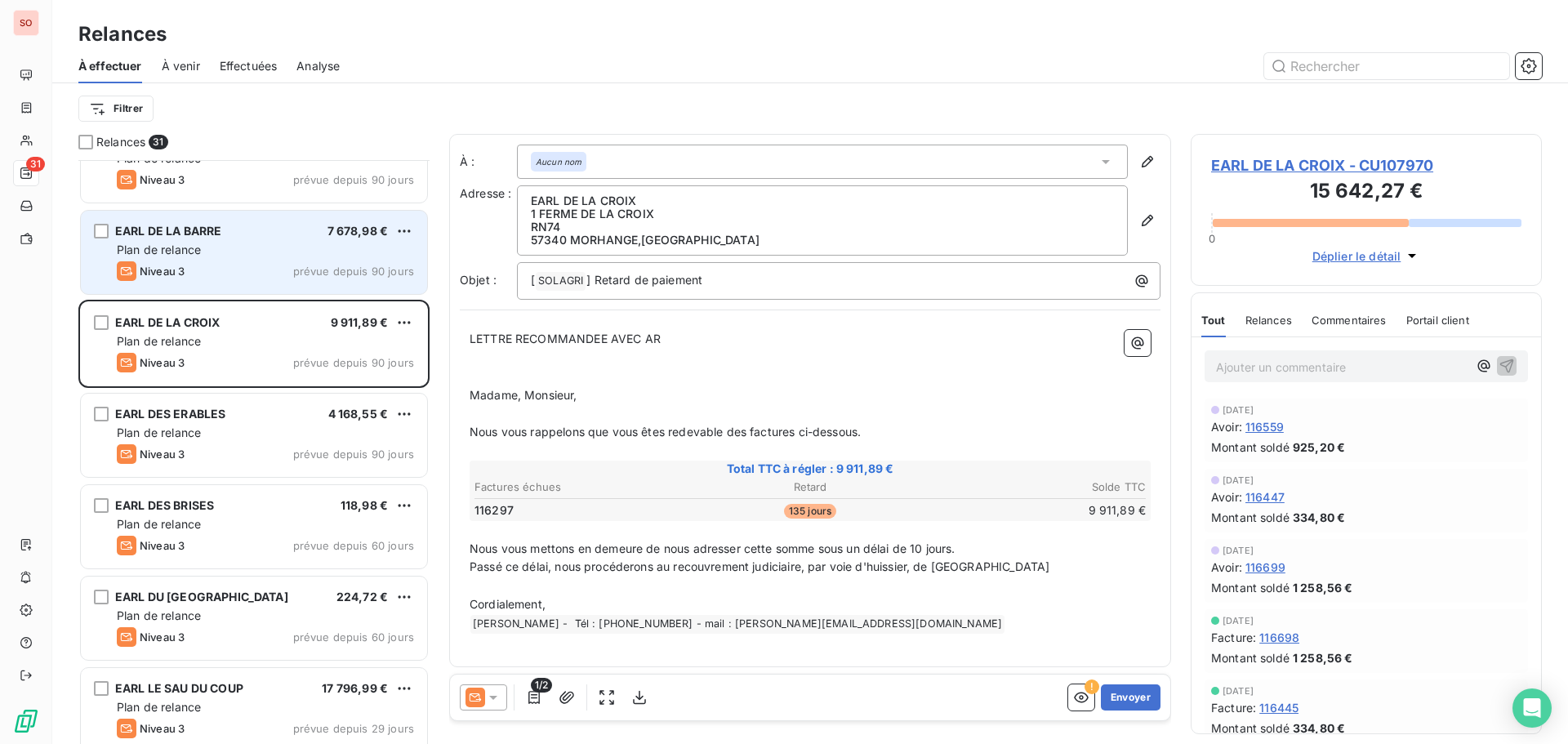
click at [225, 262] on div "Niveau 3 prévue depuis 90 jours" at bounding box center [265, 271] width 297 height 19
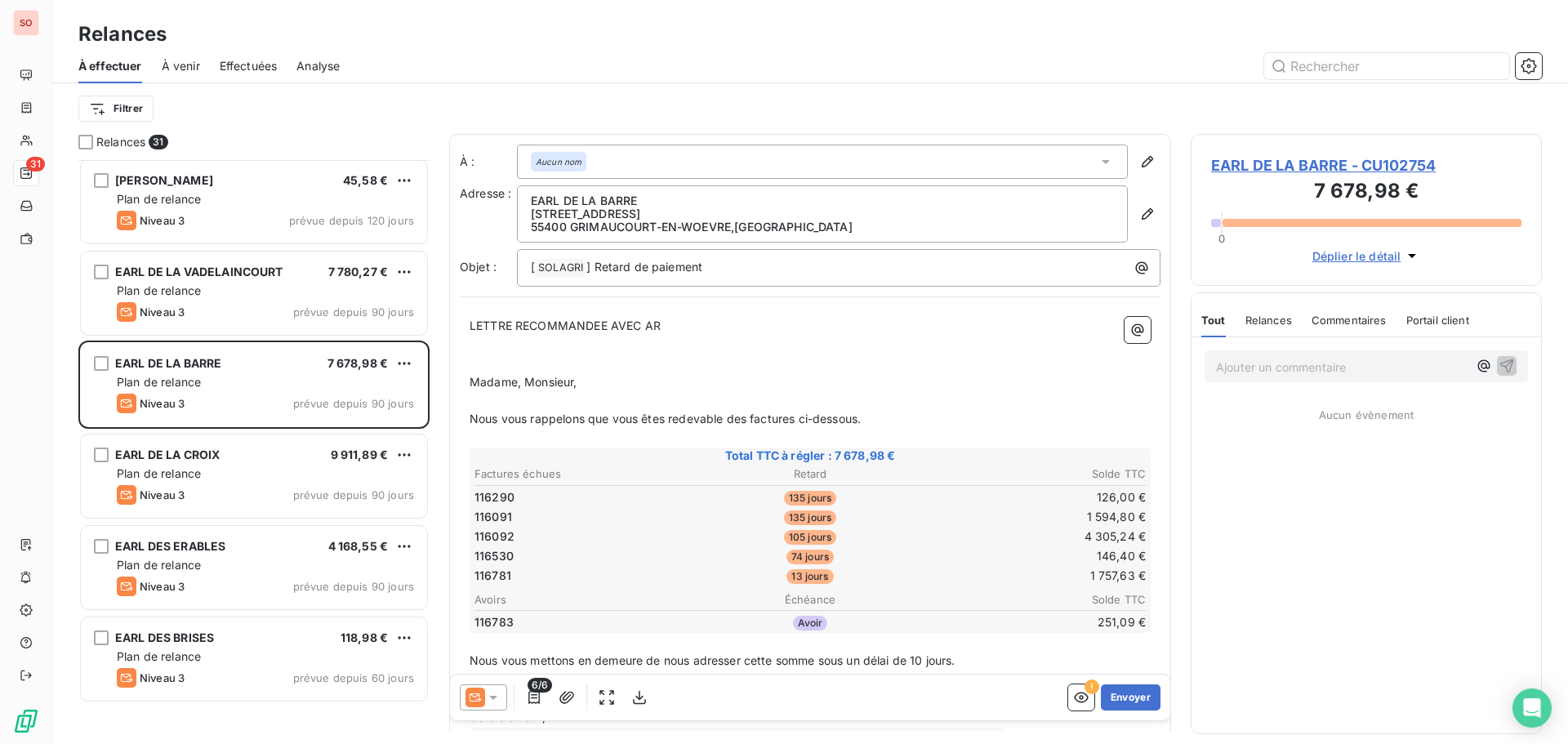
scroll to position [1272, 0]
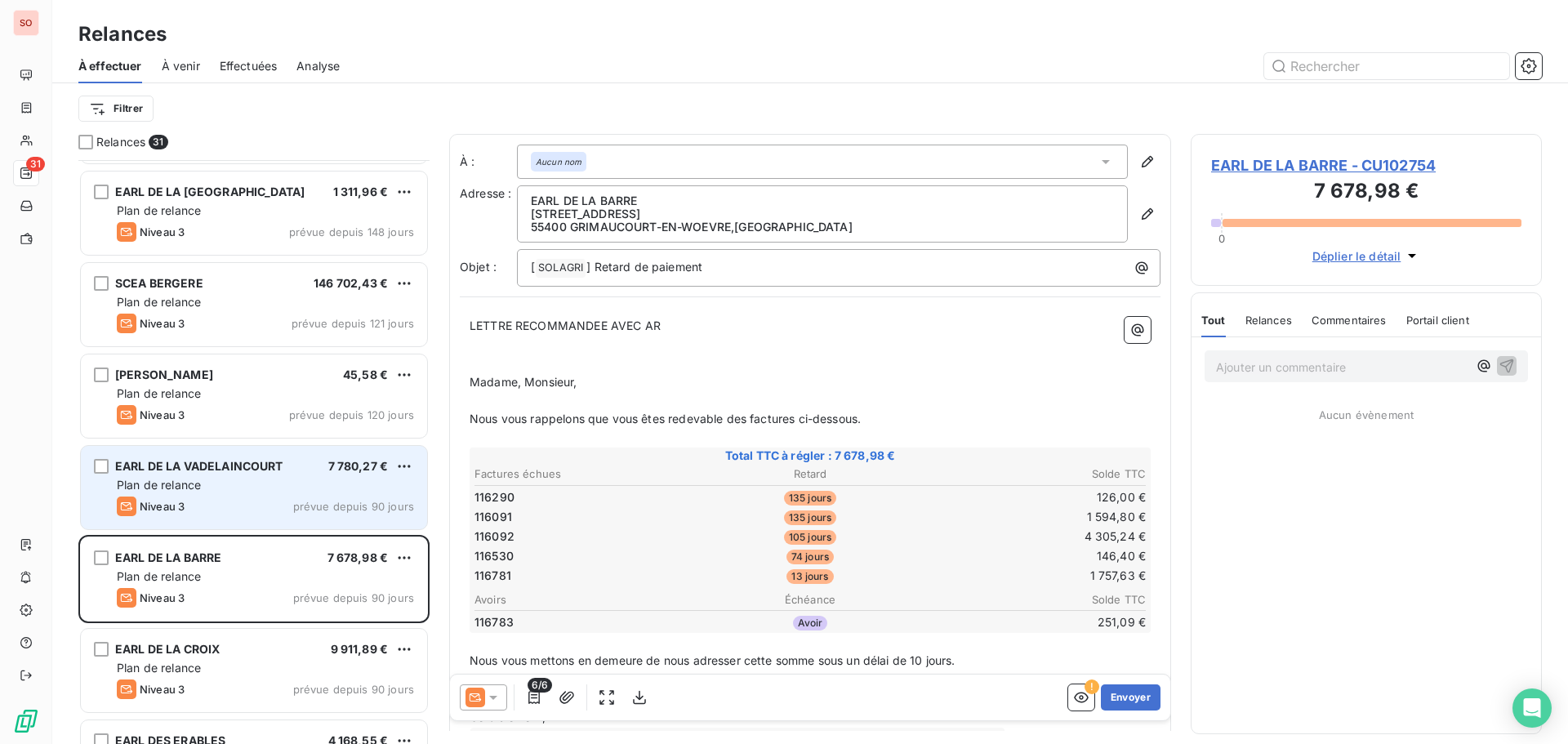
click at [220, 462] on span "EARL DE LA VADELAINCOURT" at bounding box center [199, 465] width 168 height 14
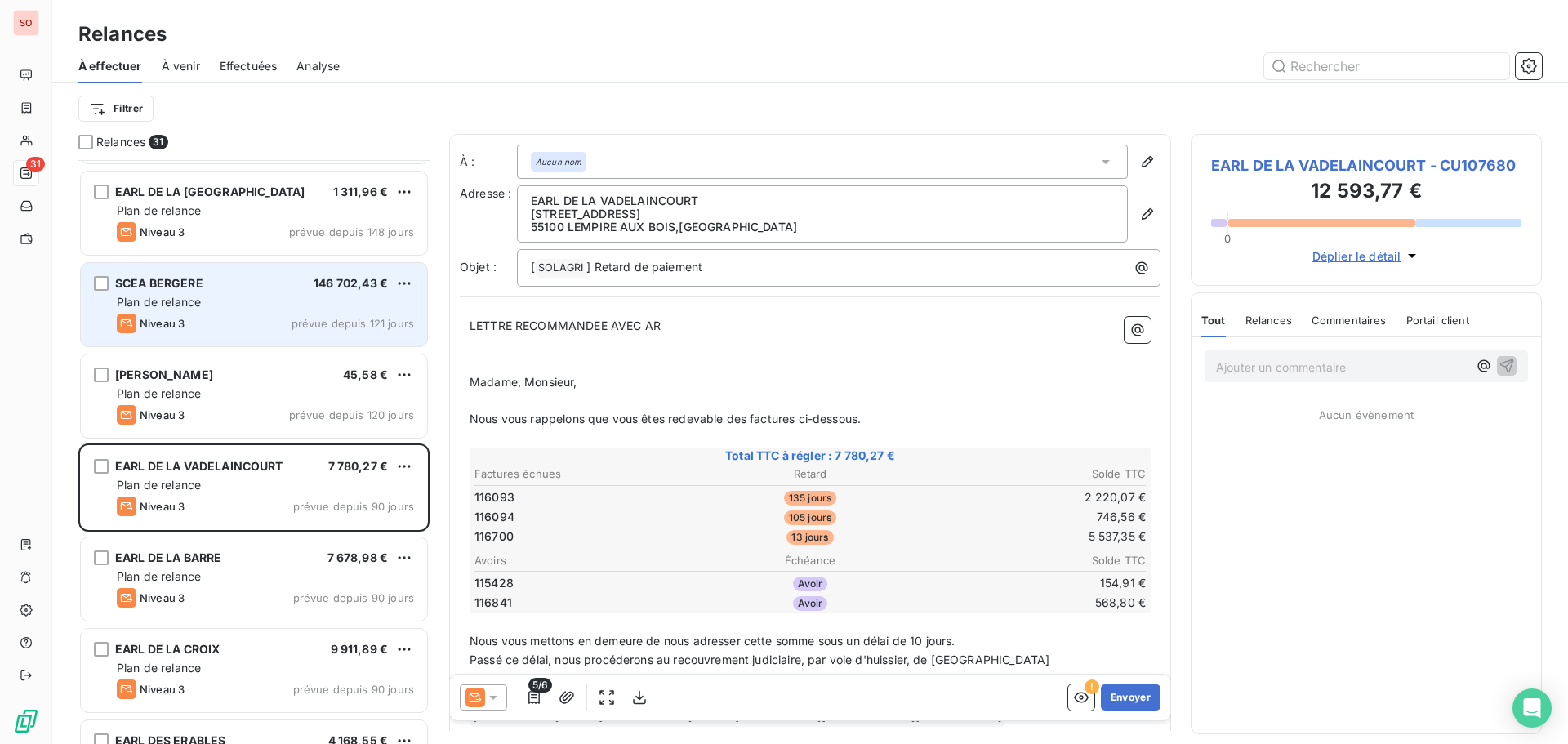
click at [240, 320] on div "Niveau 3 prévue depuis 121 jours" at bounding box center [265, 323] width 297 height 19
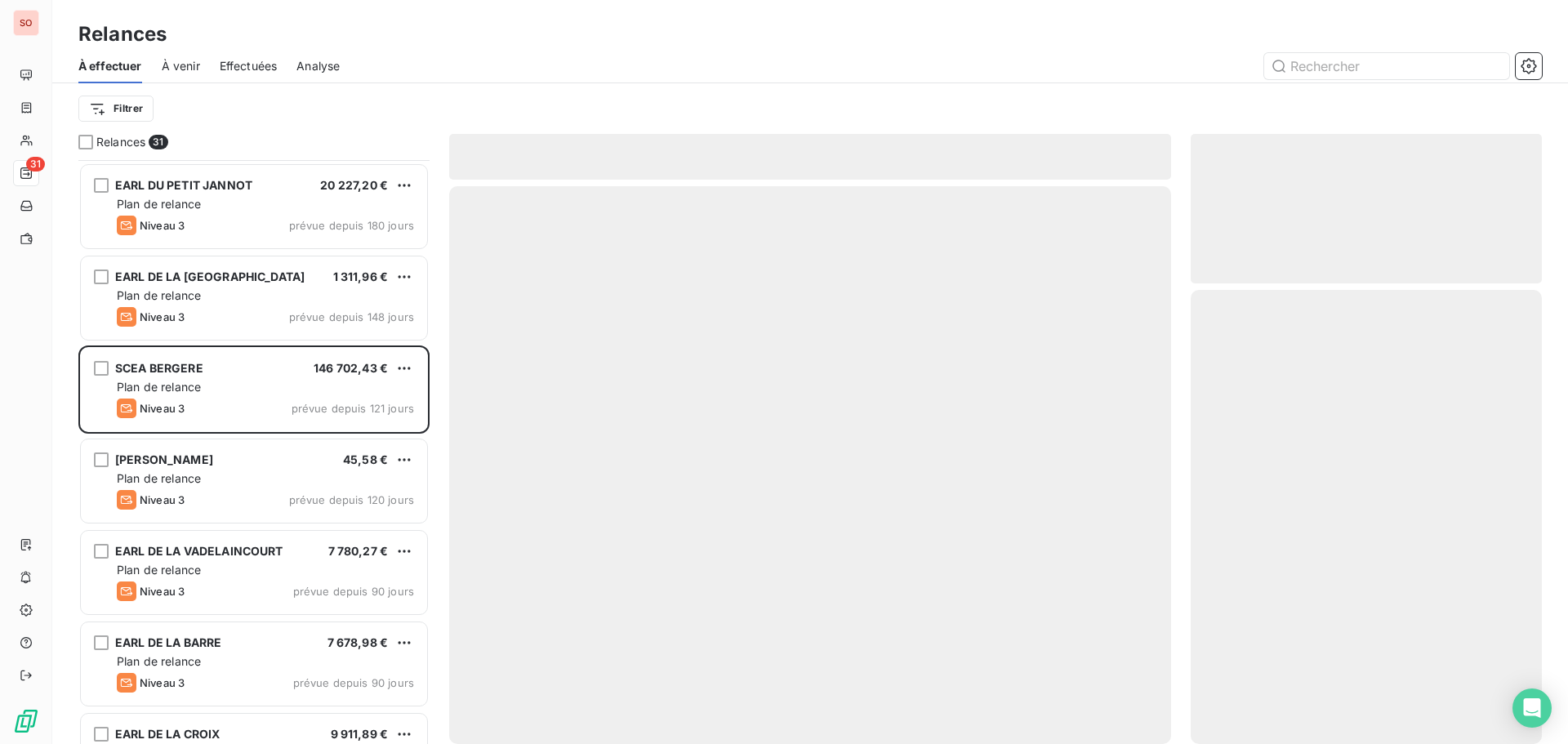
scroll to position [1027, 0]
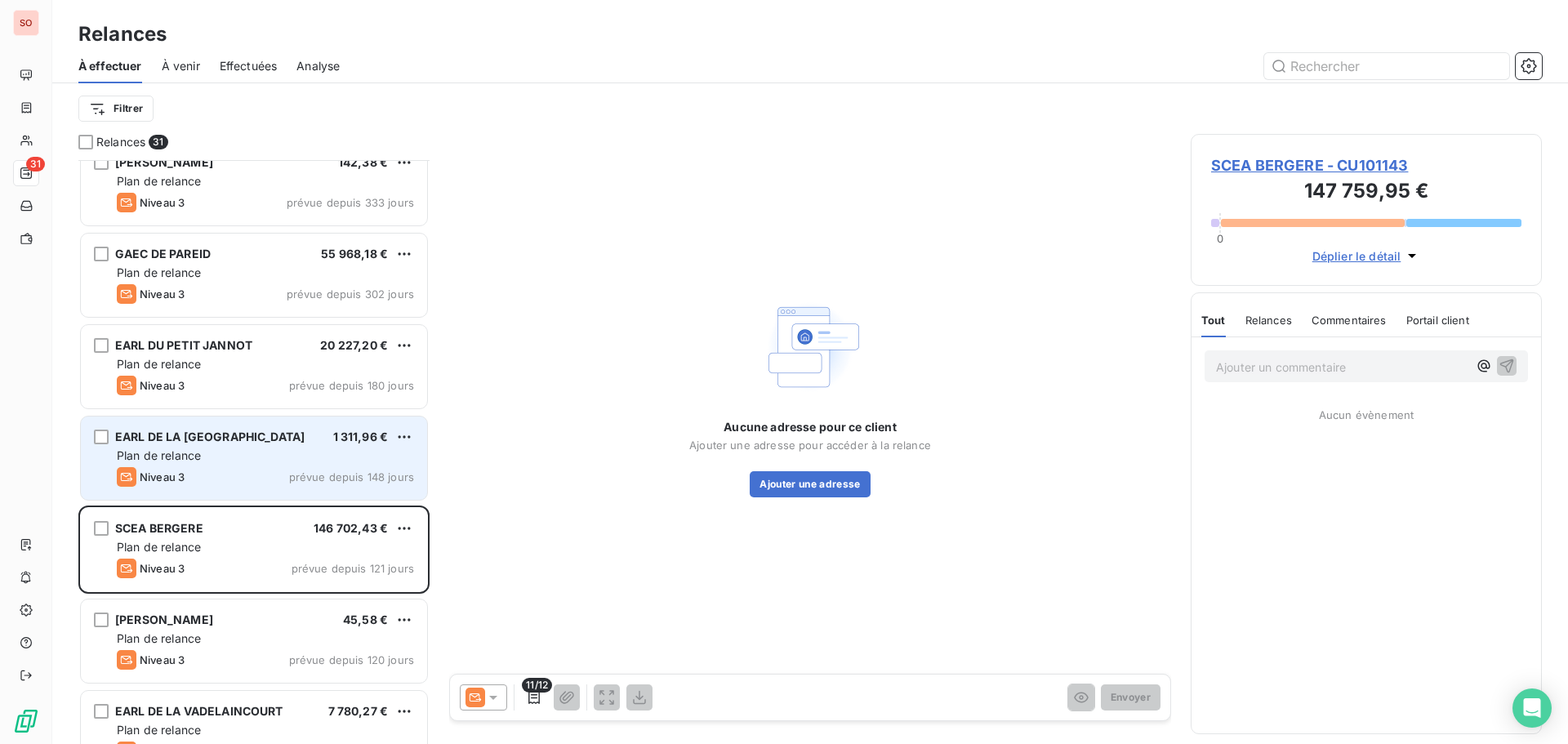
click at [207, 452] on div "Plan de relance" at bounding box center [265, 456] width 297 height 16
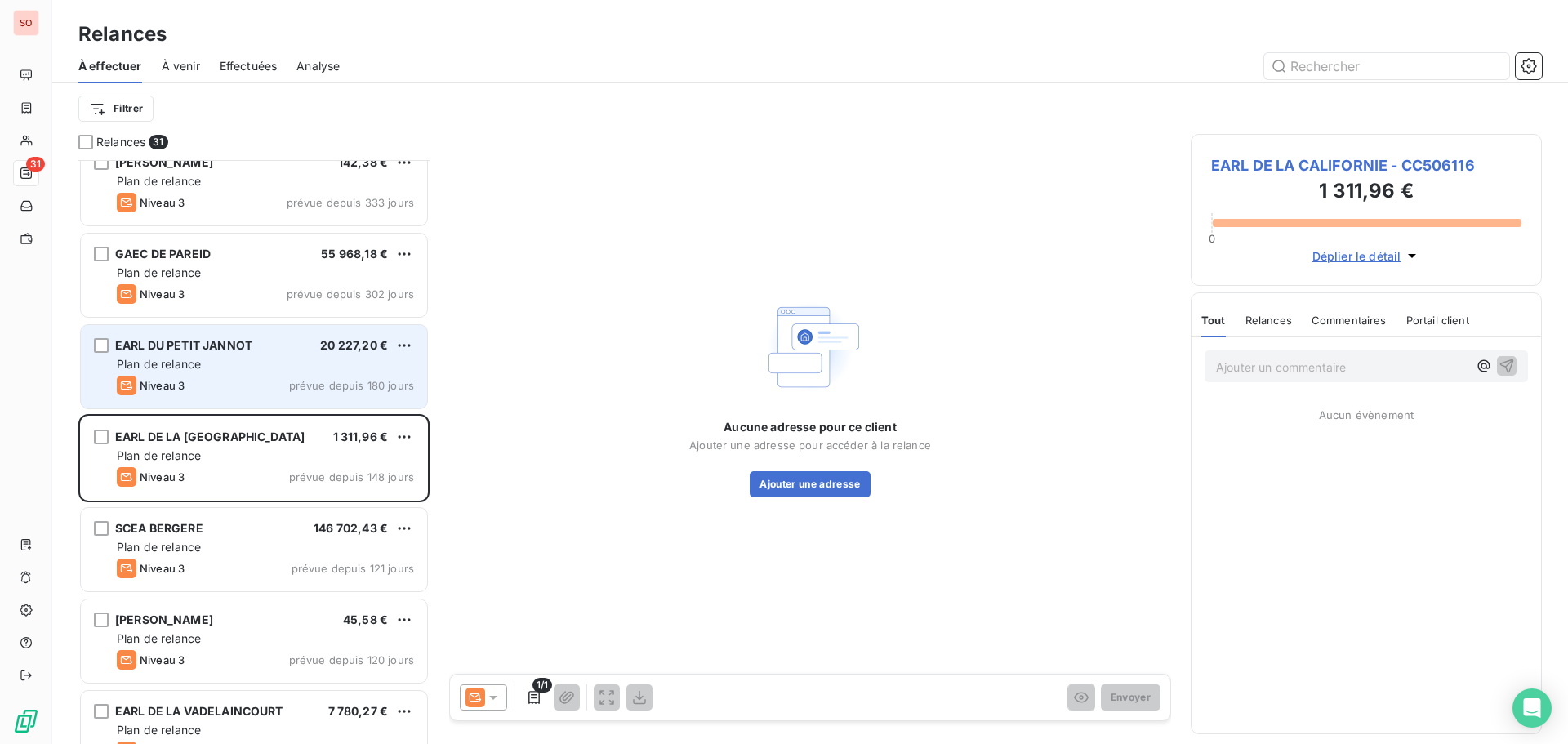
click at [218, 371] on div "Plan de relance" at bounding box center [265, 364] width 297 height 16
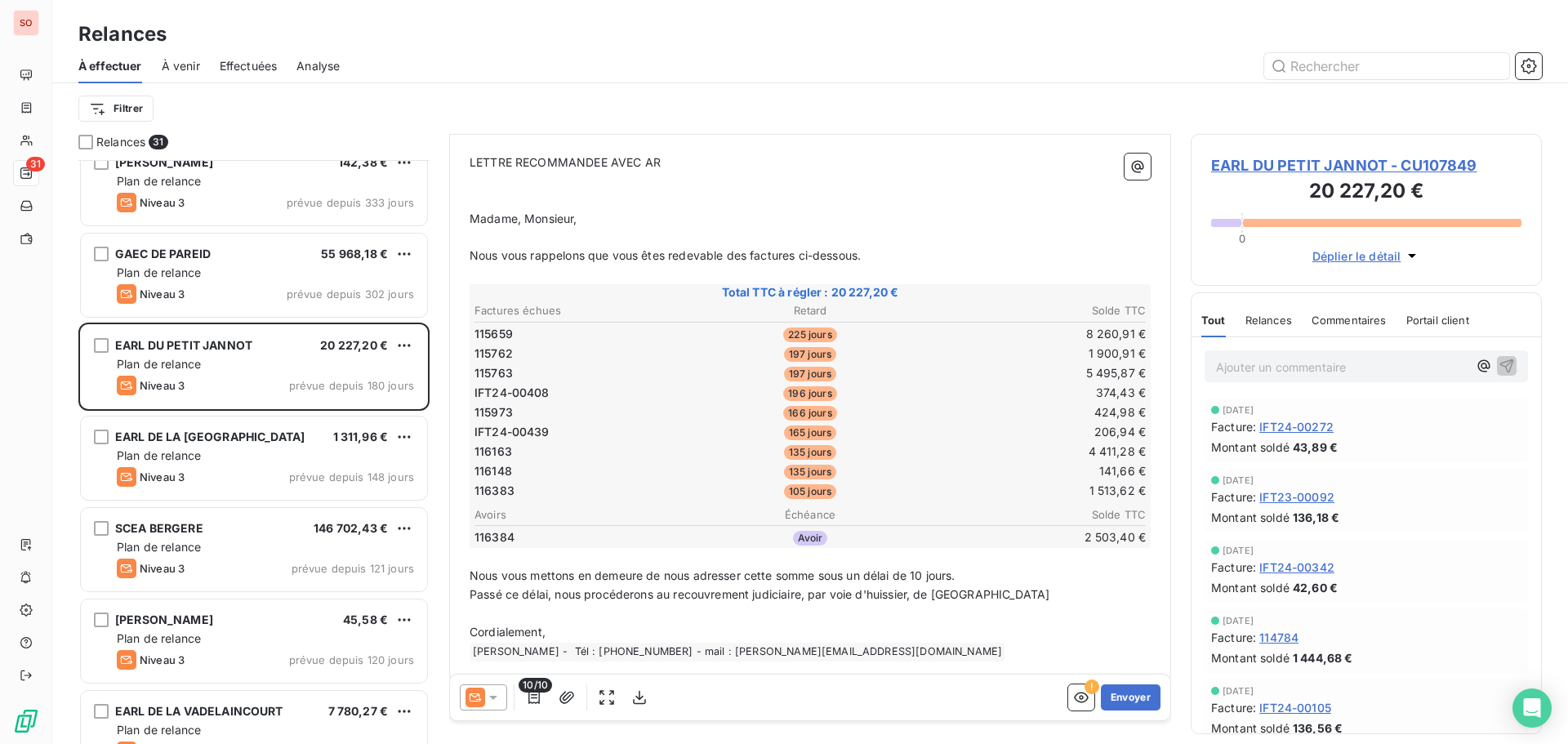
click at [498, 694] on icon at bounding box center [494, 697] width 16 height 16
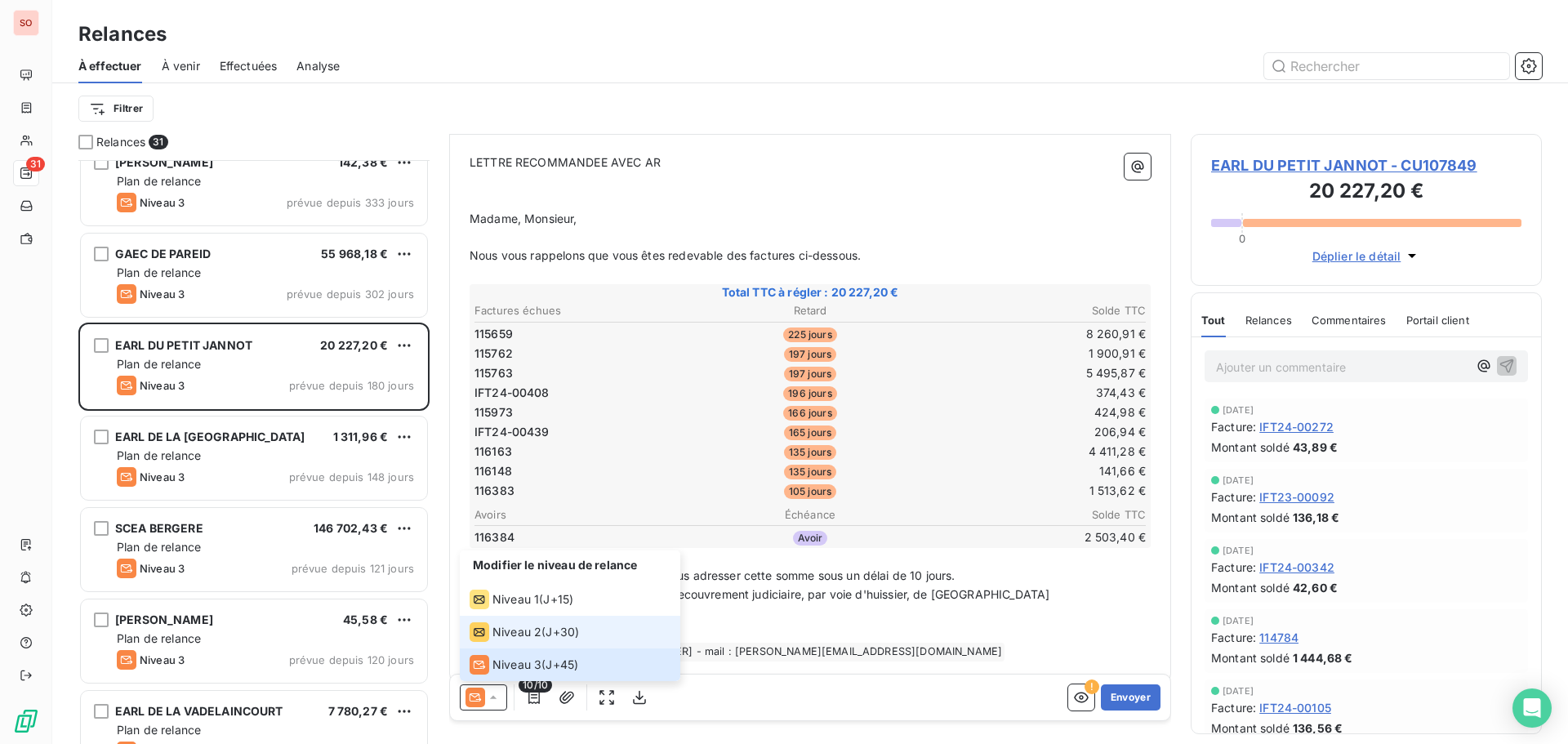
click at [528, 640] on div "Niveau 2" at bounding box center [506, 632] width 72 height 19
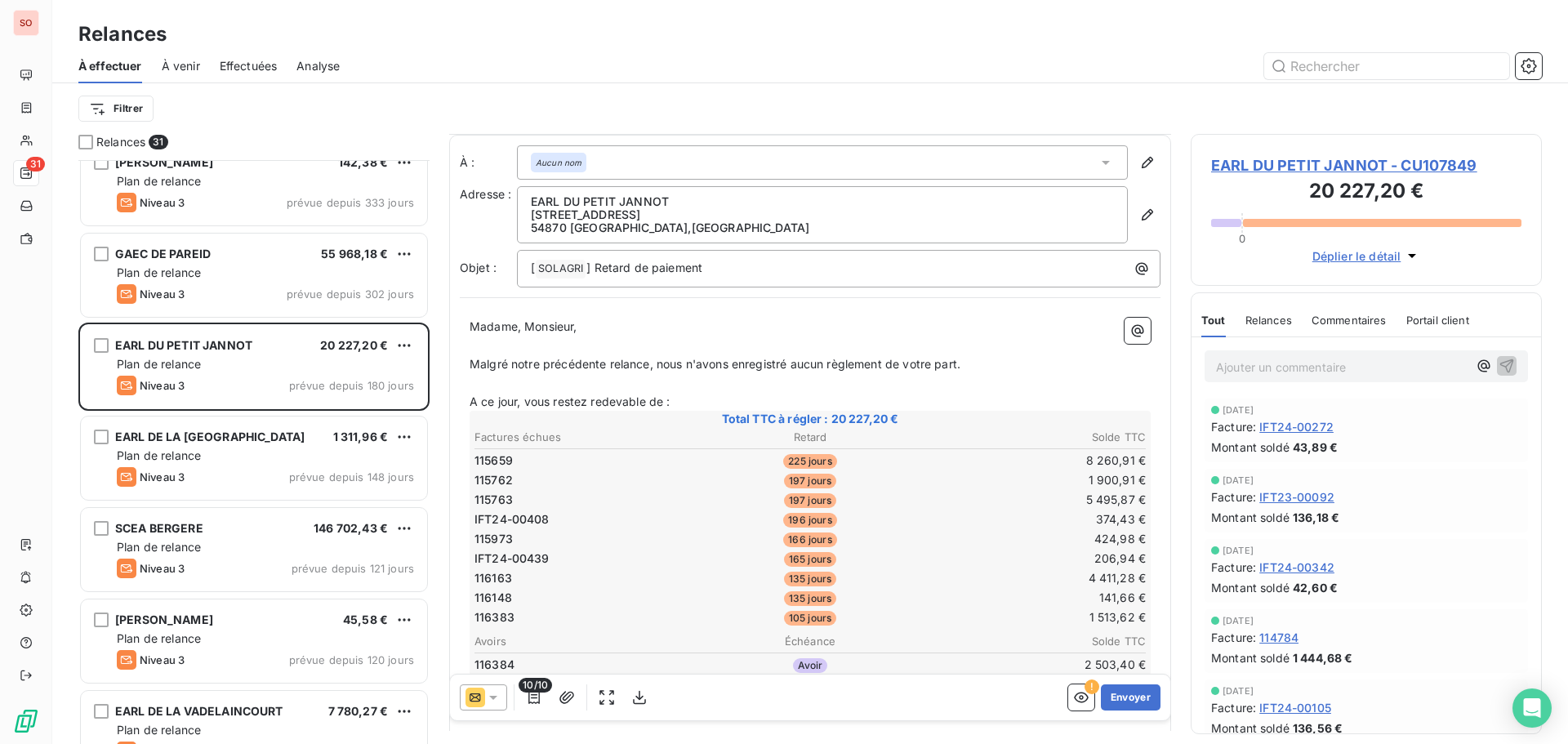
scroll to position [82, 0]
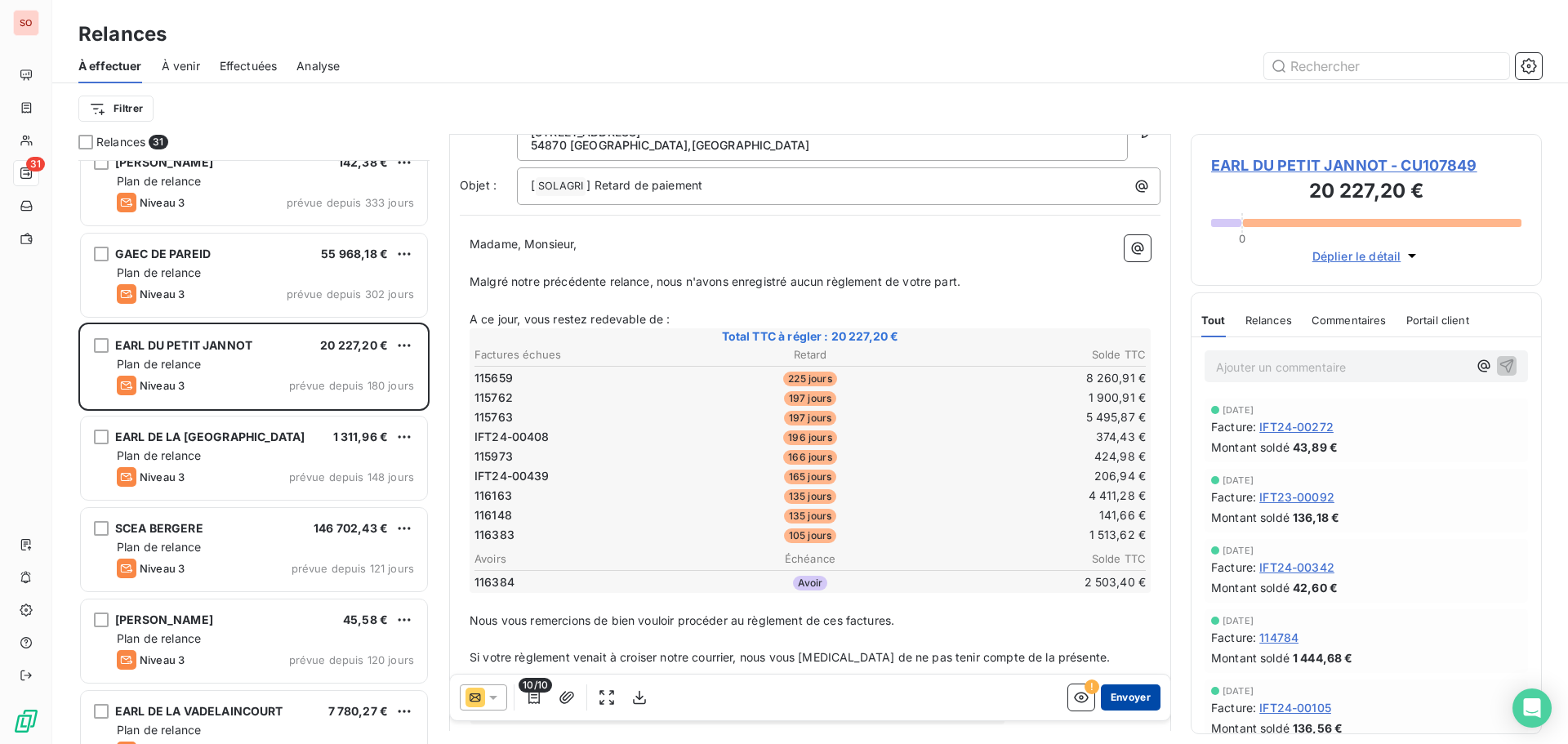
click at [1140, 701] on button "Envoyer" at bounding box center [1130, 697] width 59 height 27
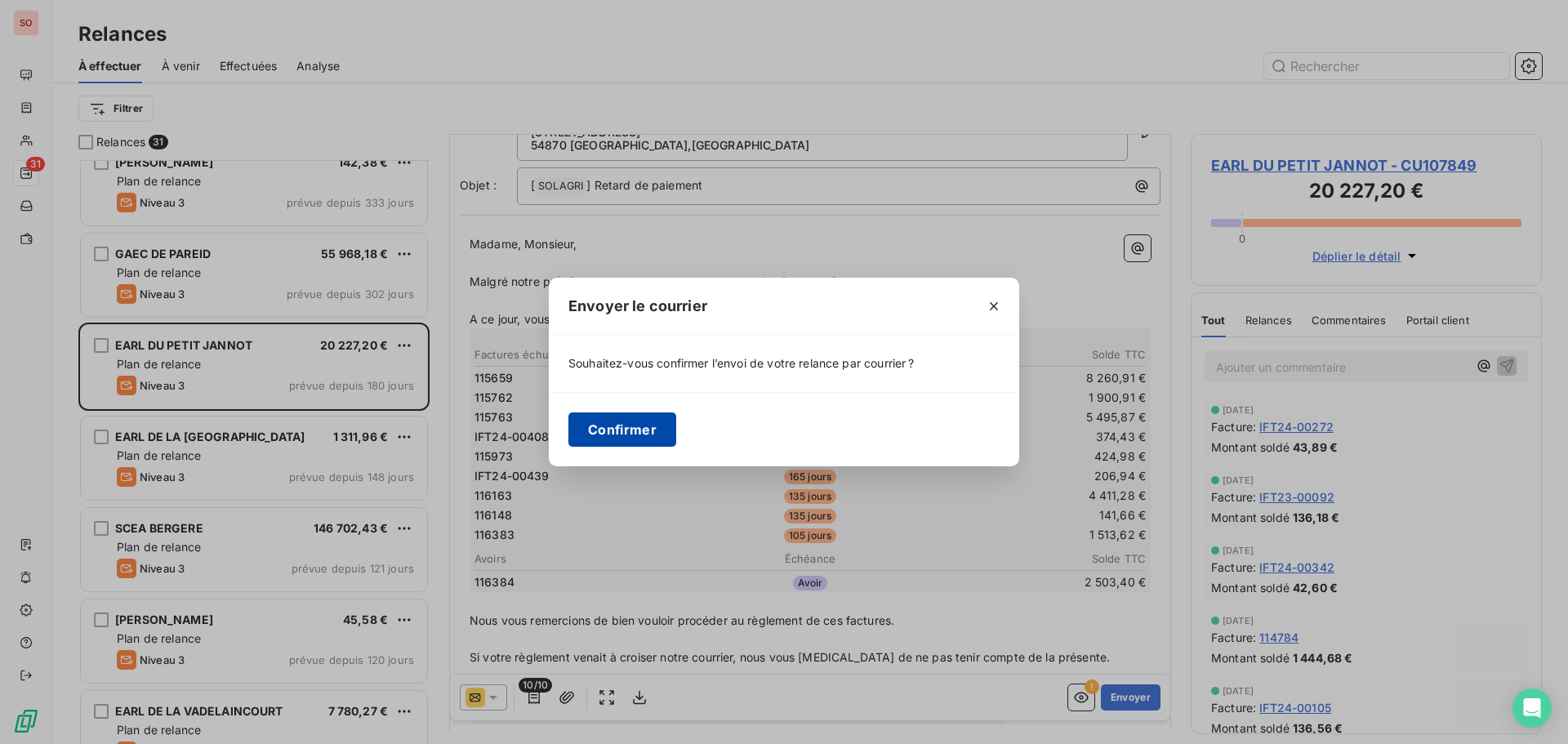
click at [650, 434] on button "Confirmer" at bounding box center [623, 430] width 108 height 35
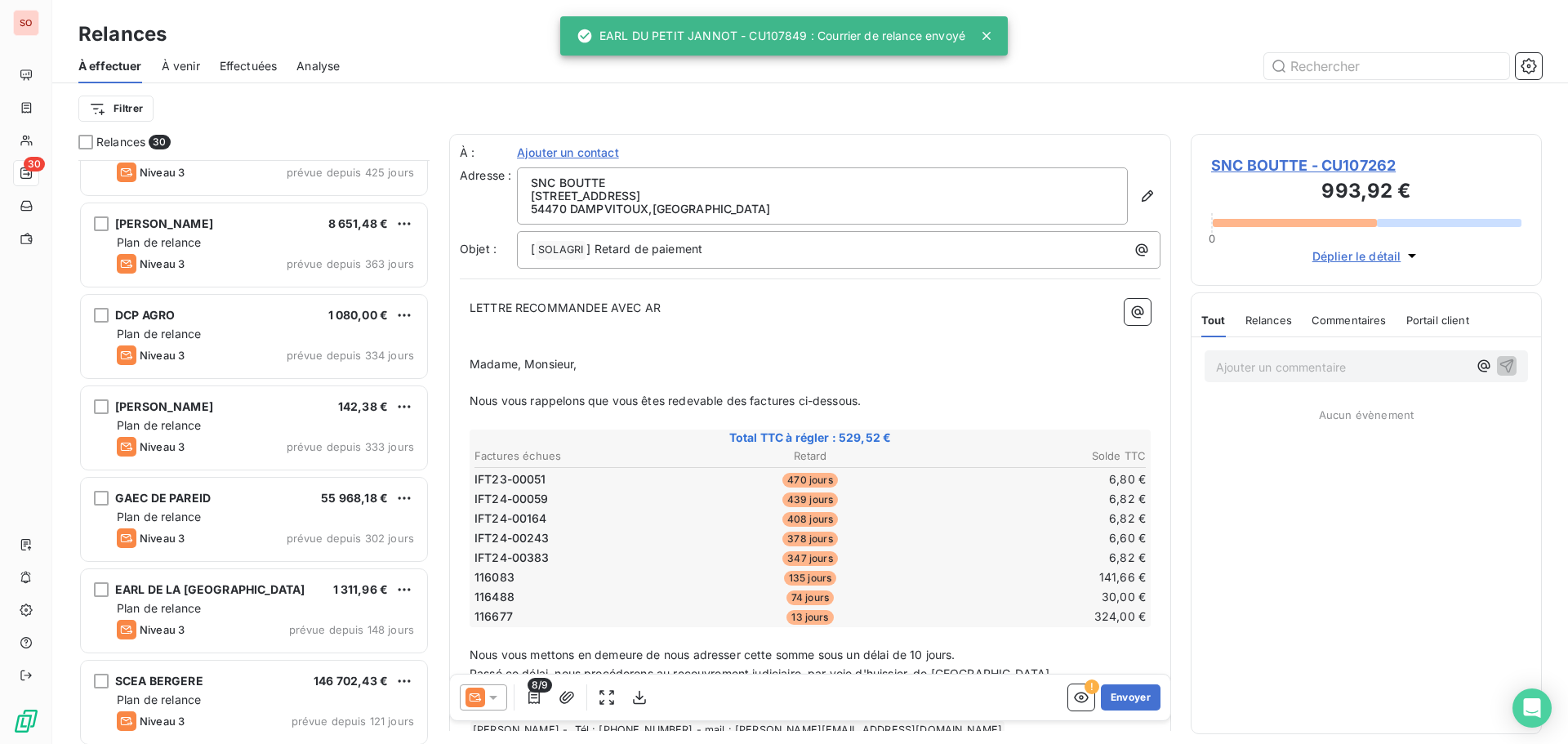
scroll to position [782, 0]
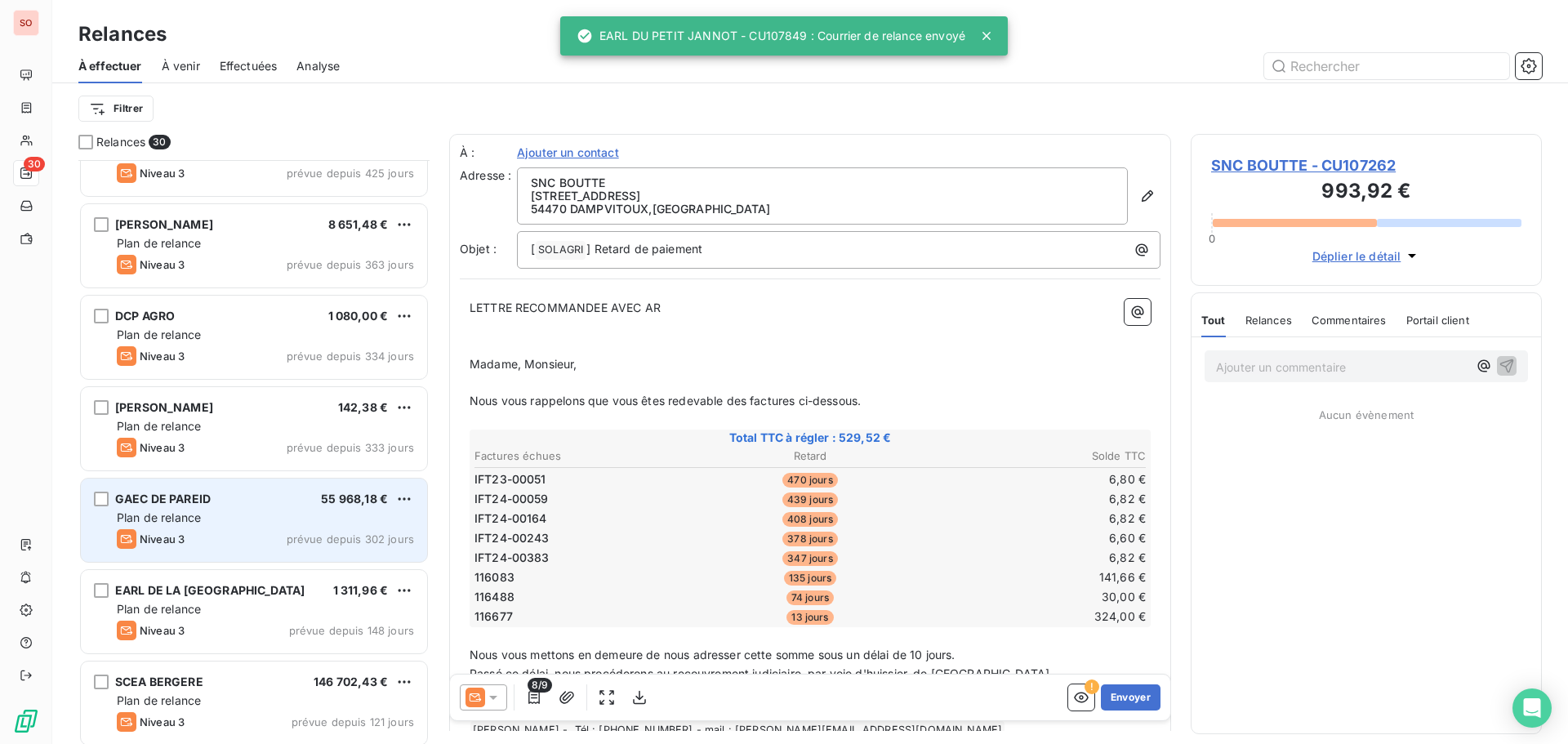
click at [218, 503] on div "GAEC DE PAREID 55 968,18 €" at bounding box center [265, 499] width 297 height 15
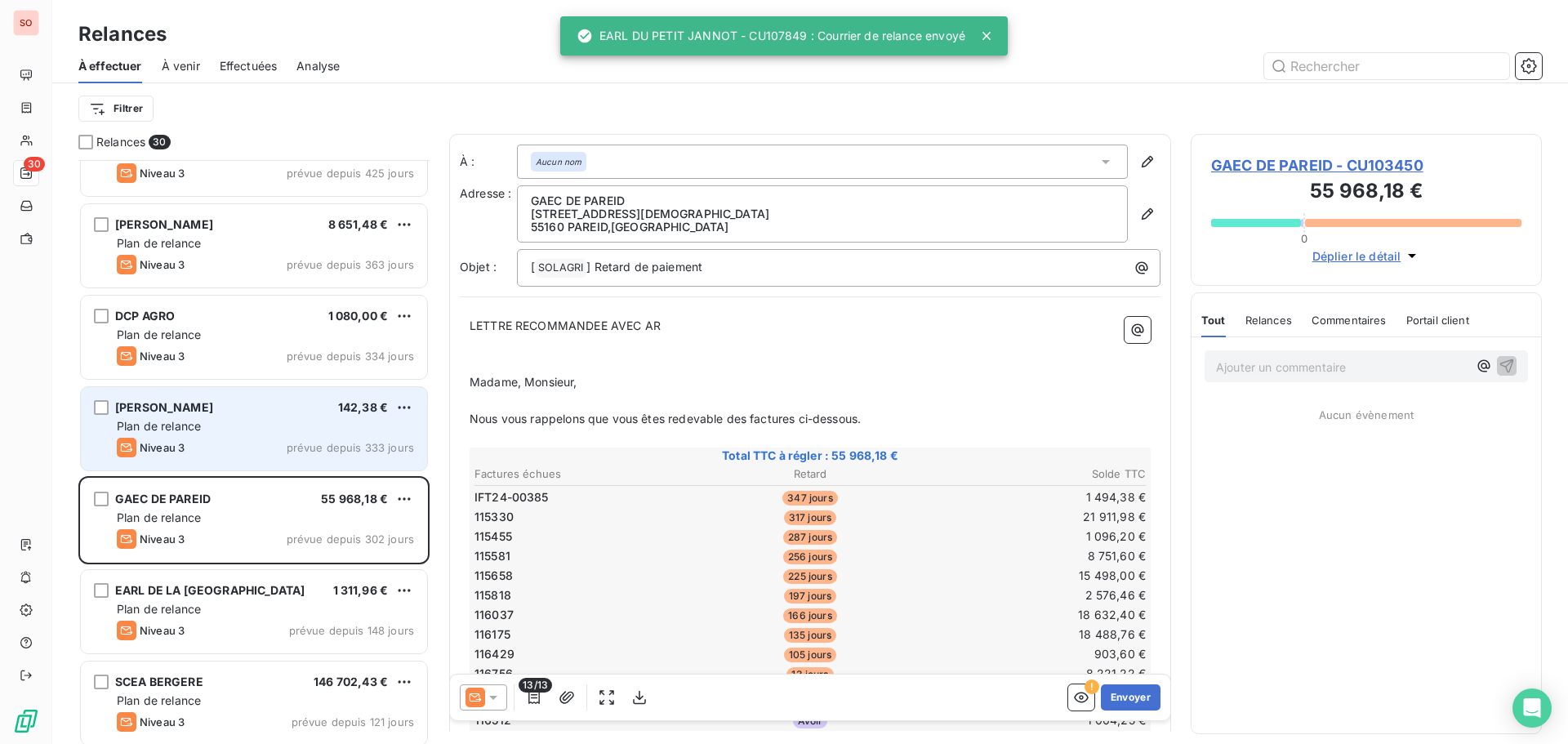
click at [219, 428] on div "Plan de relance" at bounding box center [265, 426] width 297 height 16
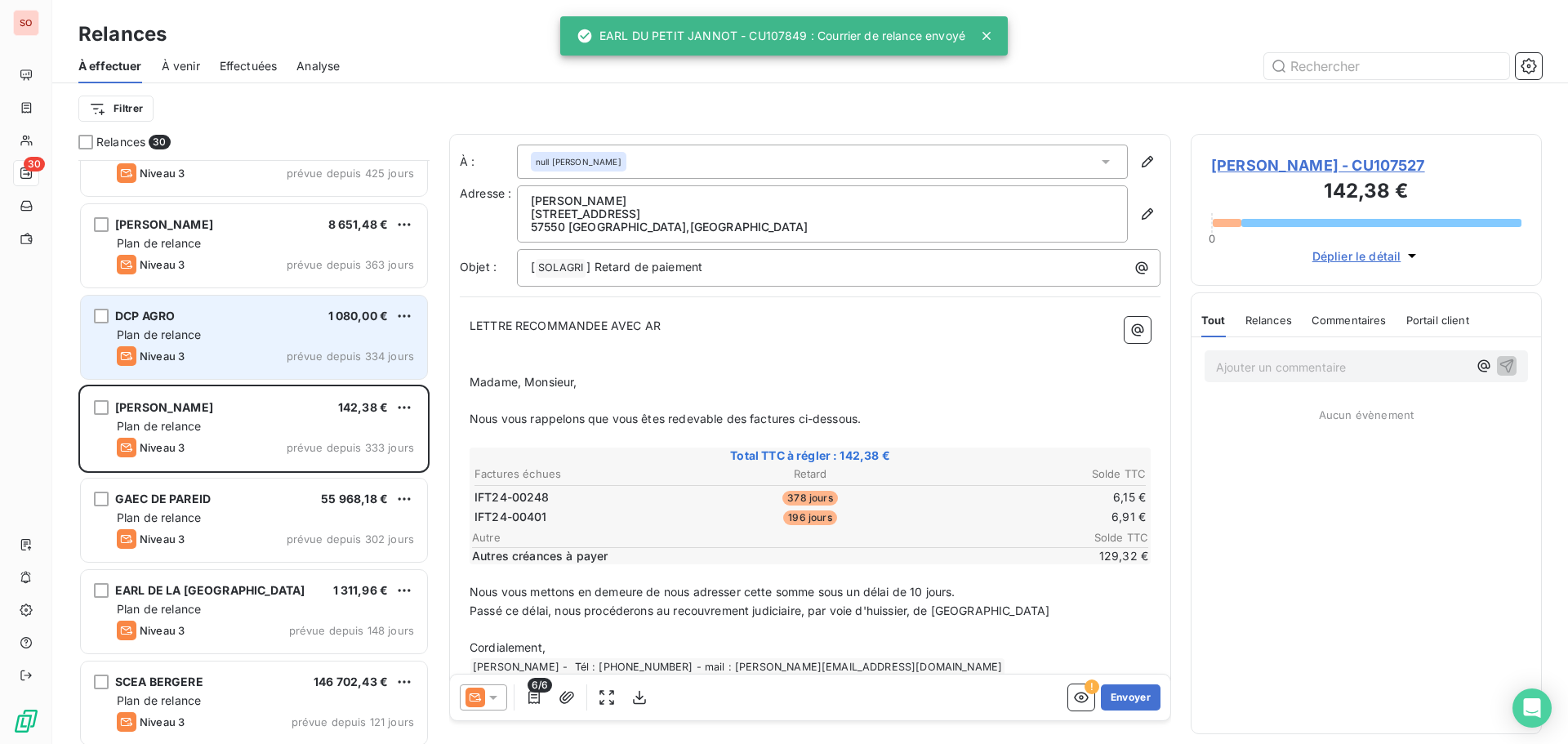
click at [208, 371] on div "DCP AGRO 1 080,00 € Plan de relance Niveau 3 prévue depuis 334 jours" at bounding box center [253, 336] width 347 height 83
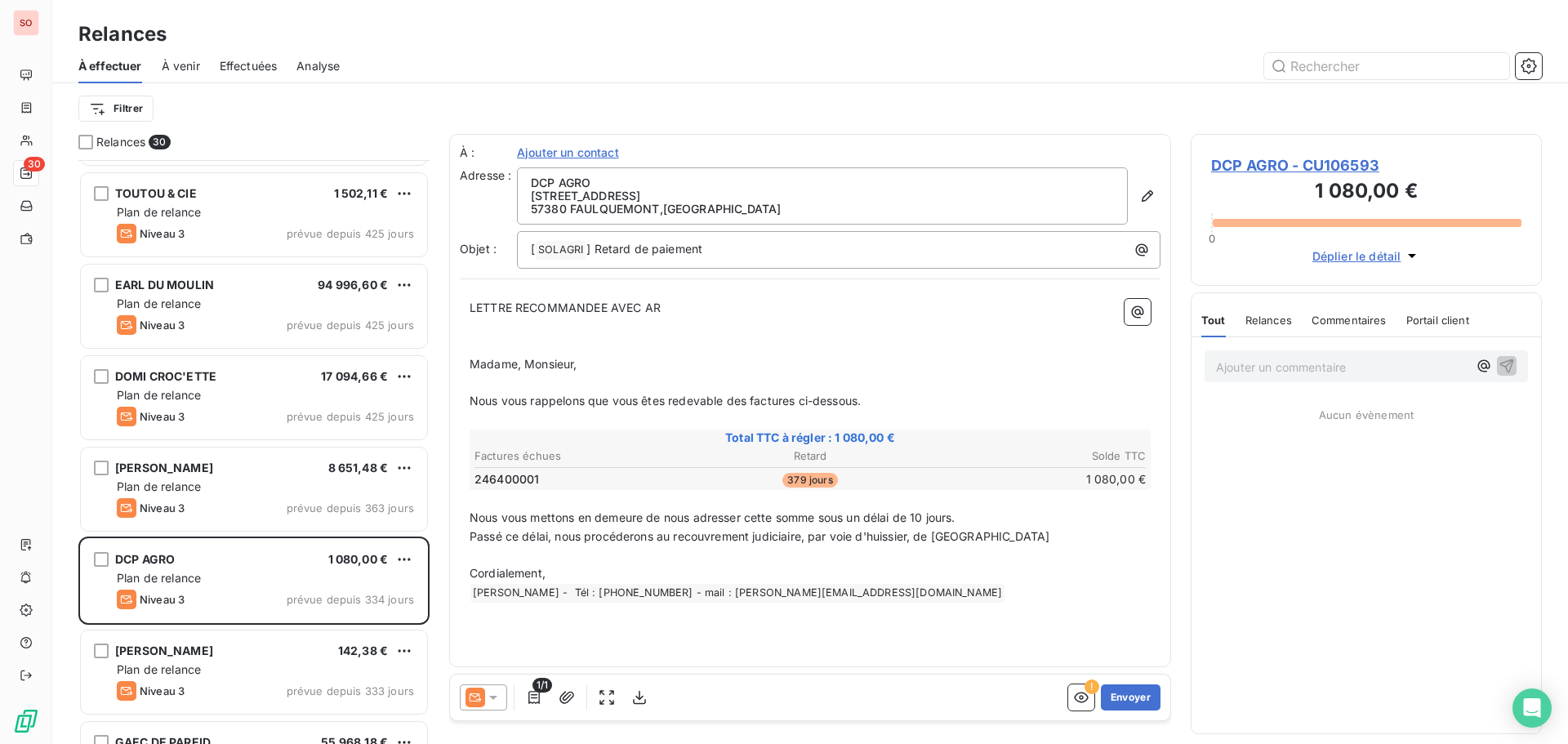
scroll to position [537, 0]
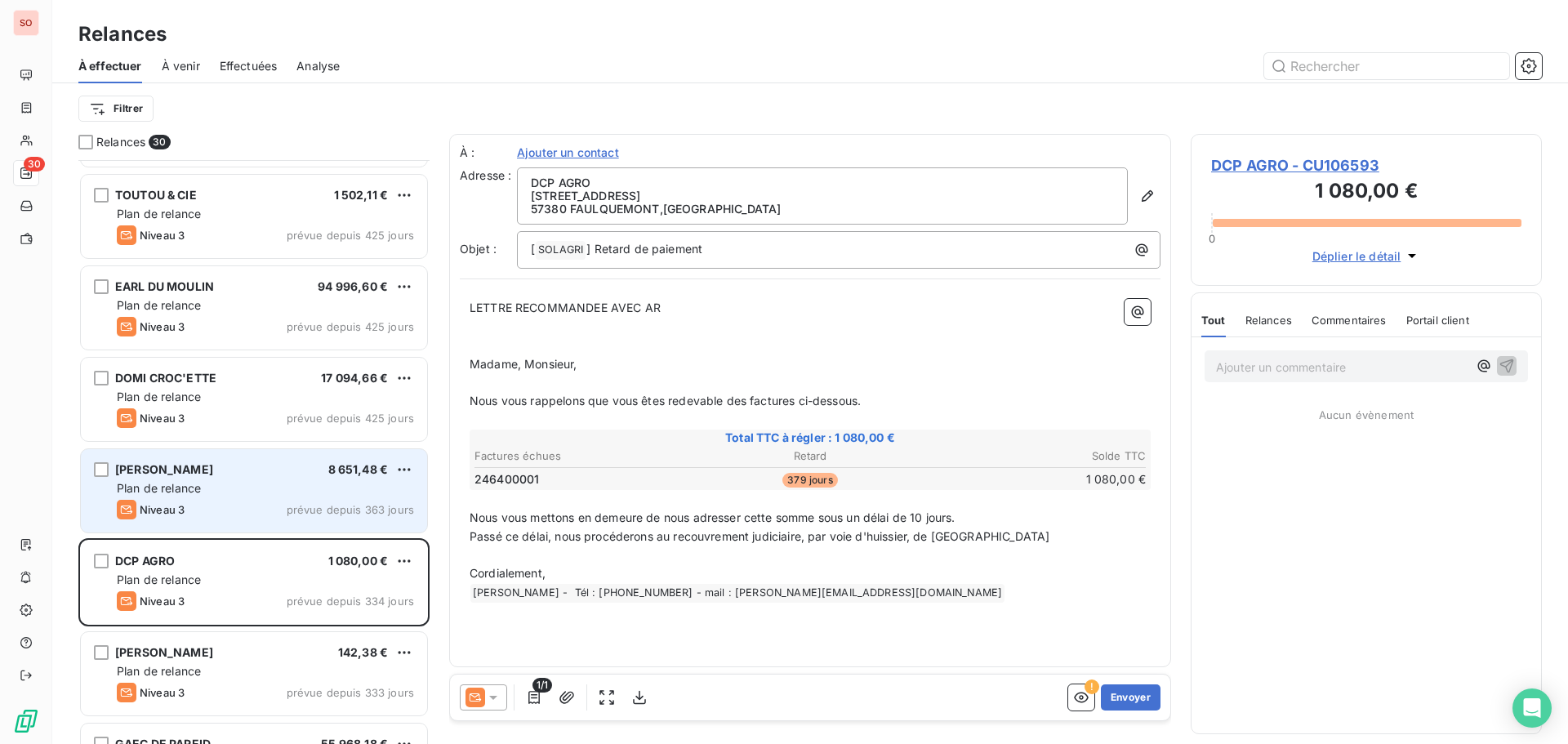
click at [208, 478] on div "[PERSON_NAME]" at bounding box center [164, 470] width 98 height 16
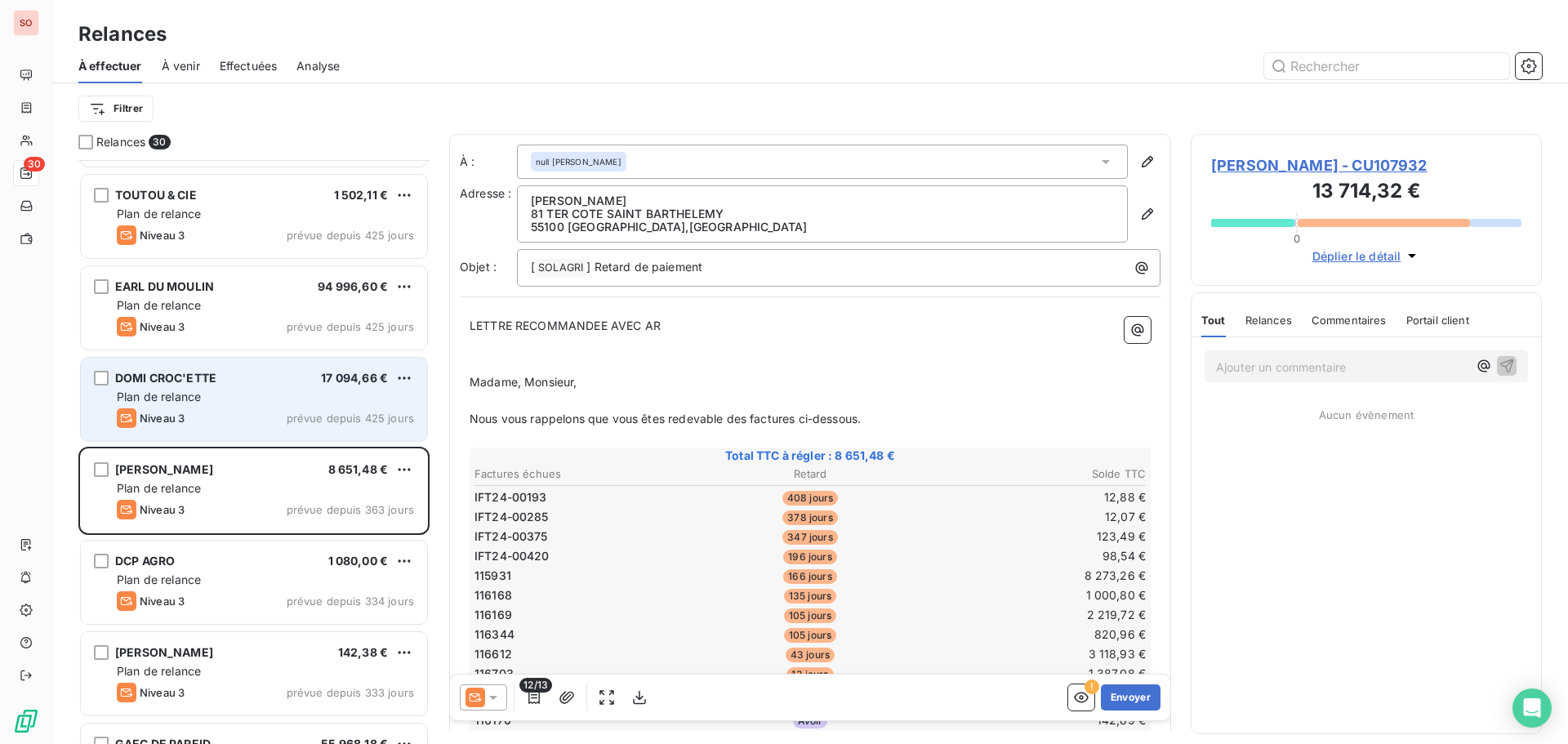
click at [219, 409] on div "Niveau 3 prévue depuis 425 jours" at bounding box center [265, 418] width 297 height 19
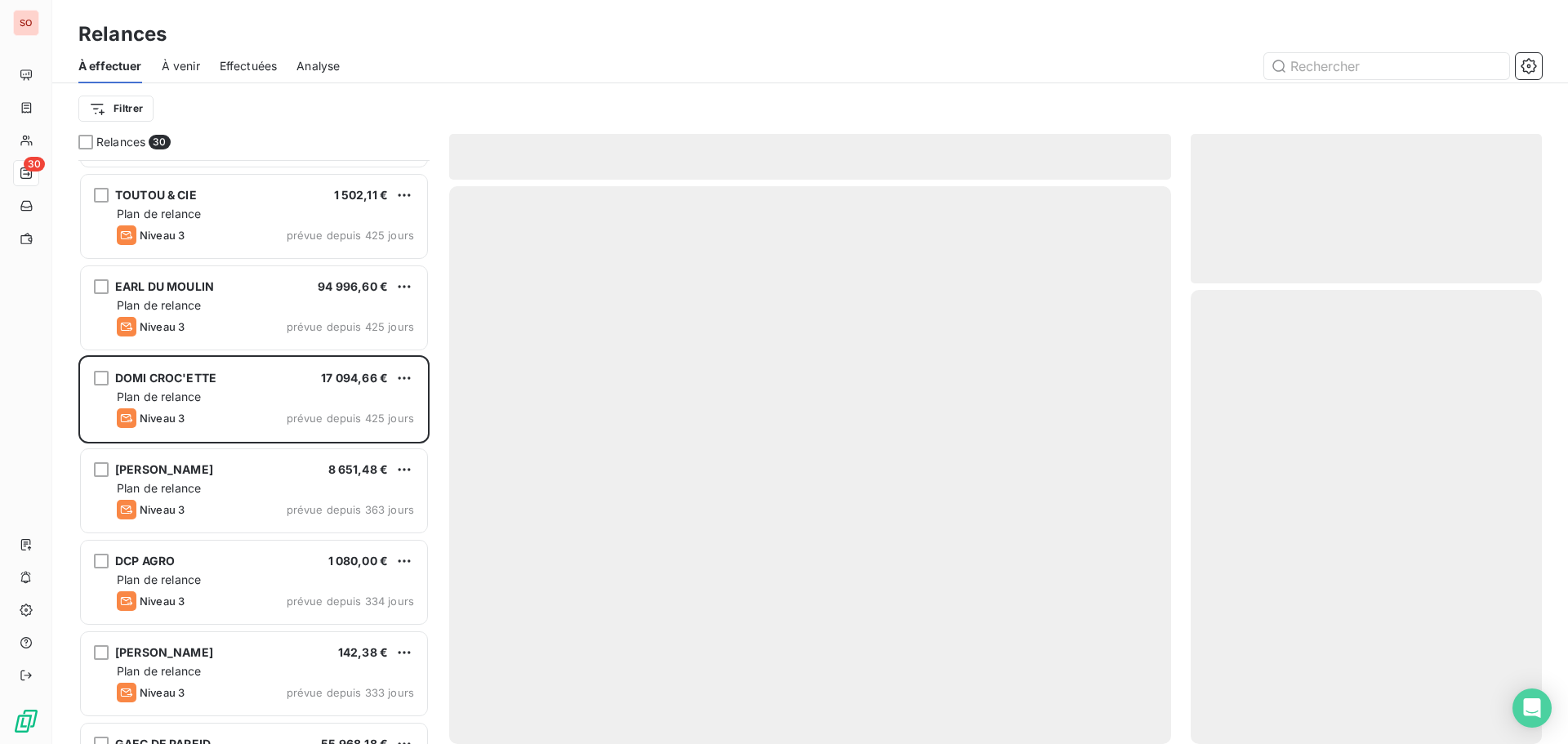
click at [225, 351] on div "EARL DU MOULIN 94 996,60 € Plan de relance Niveau 3 prévue depuis 425 jours" at bounding box center [254, 310] width 351 height 91
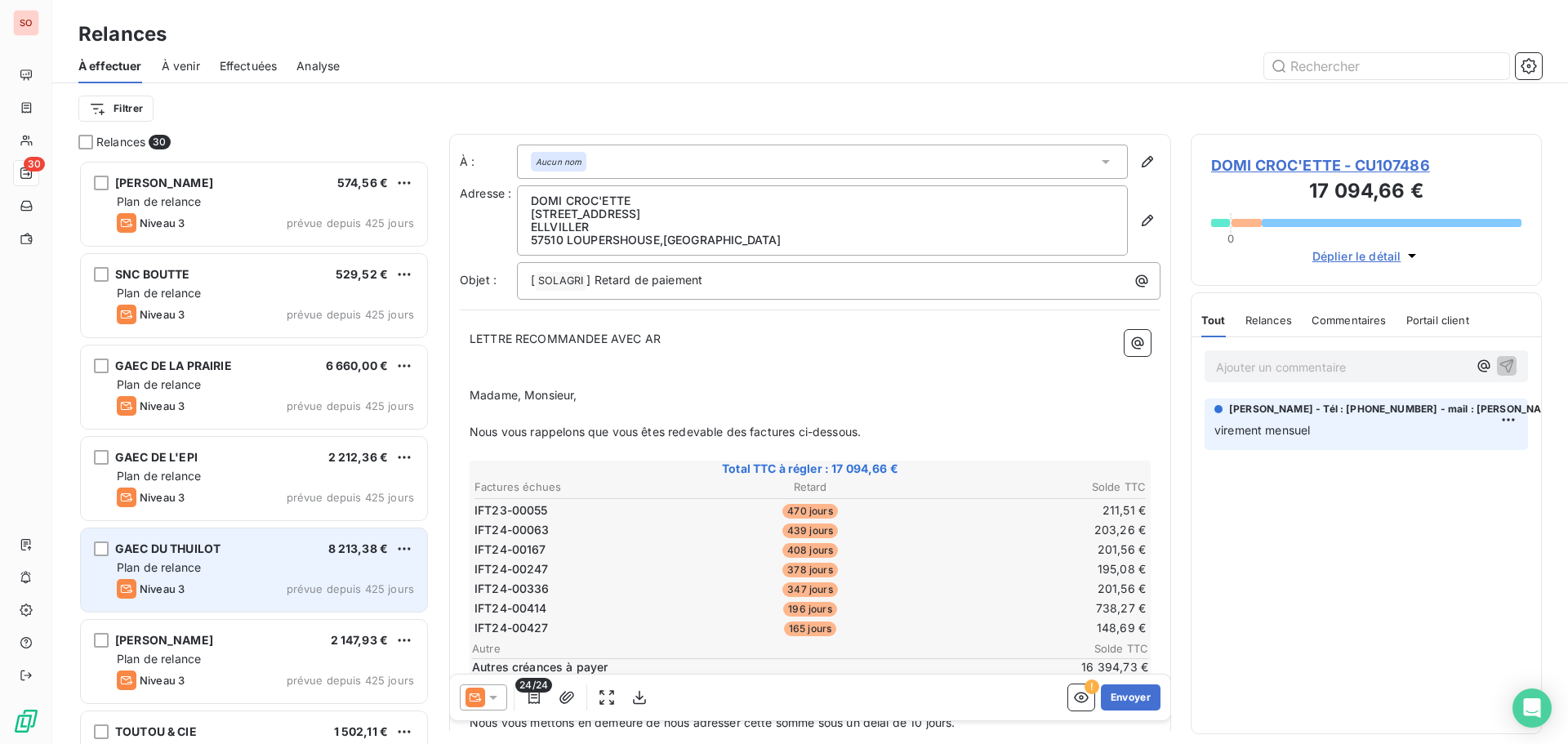
click at [208, 543] on span "GAEC DU THUILOT" at bounding box center [167, 547] width 105 height 14
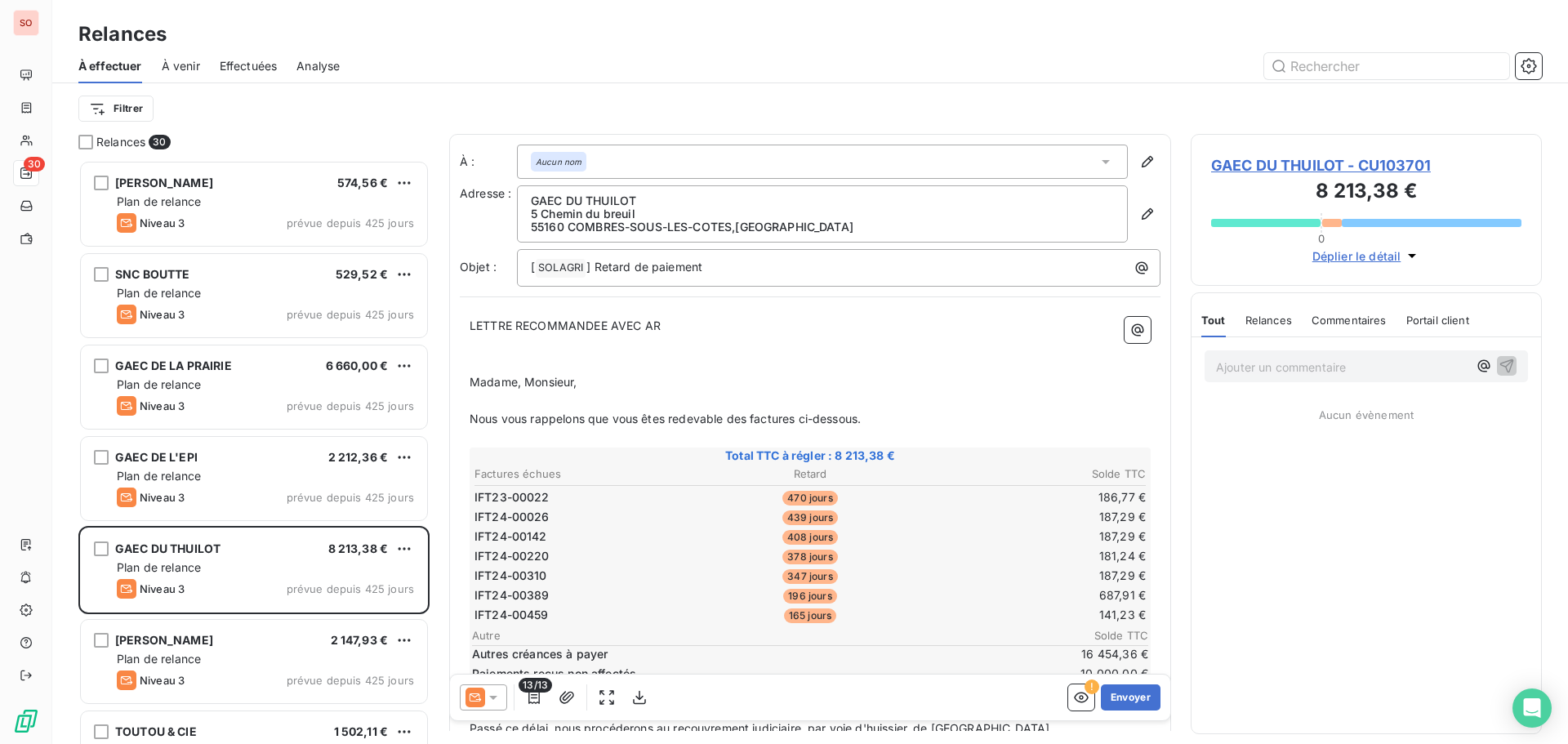
click at [494, 694] on icon at bounding box center [494, 697] width 16 height 16
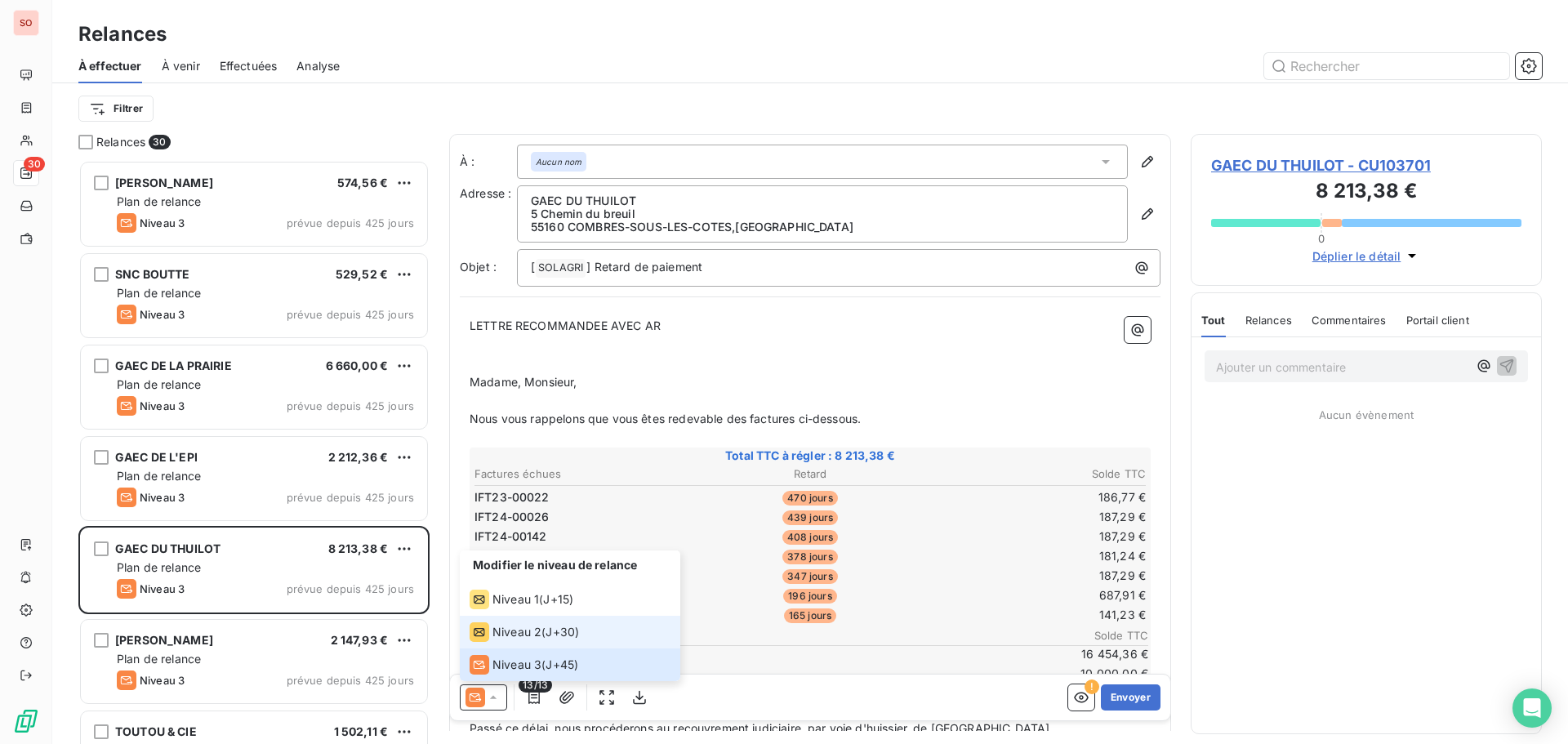
click at [513, 632] on span "Niveau 2" at bounding box center [517, 632] width 49 height 16
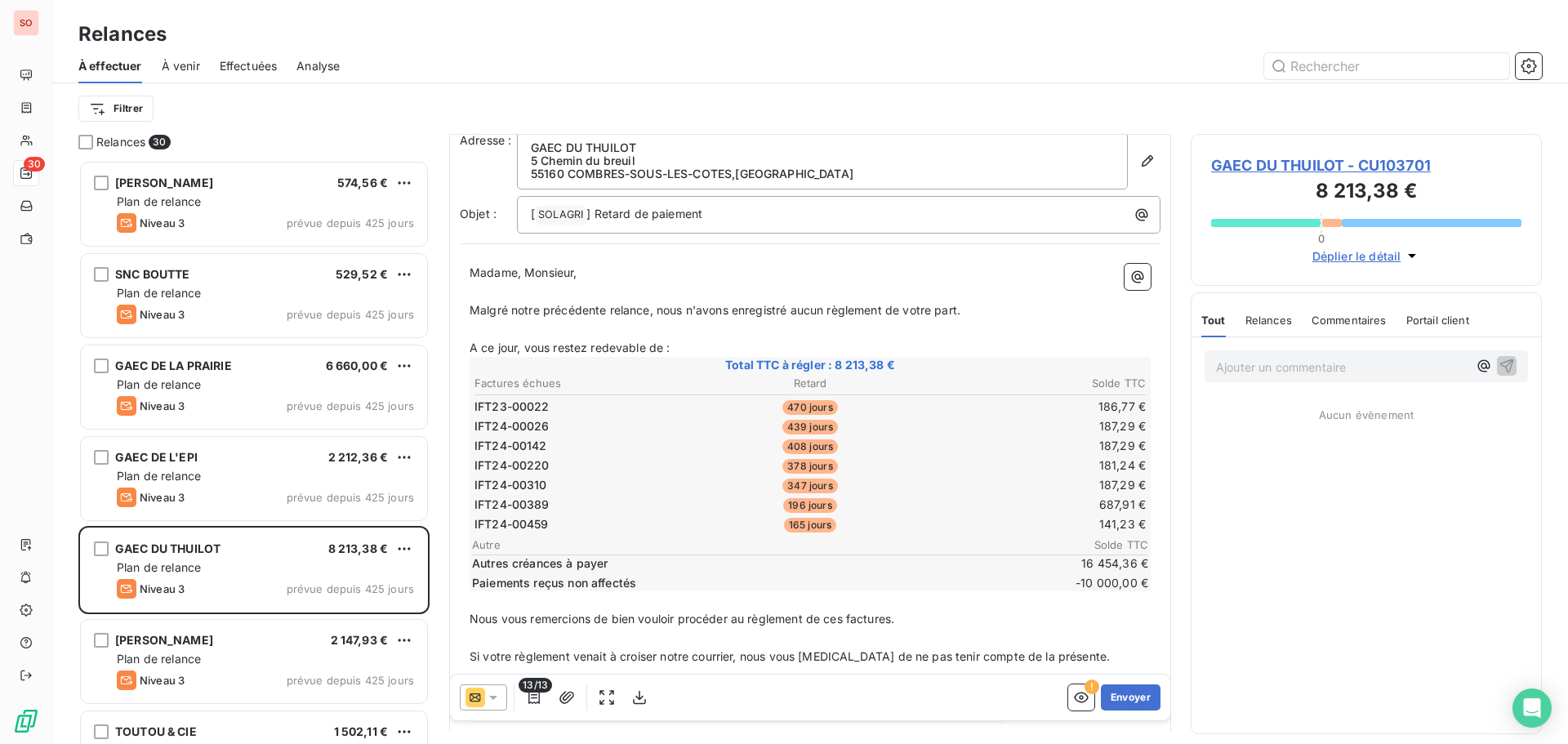
scroll to position [130, 0]
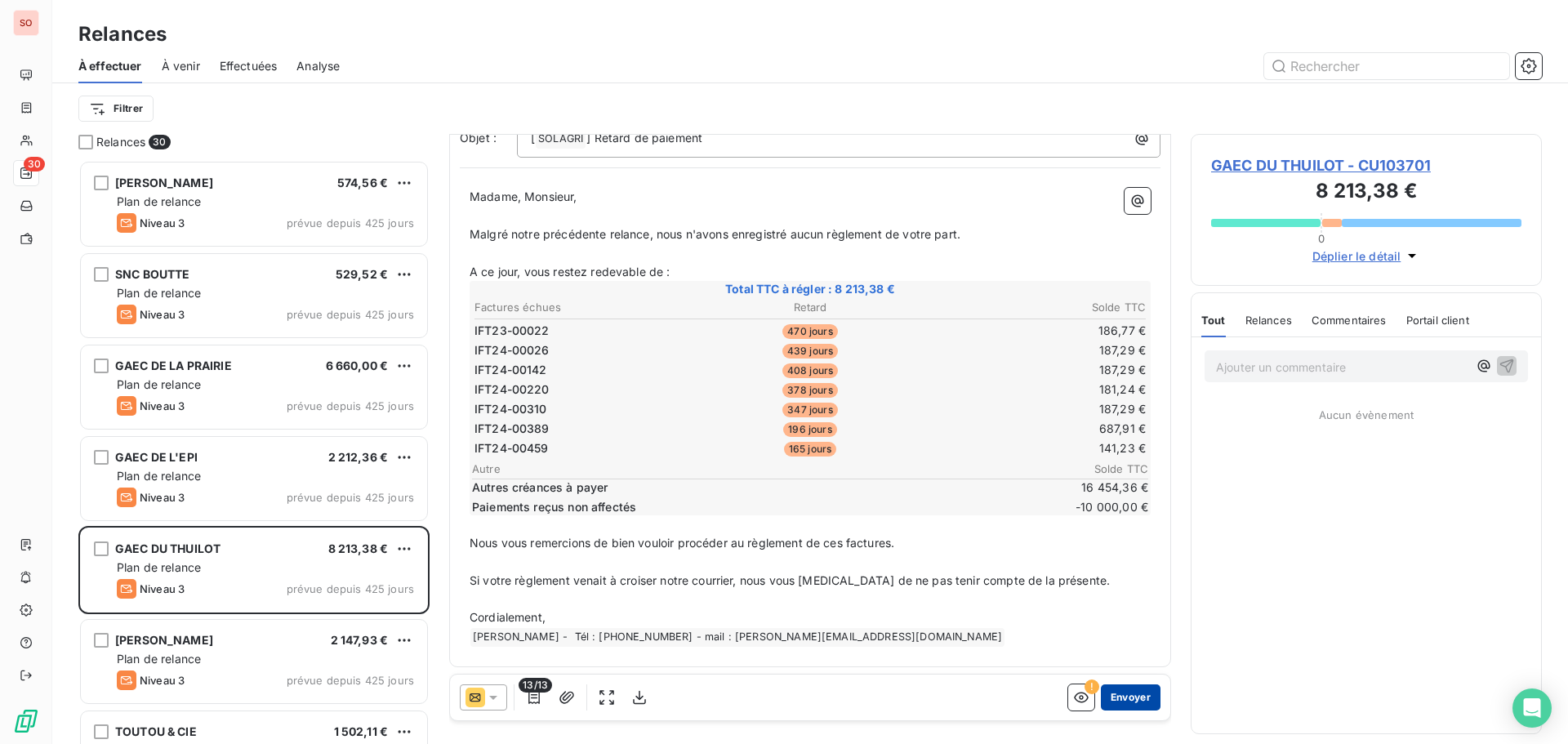
click at [1145, 704] on button "Envoyer" at bounding box center [1130, 697] width 59 height 27
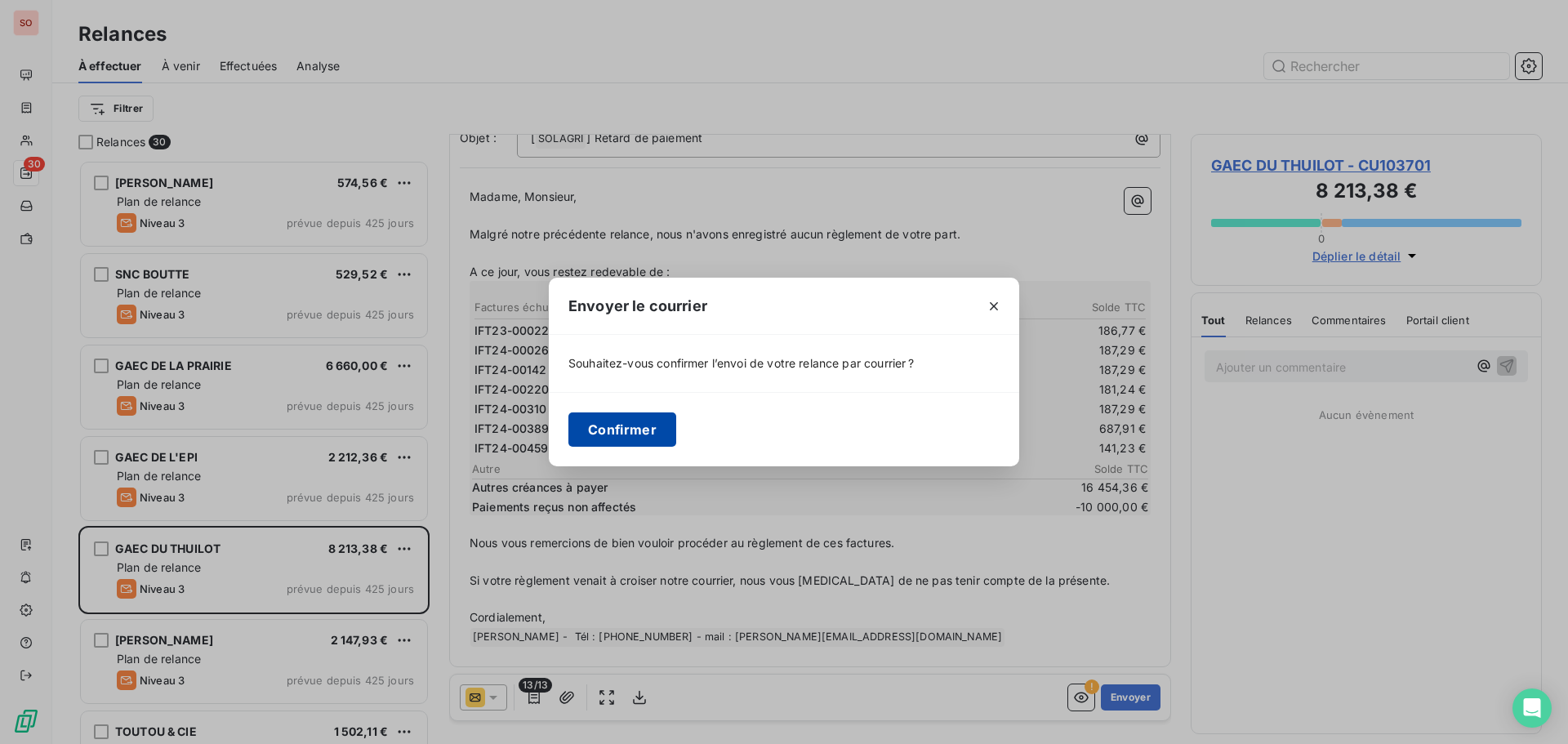
click at [624, 428] on button "Confirmer" at bounding box center [623, 430] width 108 height 35
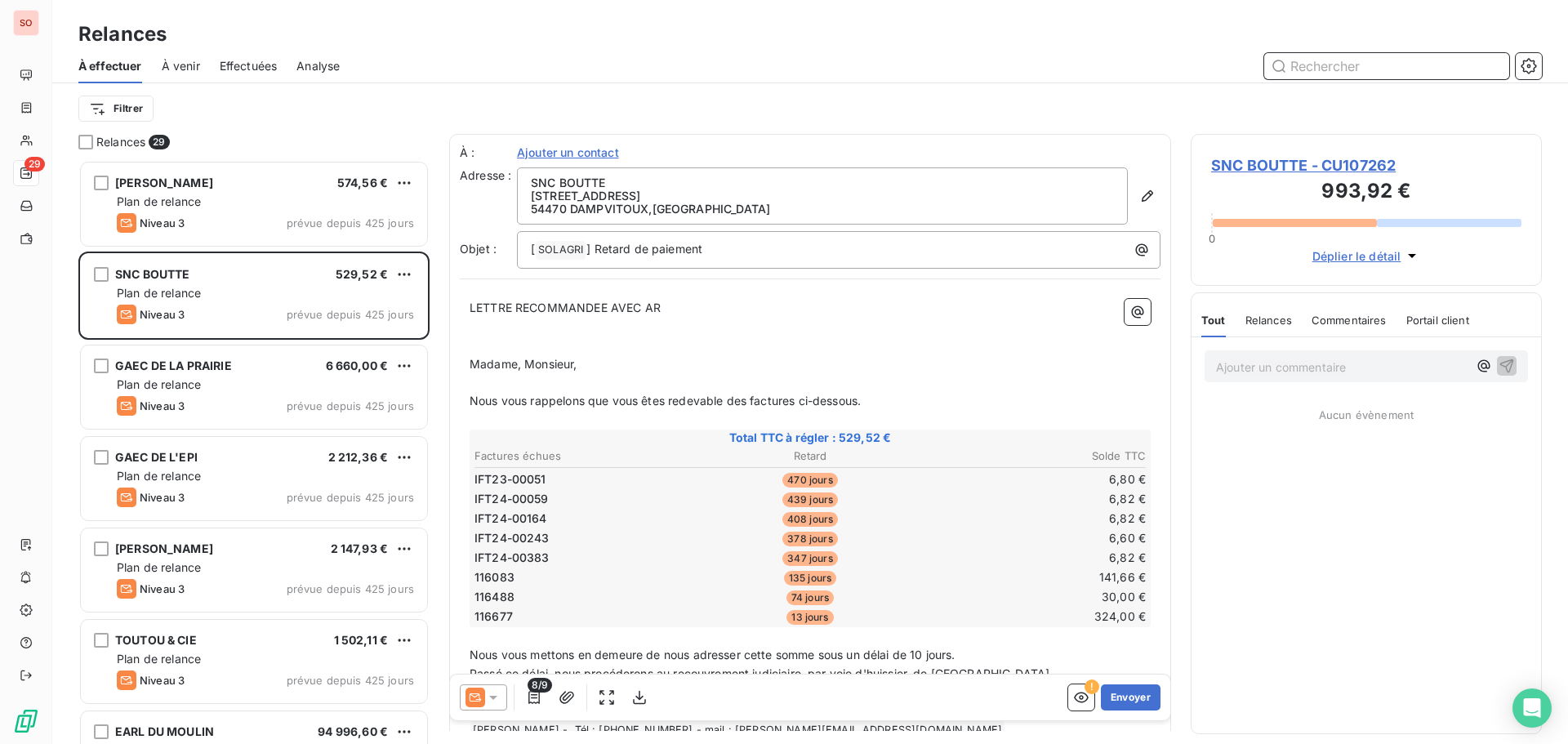
click at [1296, 68] on input "text" at bounding box center [1387, 66] width 245 height 27
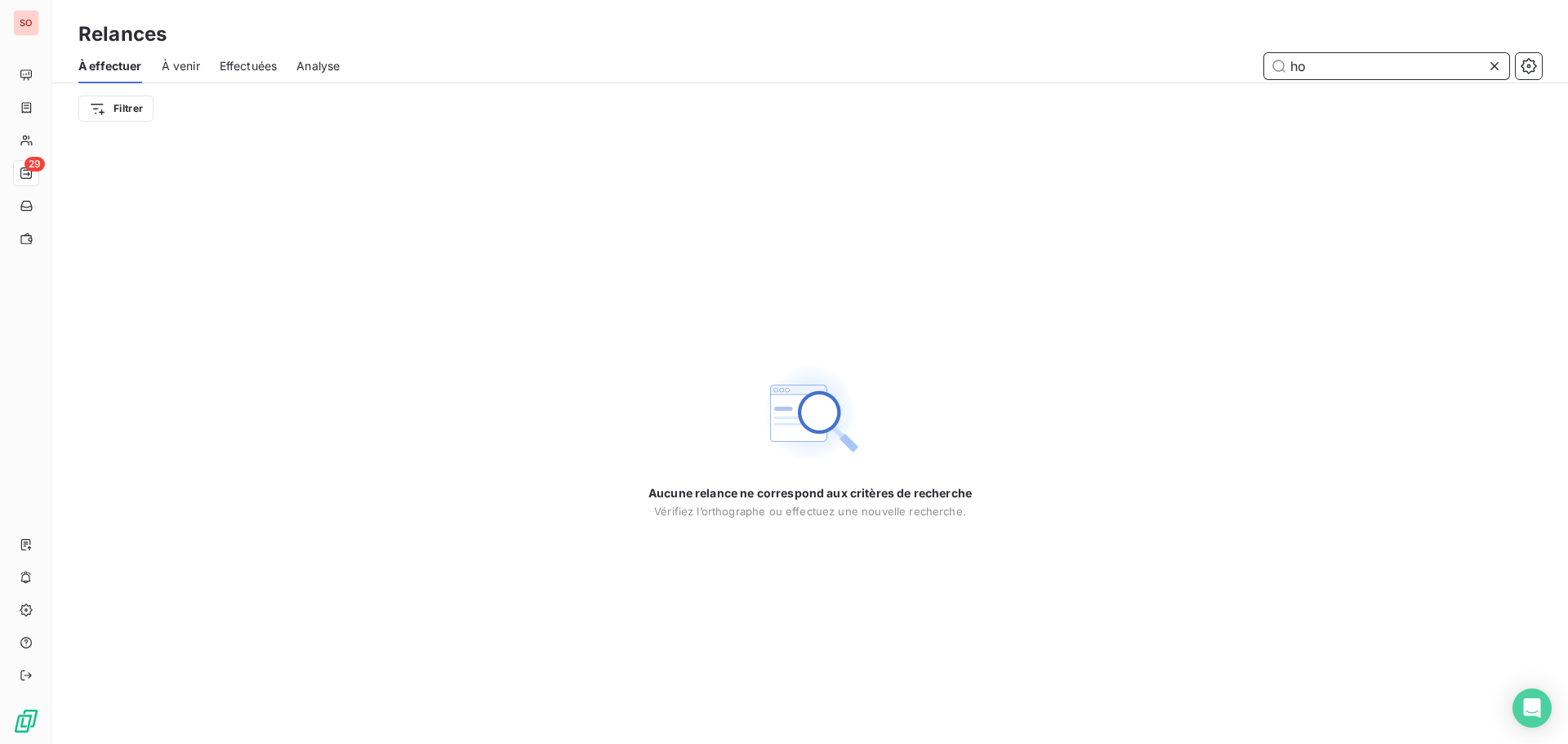
type input "h"
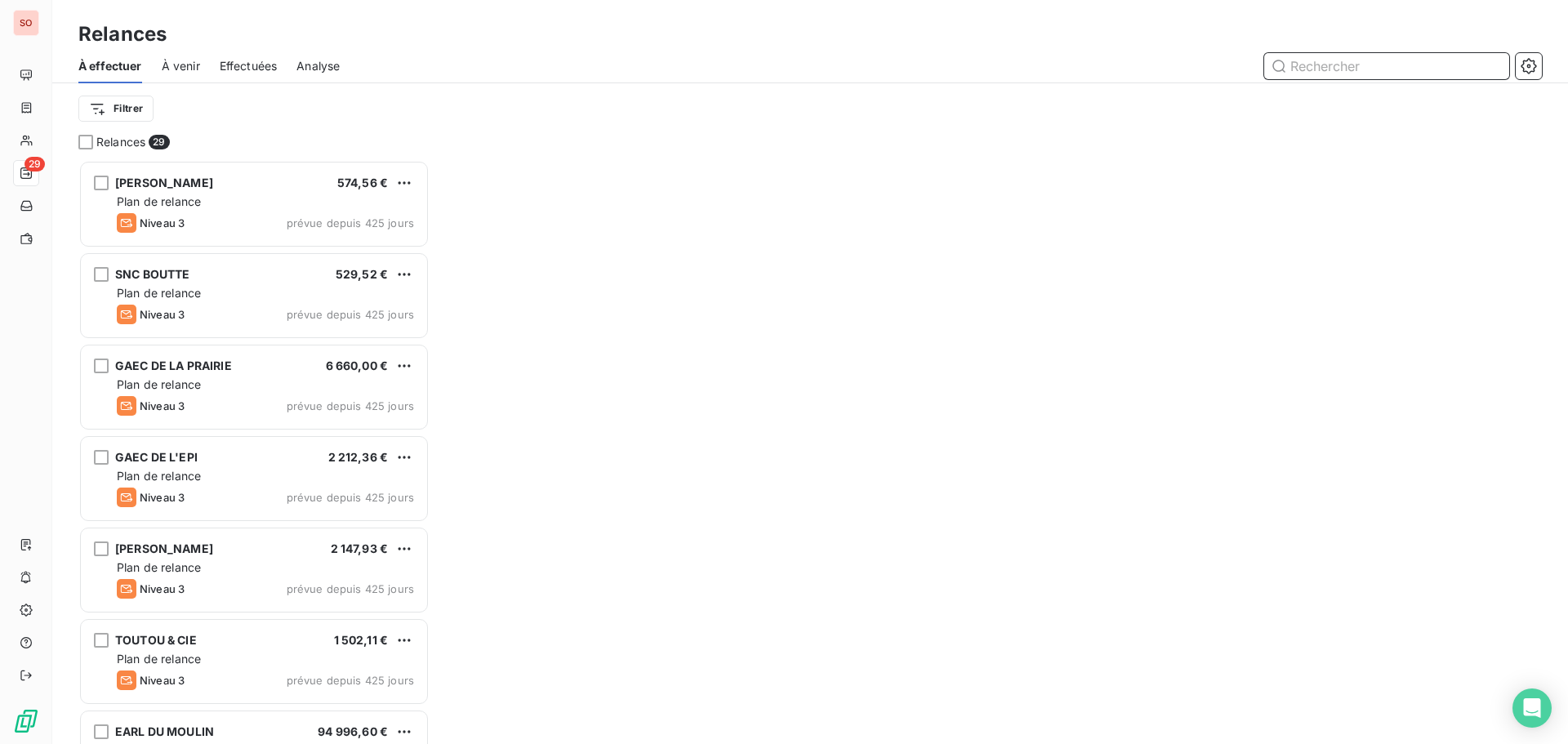
scroll to position [571, 339]
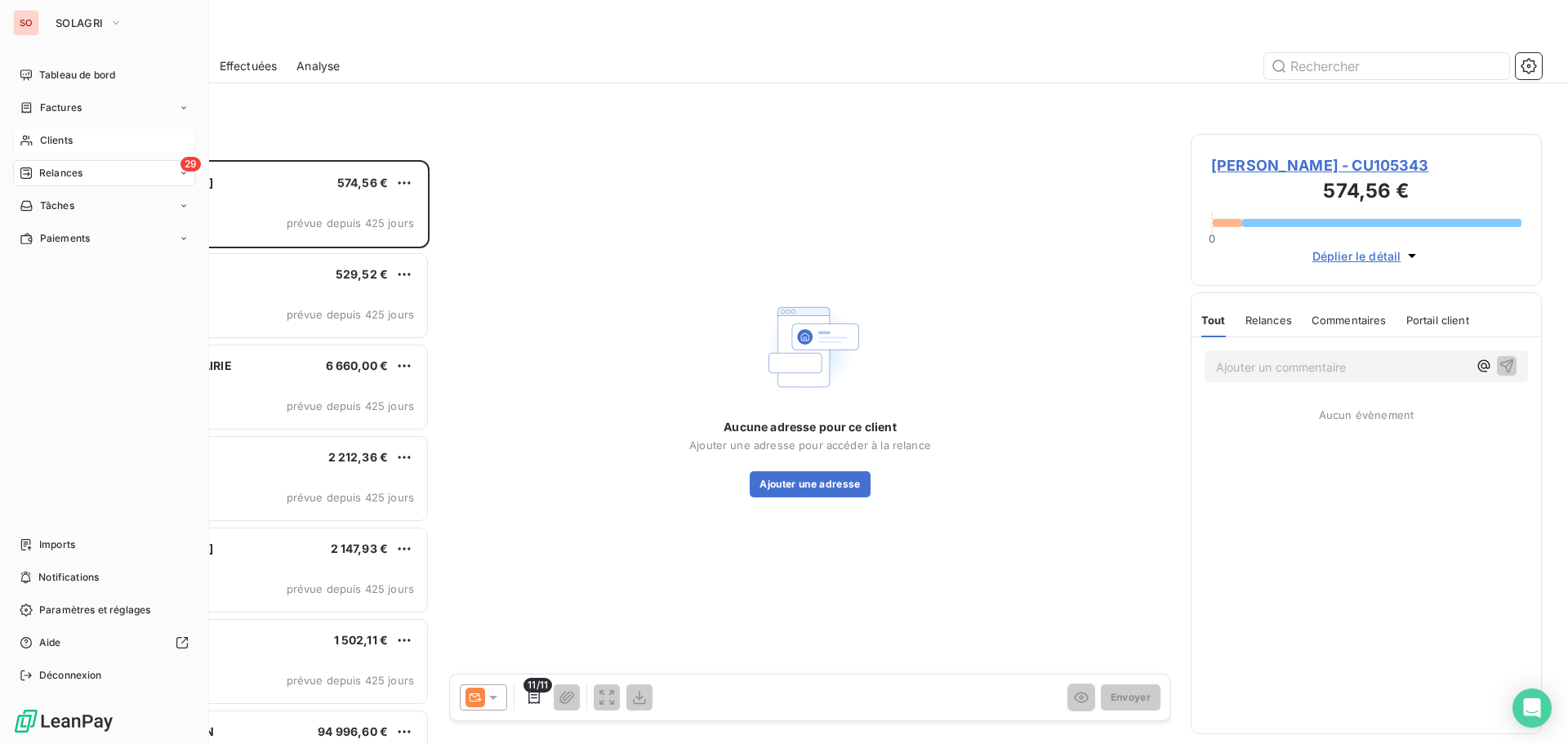
click at [41, 134] on span "Clients" at bounding box center [57, 141] width 33 height 15
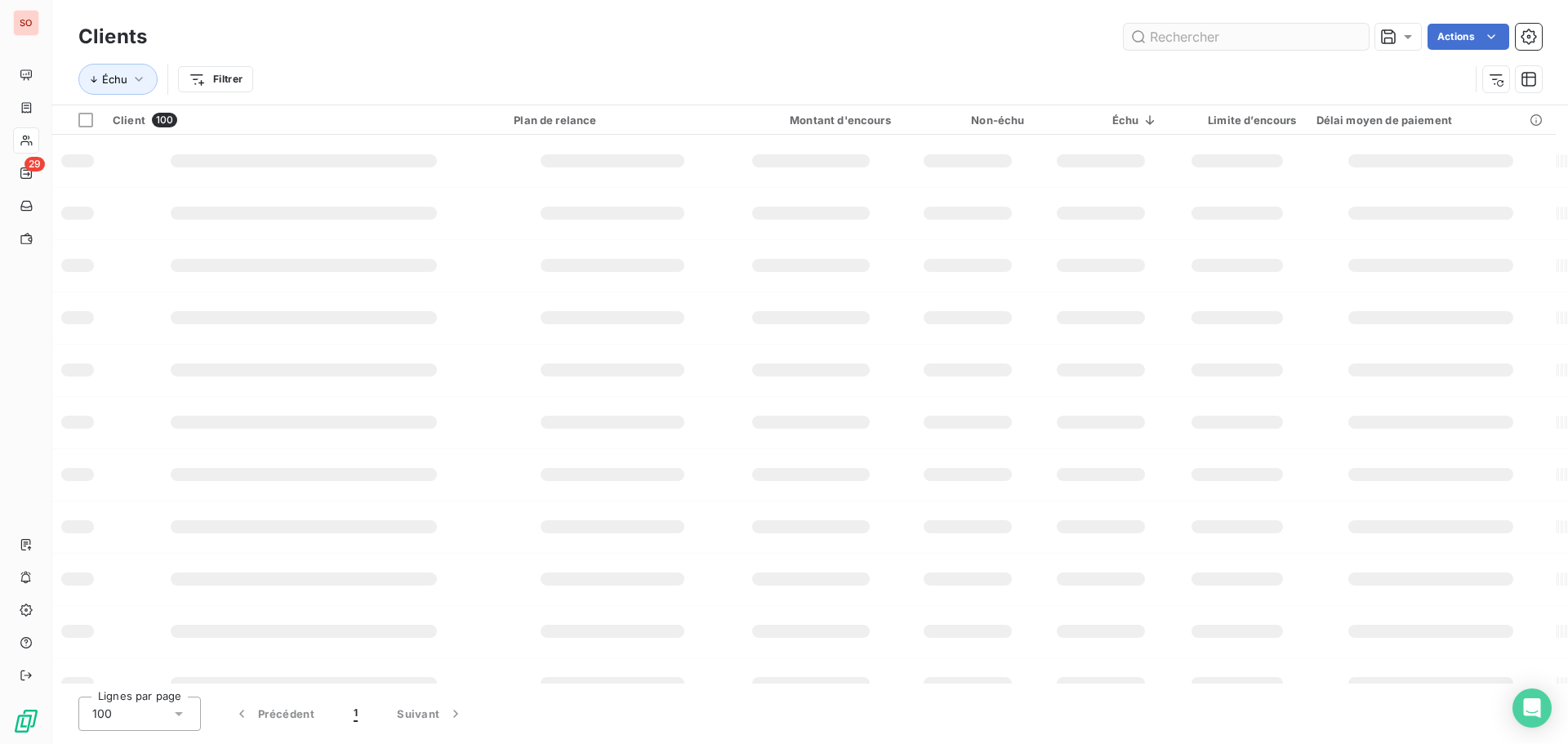
click at [1257, 39] on input "text" at bounding box center [1246, 37] width 245 height 27
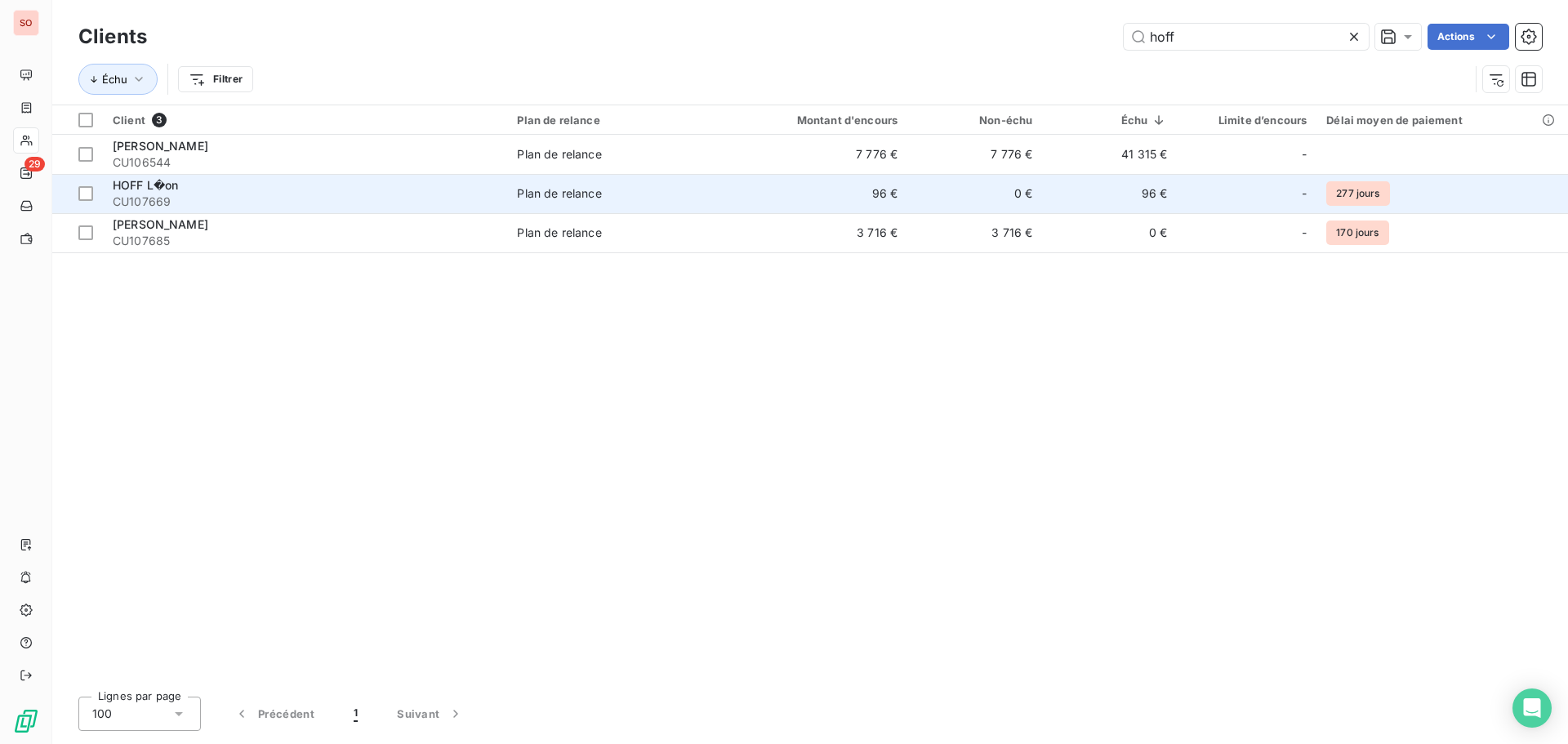
type input "hoff"
click at [1070, 186] on td "96 €" at bounding box center [1109, 193] width 134 height 39
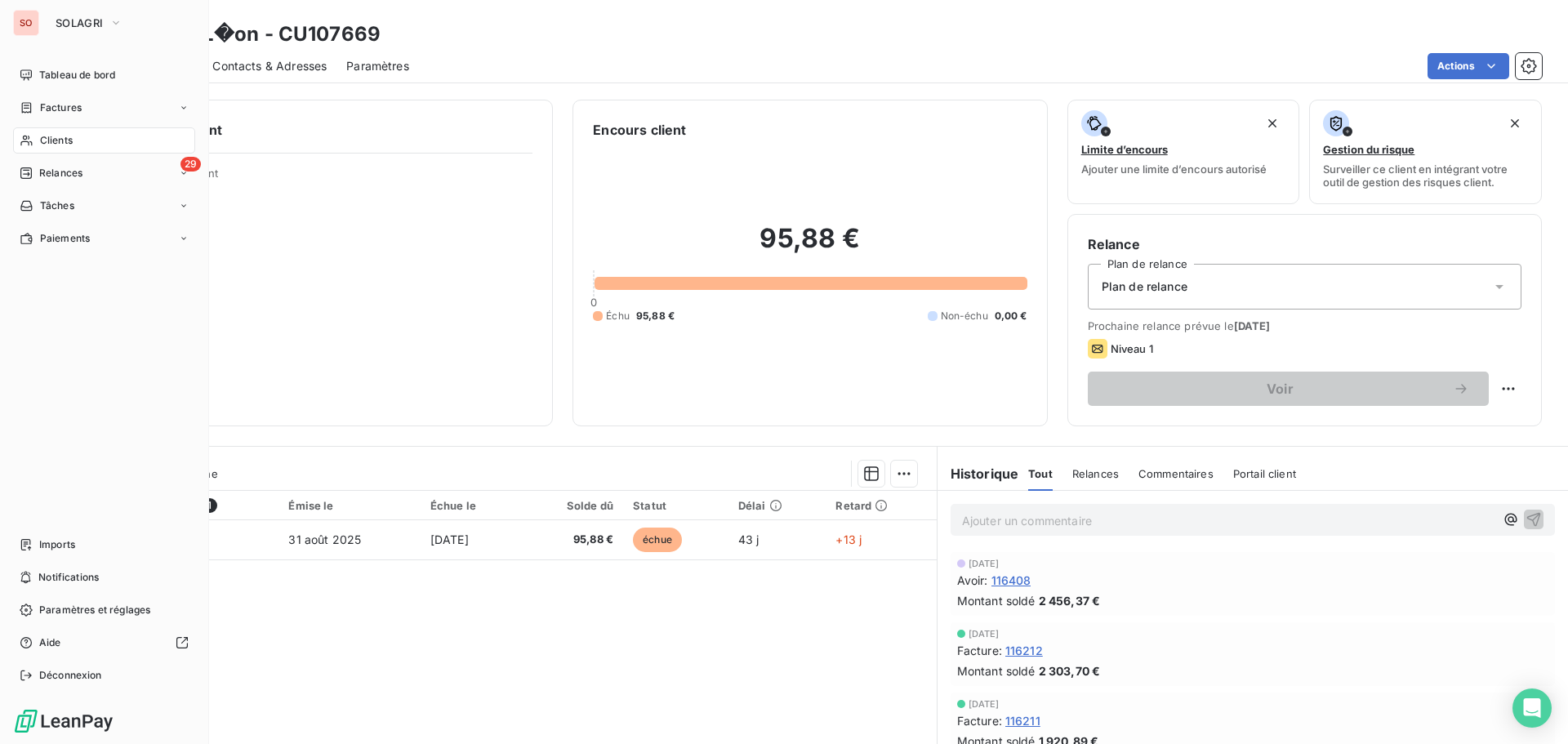
click at [69, 143] on span "Clients" at bounding box center [57, 141] width 33 height 15
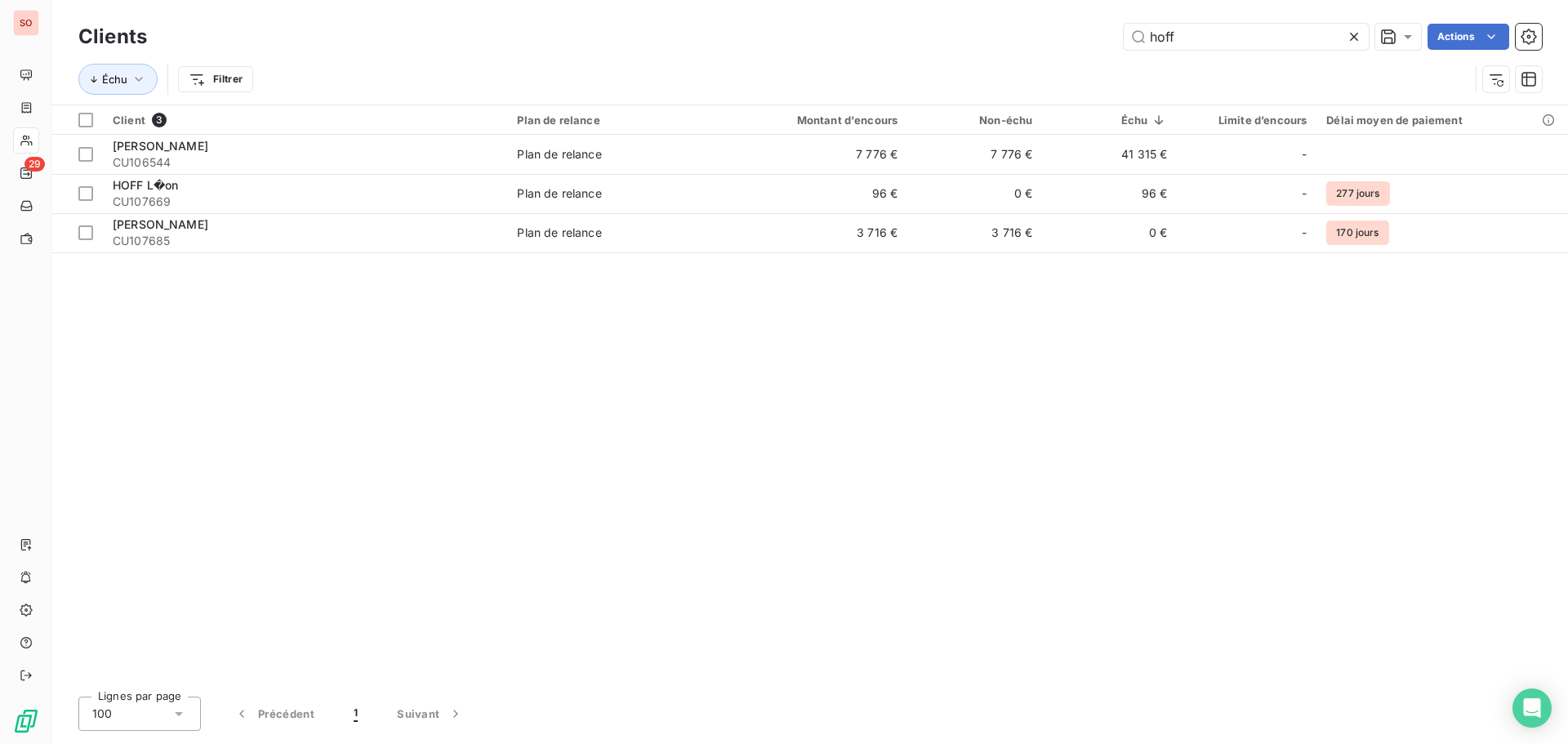
drag, startPoint x: 1234, startPoint y: 37, endPoint x: 961, endPoint y: 35, distance: 273.0
click at [945, 37] on div "hoff Actions" at bounding box center [854, 37] width 1375 height 27
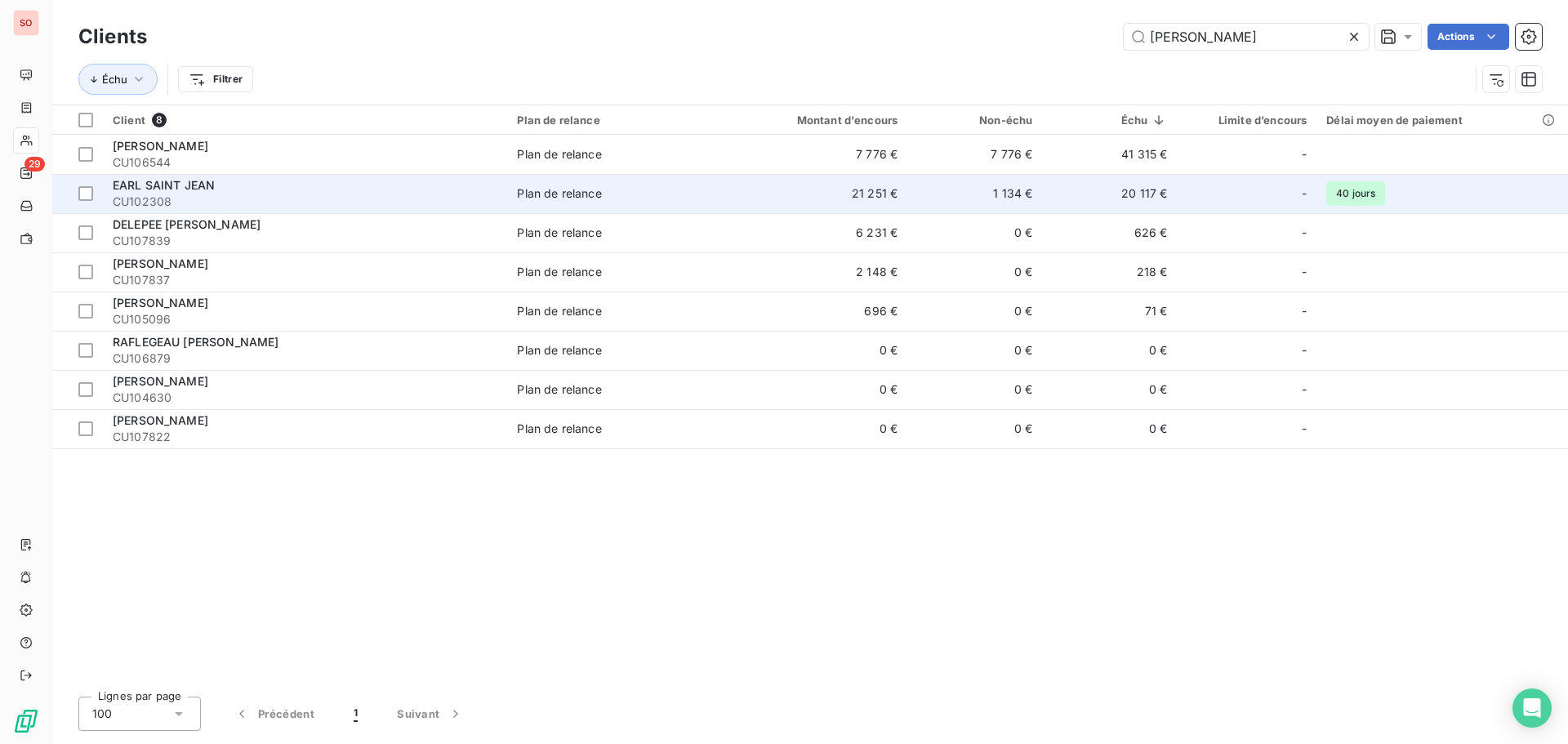
type input "[PERSON_NAME]"
click at [1079, 192] on td "20 117 €" at bounding box center [1109, 193] width 134 height 39
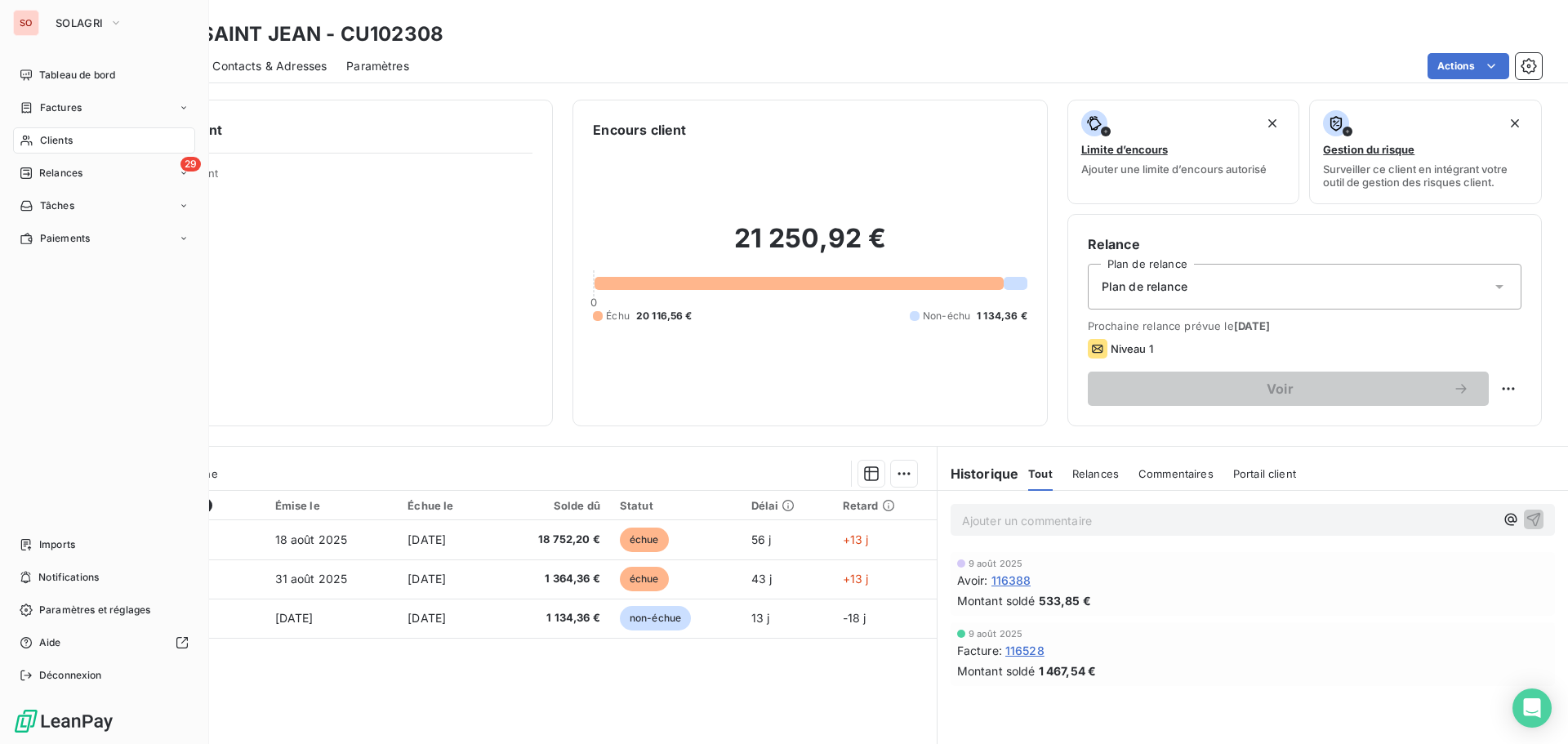
click at [48, 142] on span "Clients" at bounding box center [57, 141] width 33 height 15
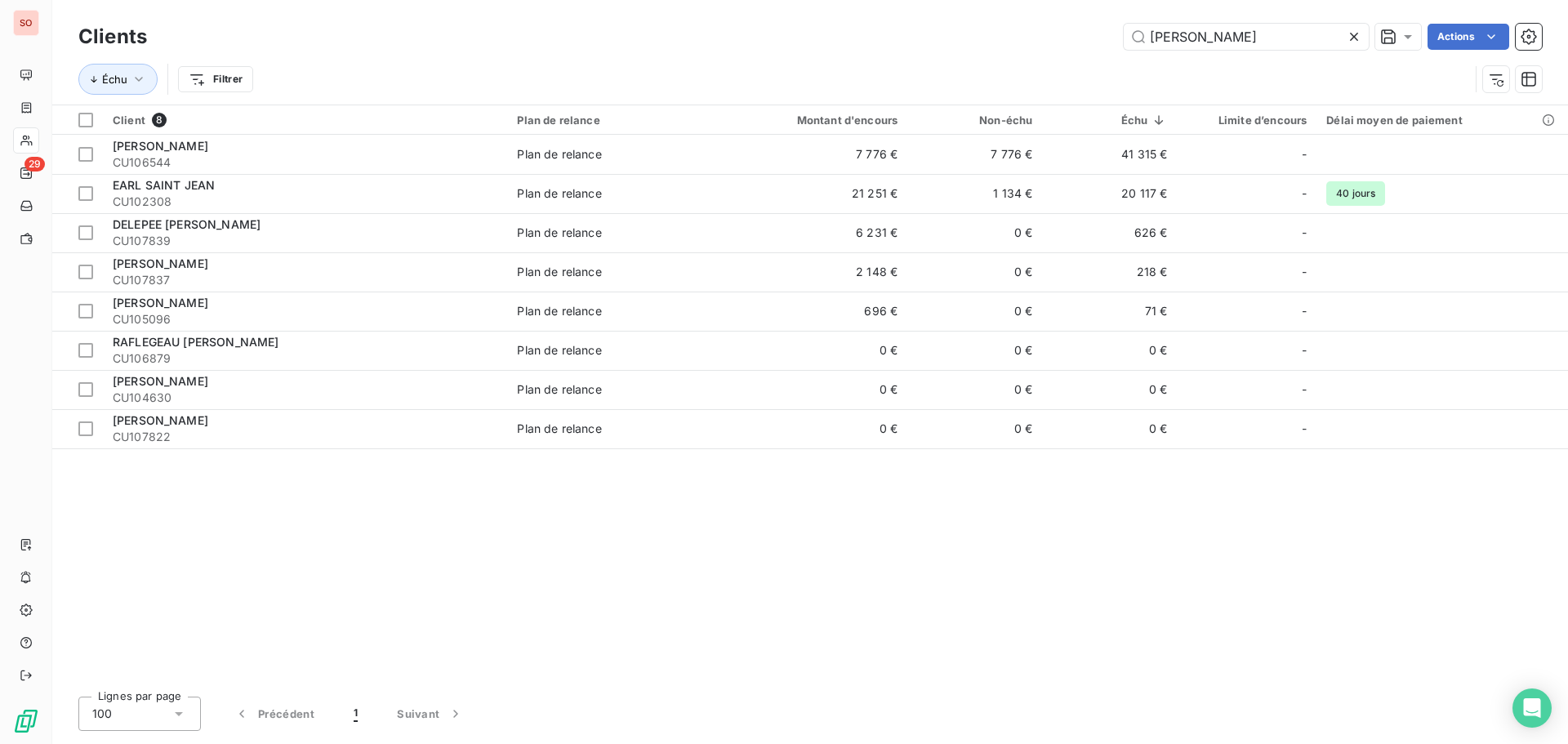
drag, startPoint x: 1246, startPoint y: 31, endPoint x: 897, endPoint y: 37, distance: 349.1
click at [905, 27] on div "[PERSON_NAME]" at bounding box center [854, 37] width 1375 height 27
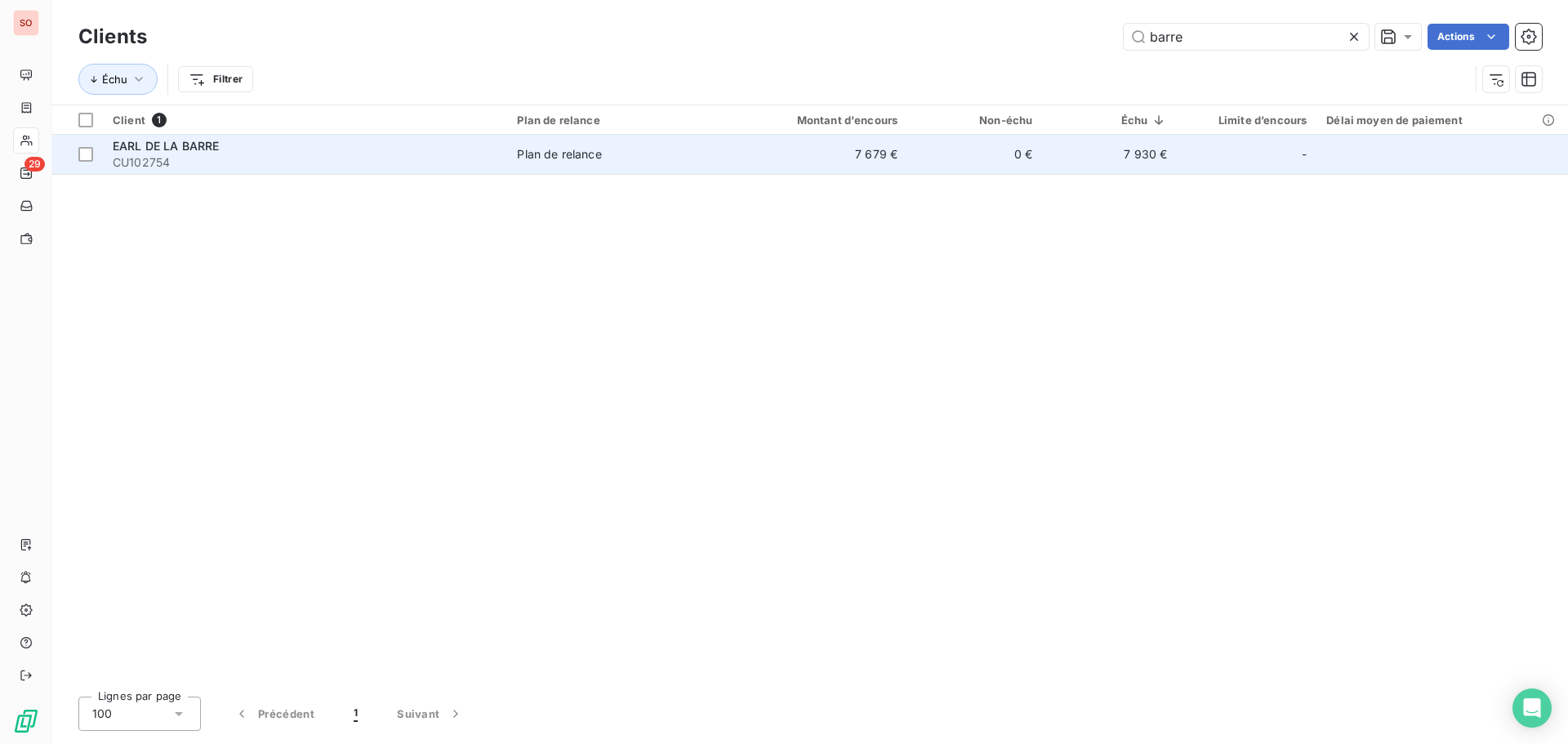
type input "barre"
click at [982, 162] on td "0 €" at bounding box center [974, 154] width 134 height 39
